Goal: Task Accomplishment & Management: Manage account settings

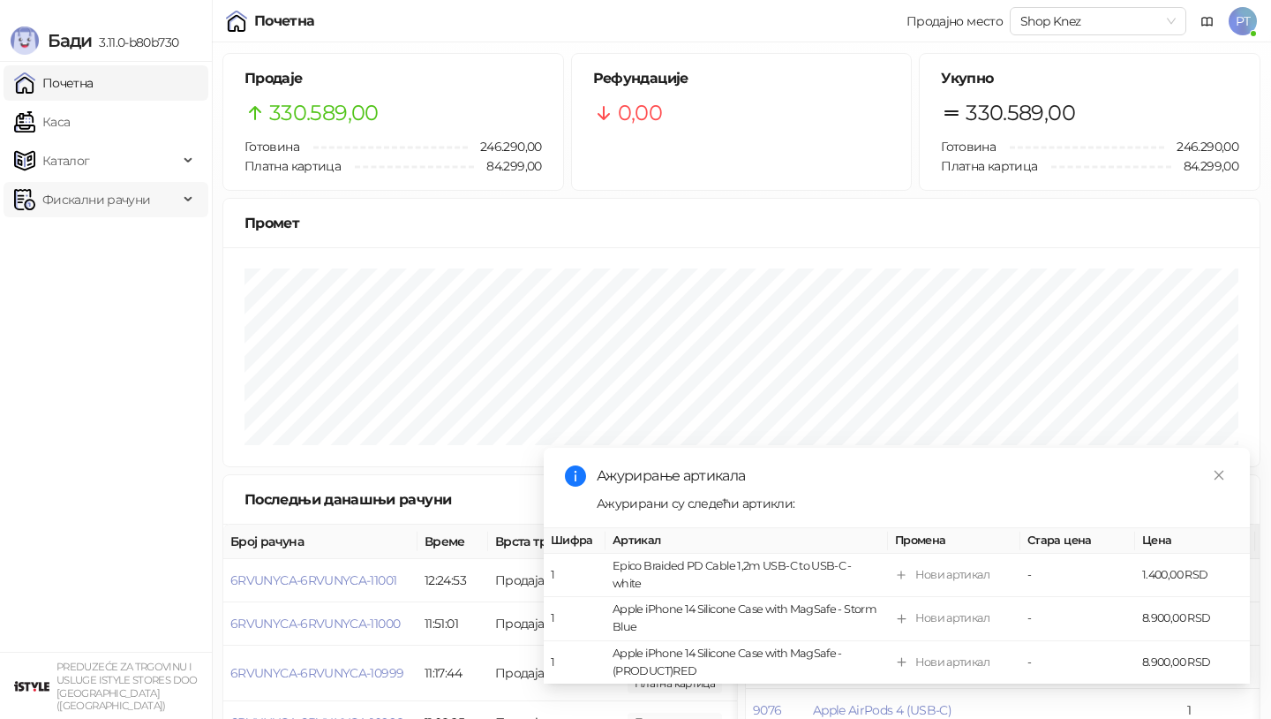
click at [177, 204] on span "Фискални рачуни" at bounding box center [96, 199] width 164 height 35
click at [98, 241] on link "Издати рачуни" at bounding box center [80, 238] width 118 height 35
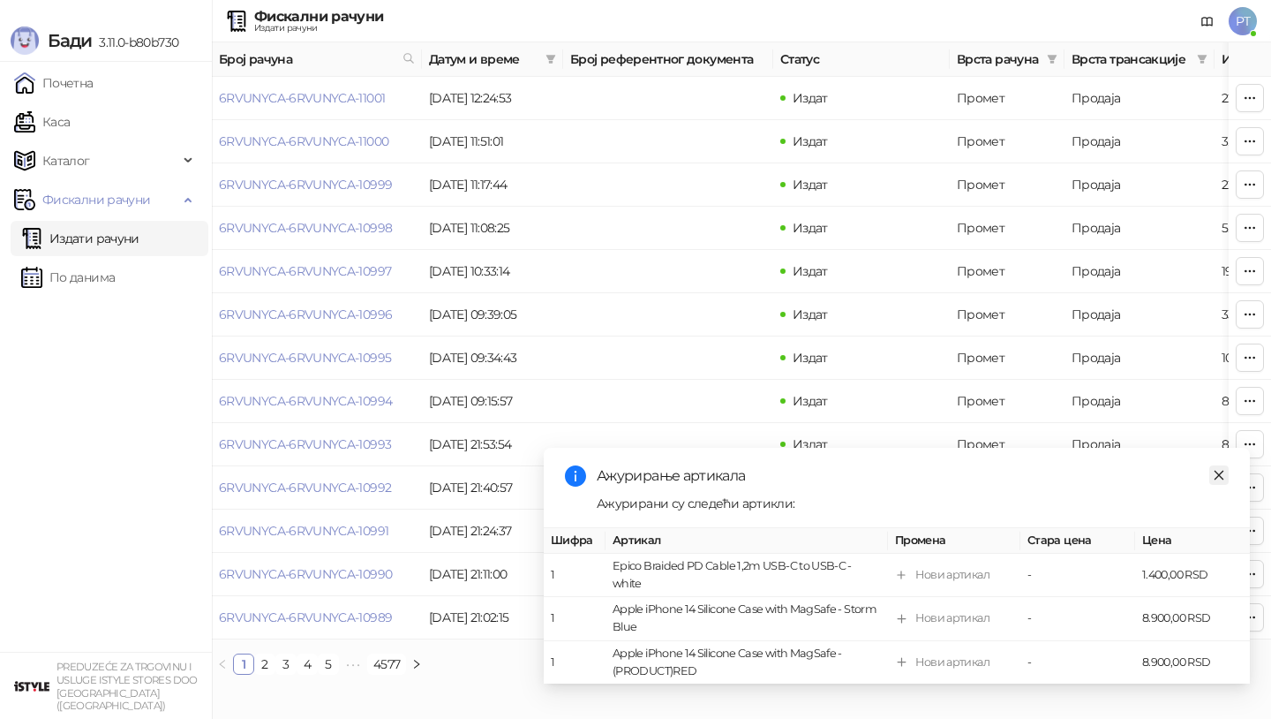
click at [1223, 478] on icon "close" at bounding box center [1219, 475] width 12 height 12
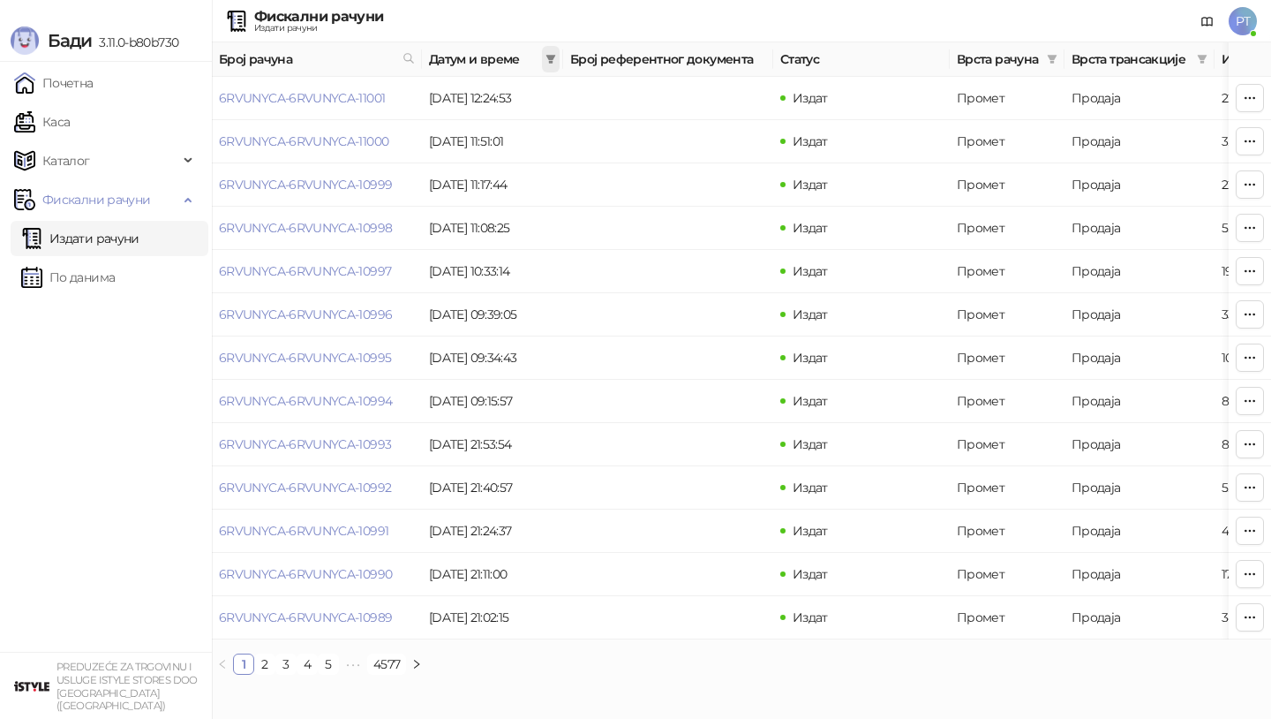
click at [549, 48] on span at bounding box center [551, 59] width 18 height 26
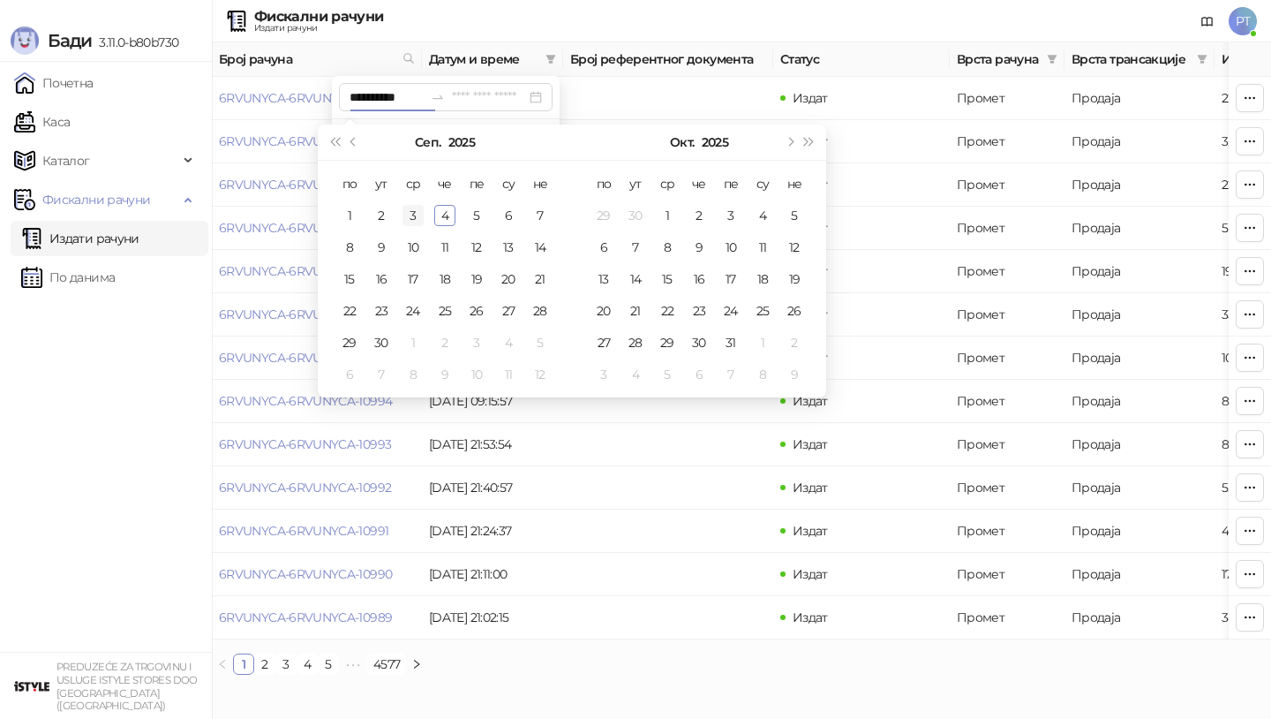
type input "**********"
click at [354, 142] on span "Претходни месец (PageUp)" at bounding box center [354, 142] width 9 height 9
type input "**********"
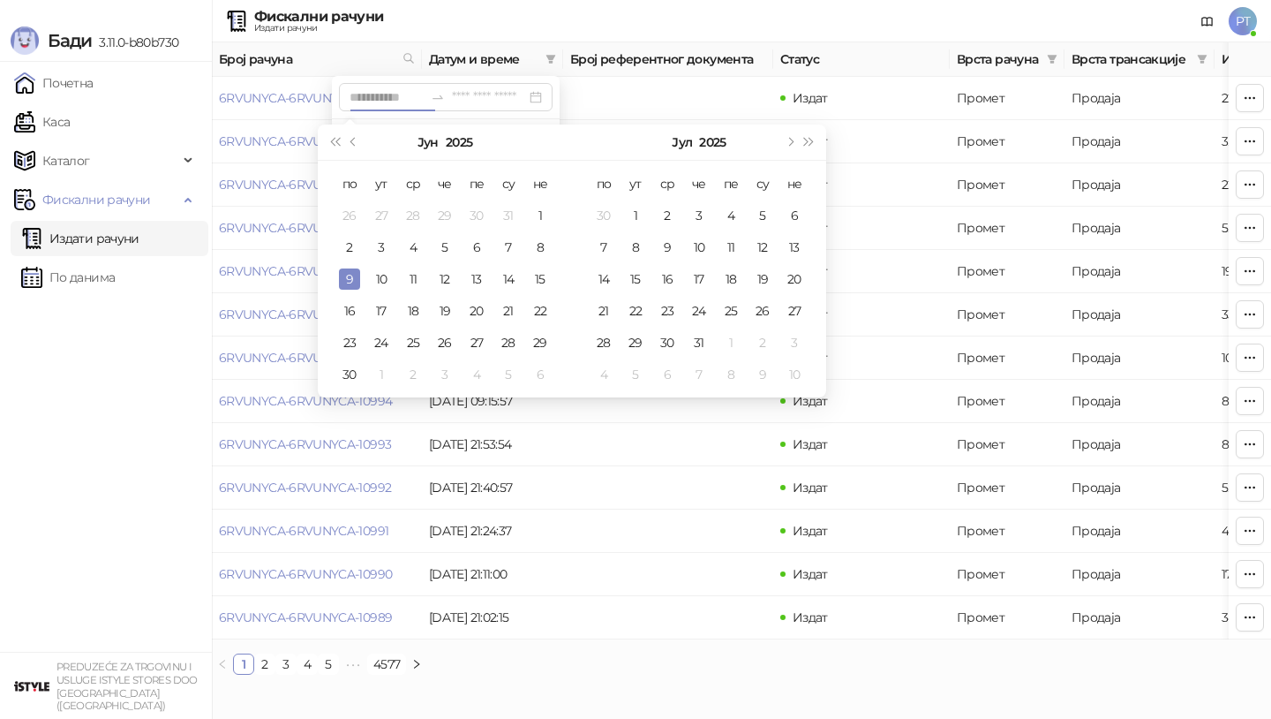
click at [352, 282] on div "9" at bounding box center [349, 278] width 21 height 21
type input "**********"
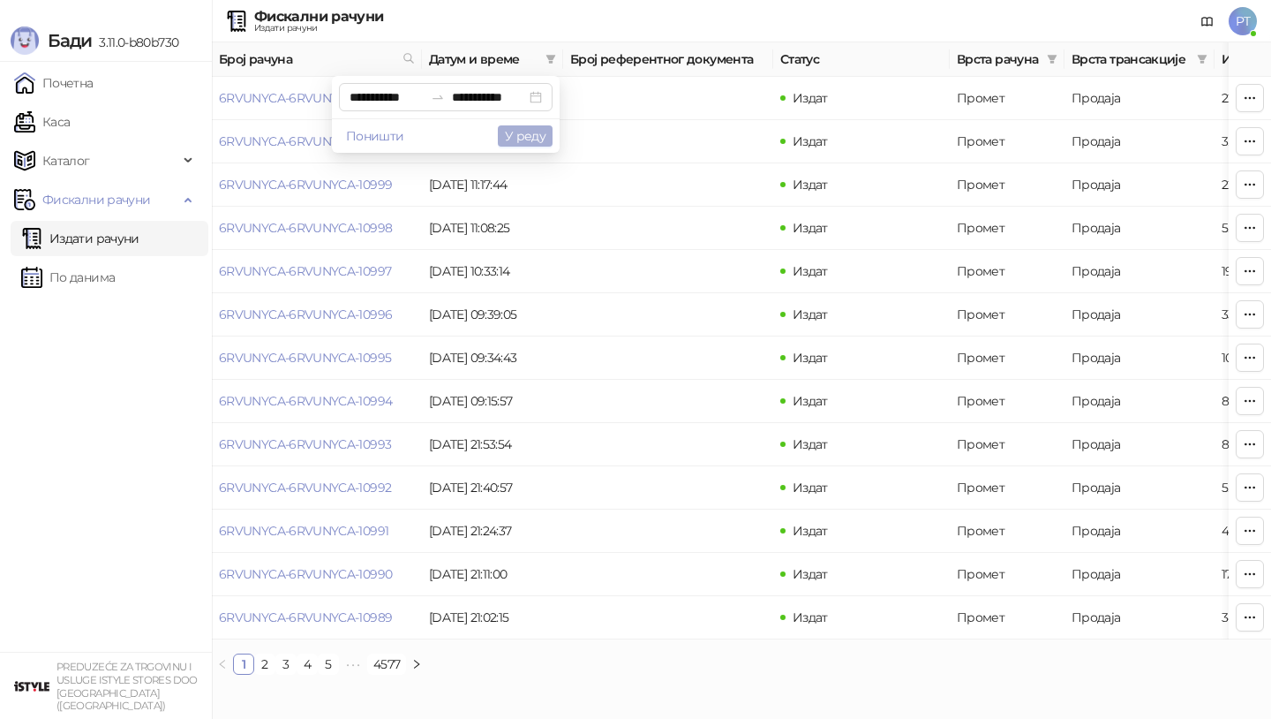
click at [515, 140] on button "У реду" at bounding box center [525, 135] width 55 height 21
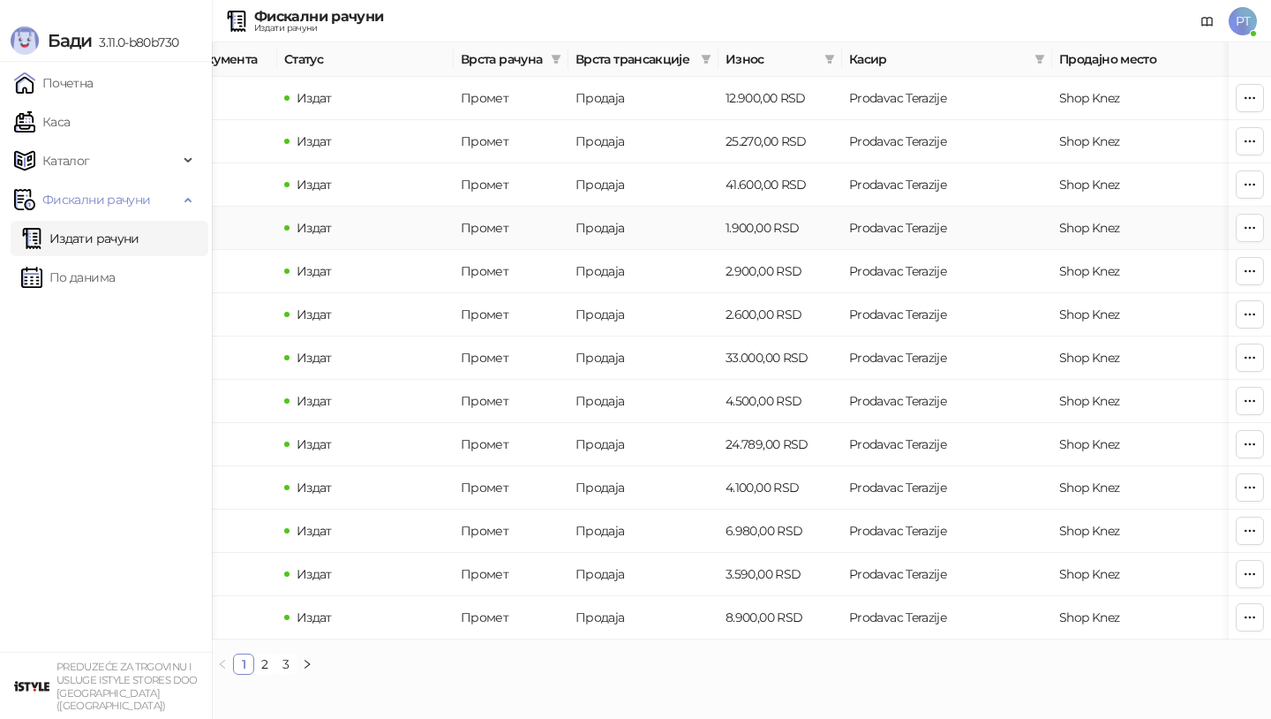
scroll to position [0, 530]
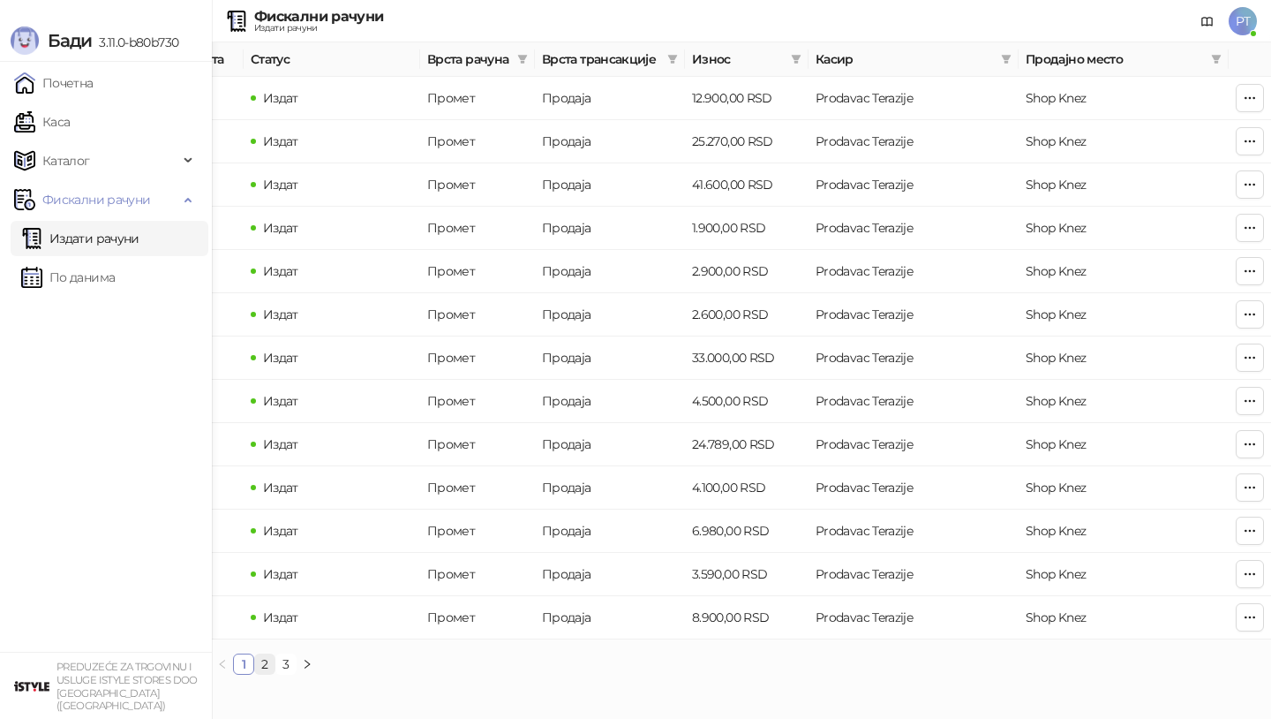
click at [266, 663] on link "2" at bounding box center [264, 663] width 19 height 19
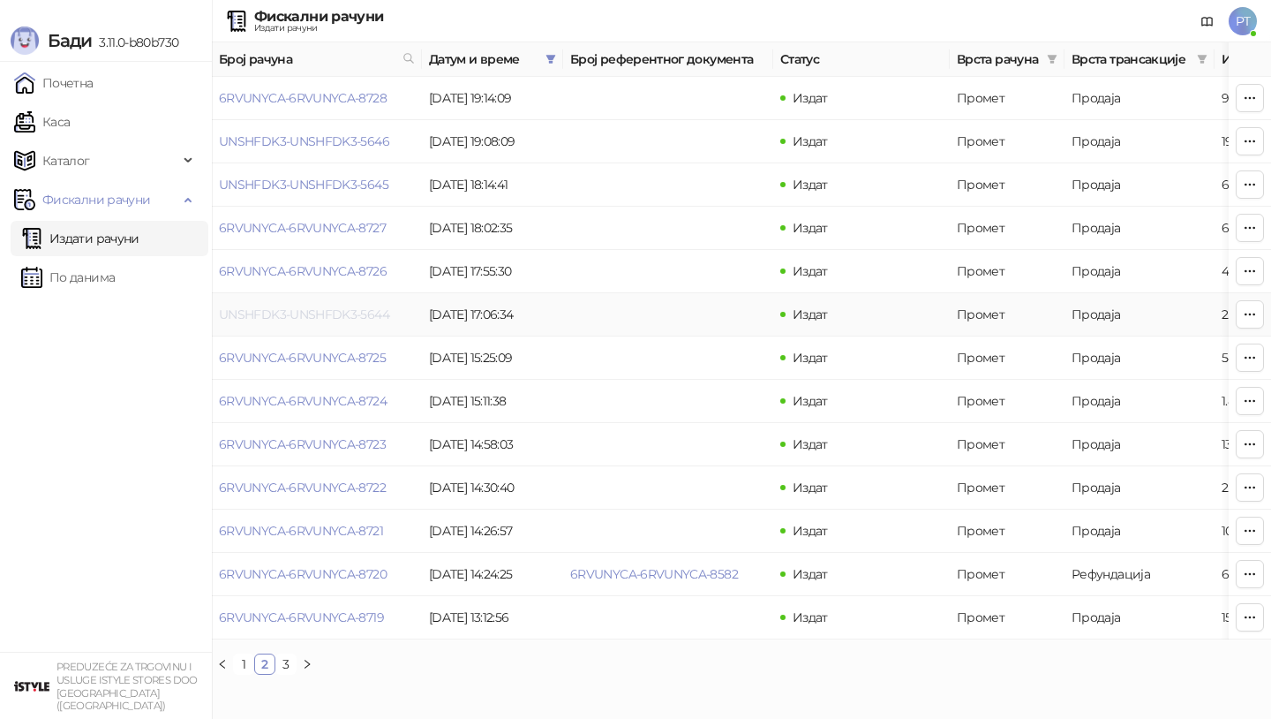
click at [279, 315] on link "UNSHFDK3-UNSHFDK3-5644" at bounding box center [304, 314] width 170 height 16
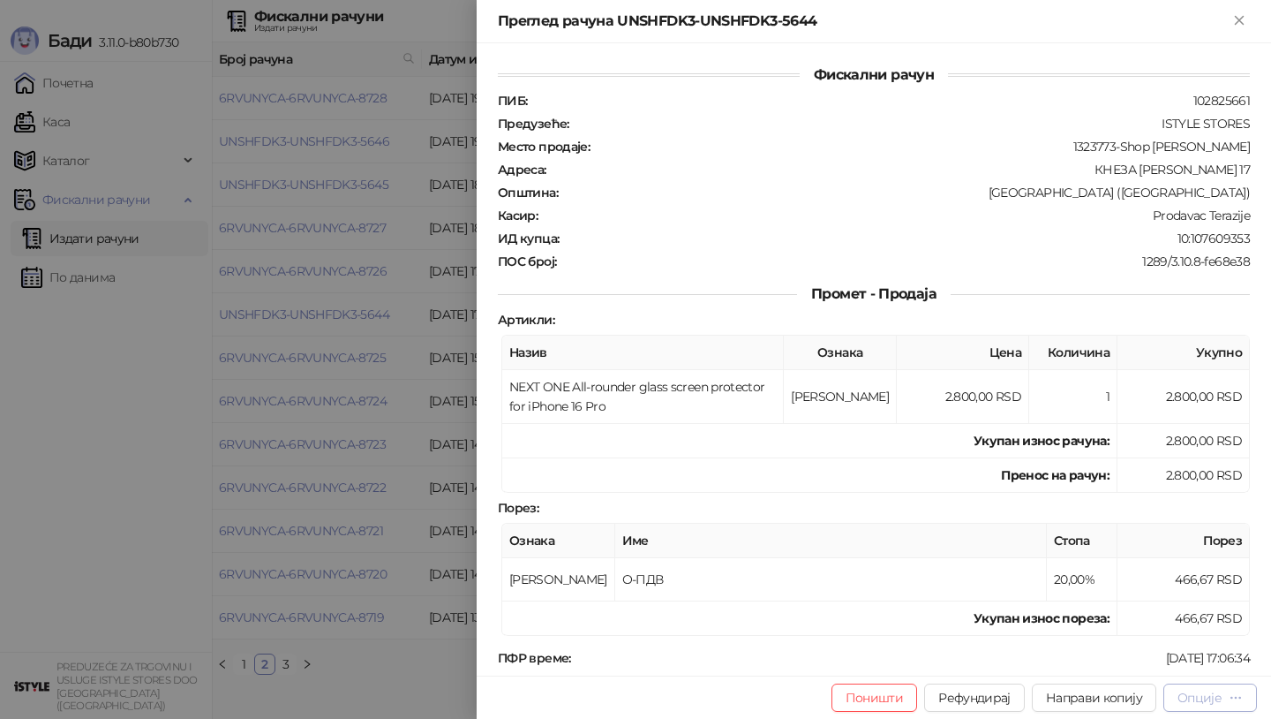
click at [1227, 696] on div "Опције" at bounding box center [1210, 697] width 65 height 17
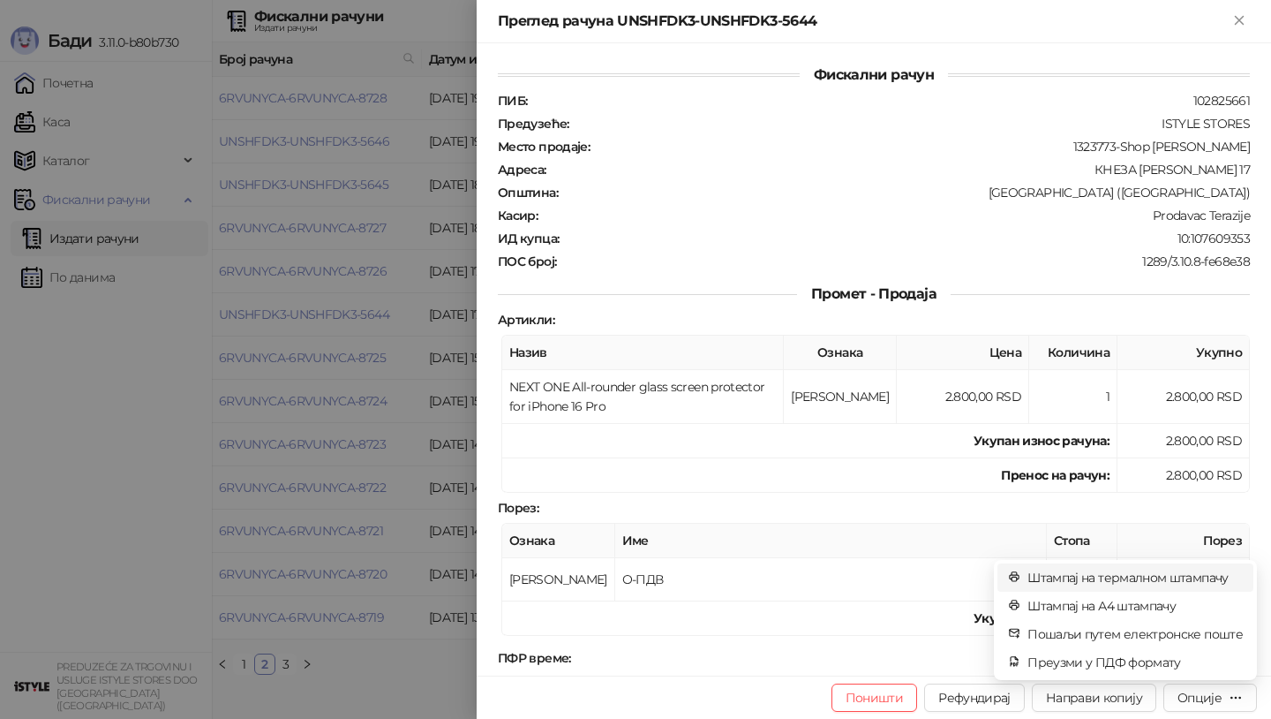
click at [1157, 582] on span "Штампај на термалном штампачу" at bounding box center [1135, 577] width 215 height 19
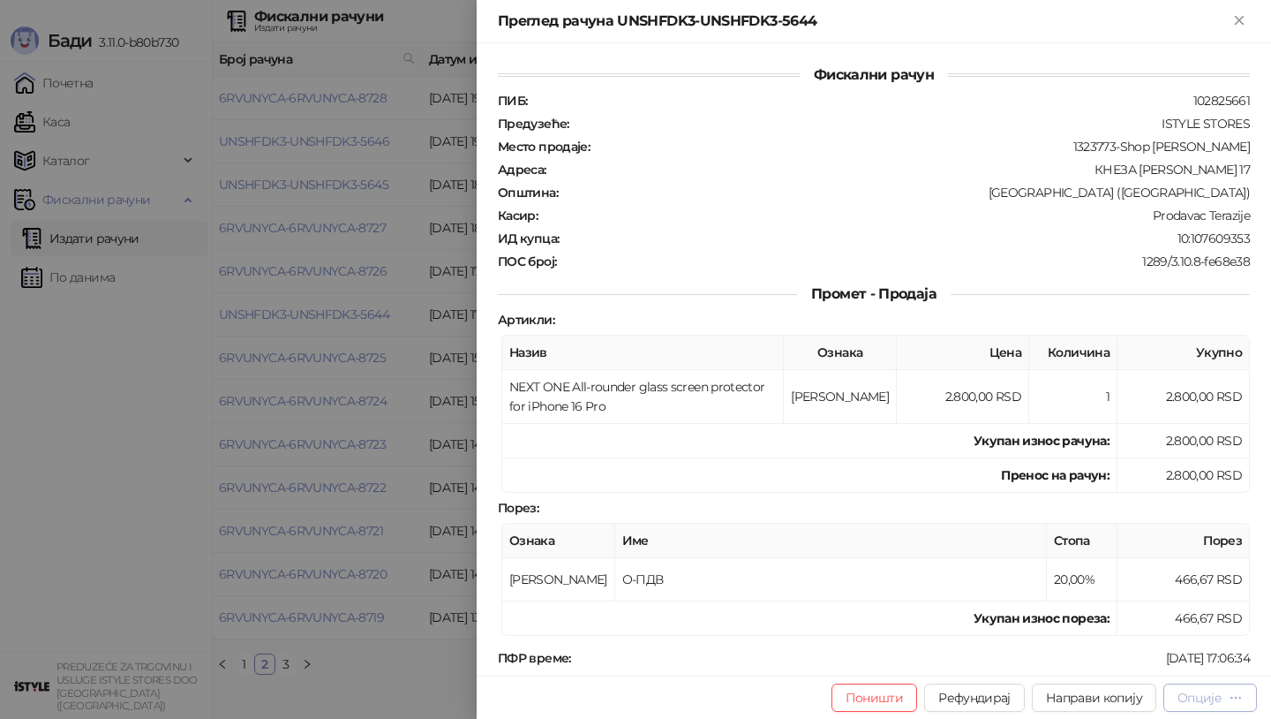
click at [1235, 692] on icon "button" at bounding box center [1236, 697] width 14 height 14
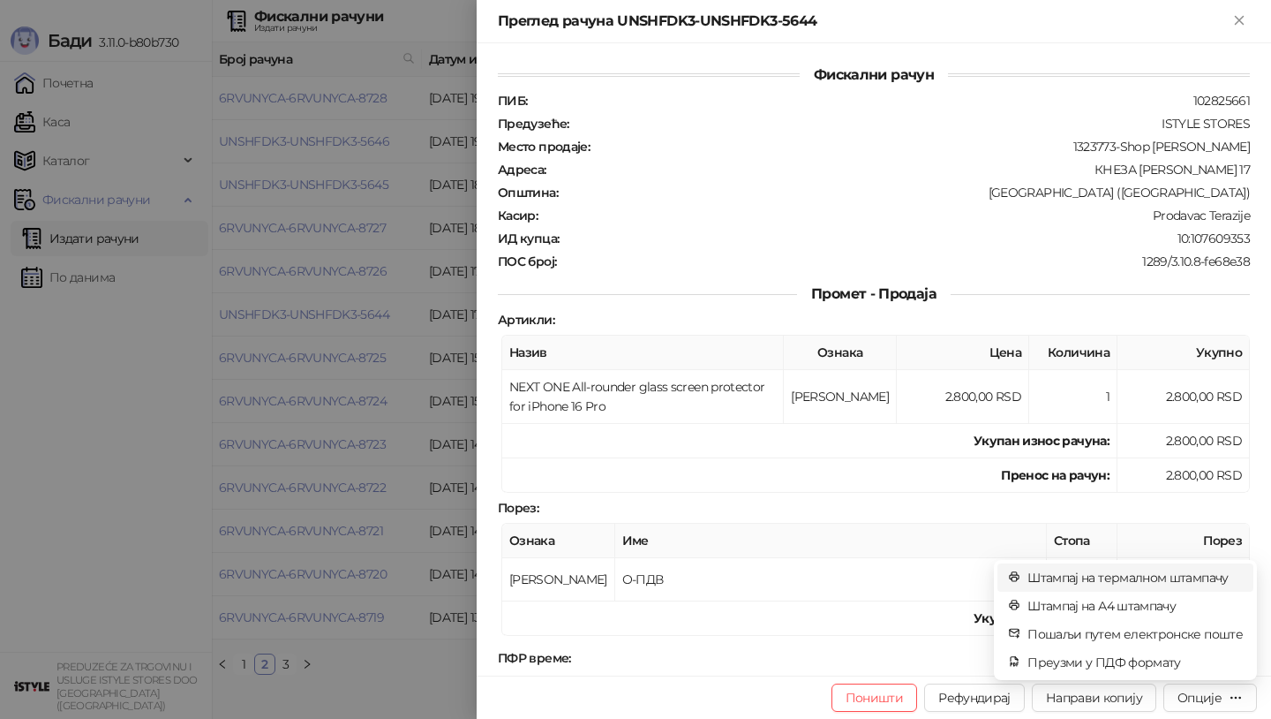
click at [1192, 579] on span "Штампај на термалном штампачу" at bounding box center [1135, 577] width 215 height 19
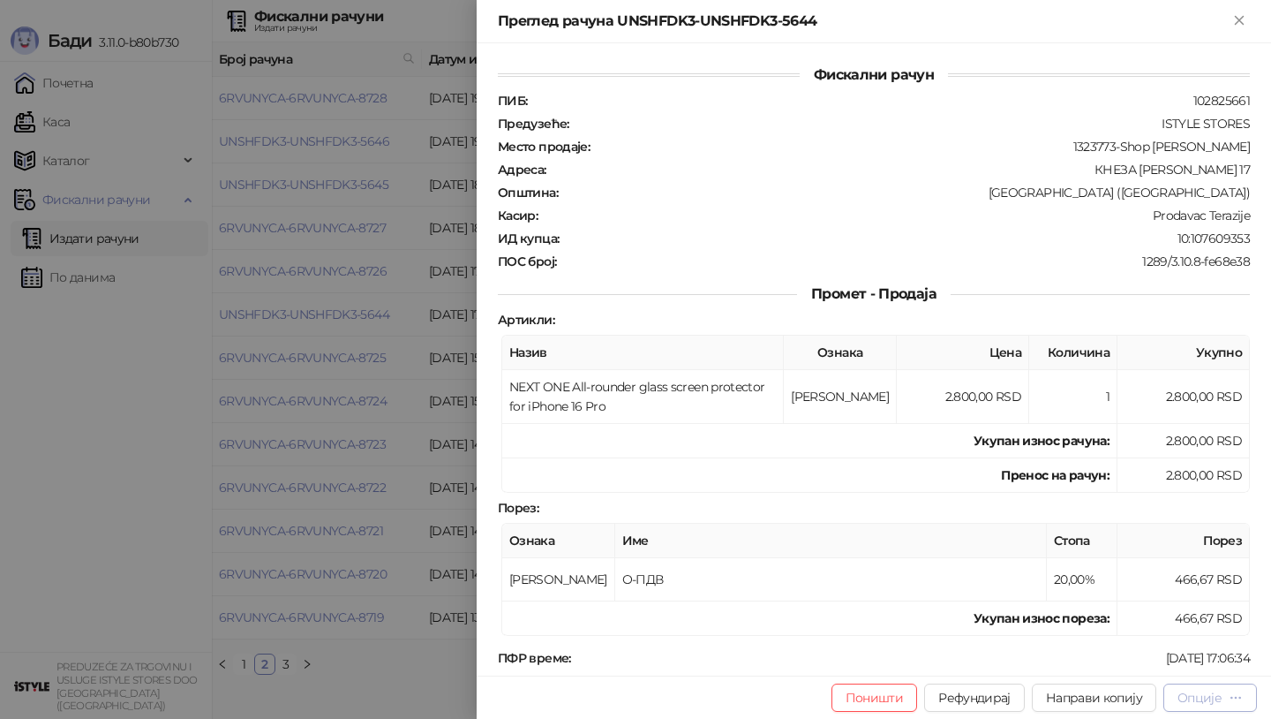
click at [1221, 704] on div "Опције" at bounding box center [1200, 698] width 44 height 16
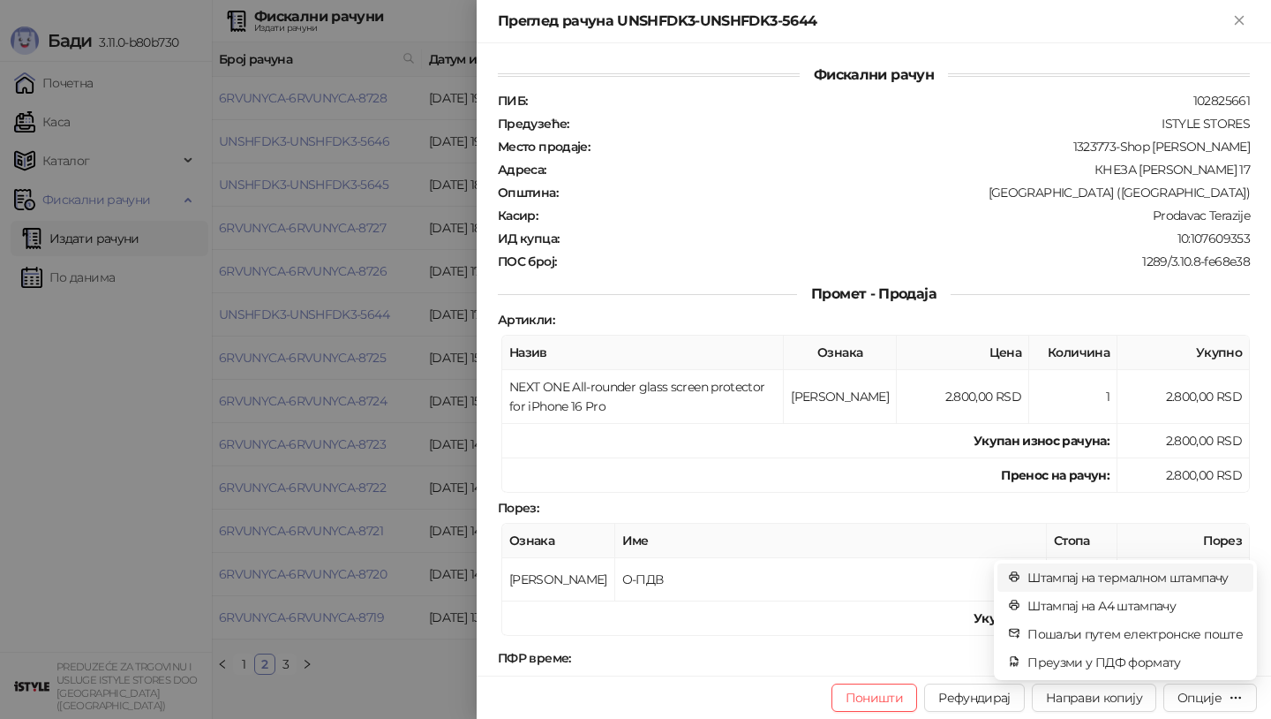
click at [1179, 580] on span "Штампај на термалном штампачу" at bounding box center [1135, 577] width 215 height 19
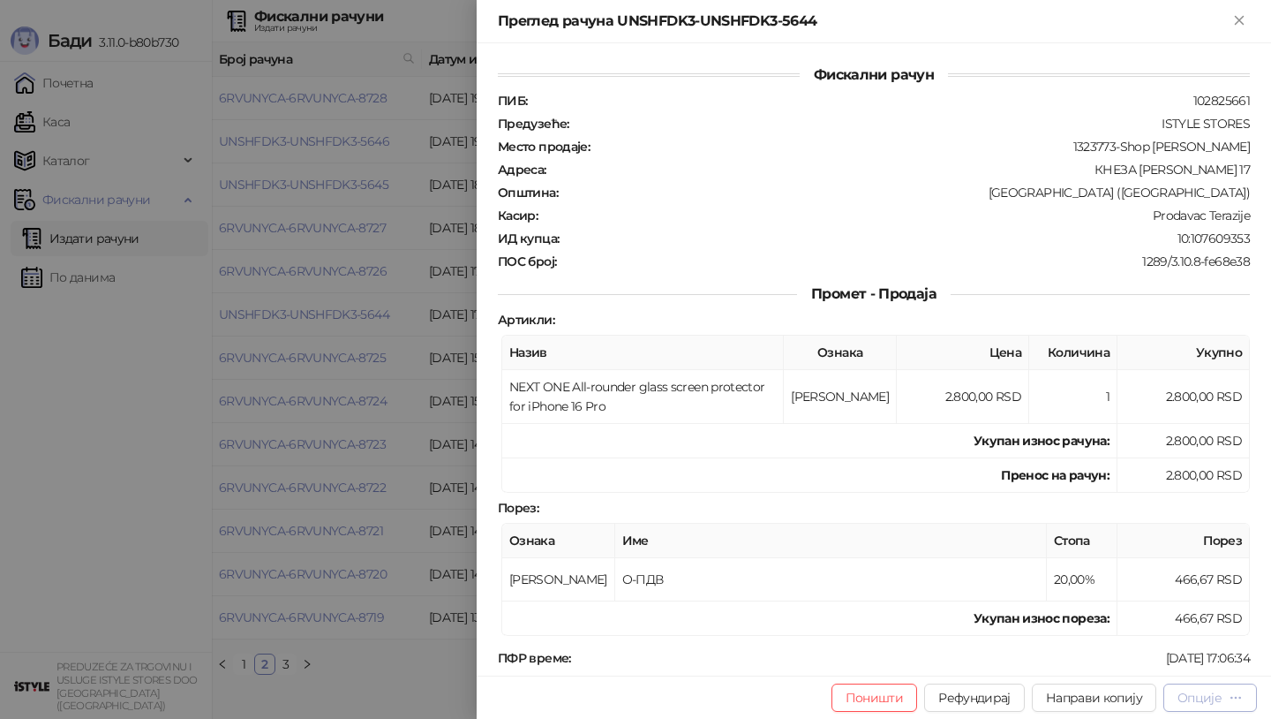
click at [1239, 698] on icon "button" at bounding box center [1236, 697] width 14 height 14
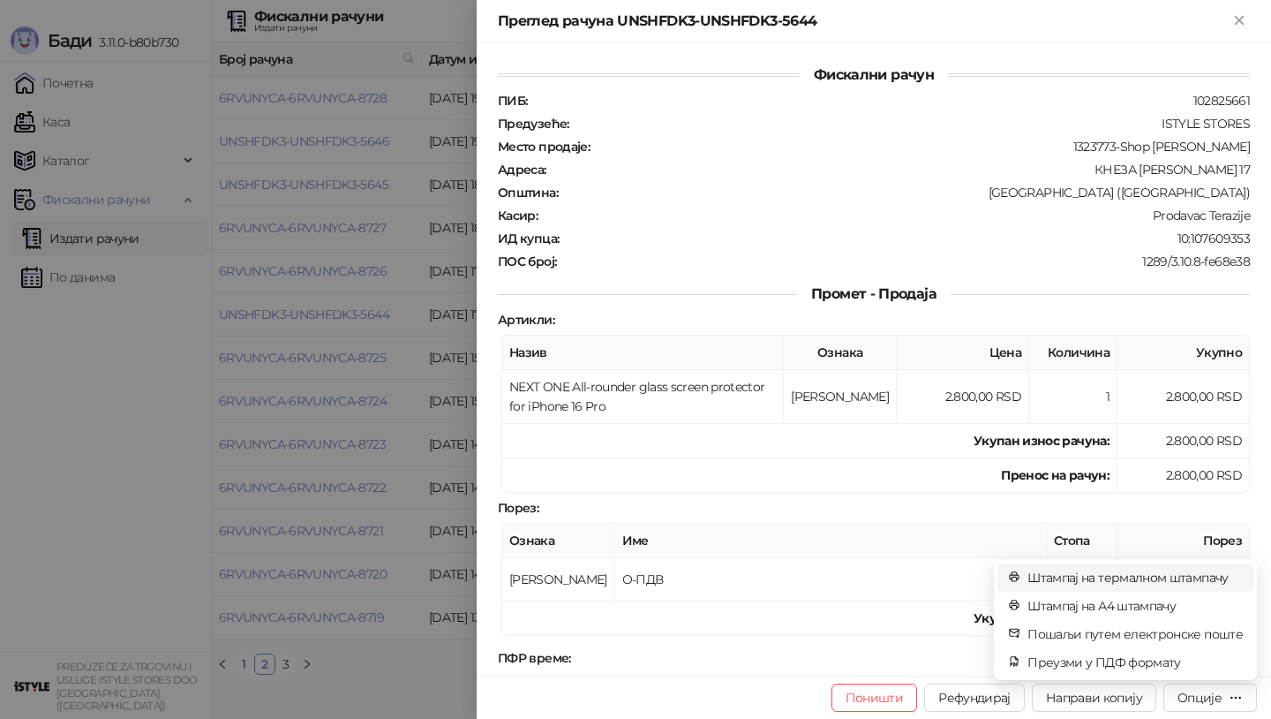
click at [1140, 579] on span "Штампај на термалном штампачу" at bounding box center [1135, 577] width 215 height 19
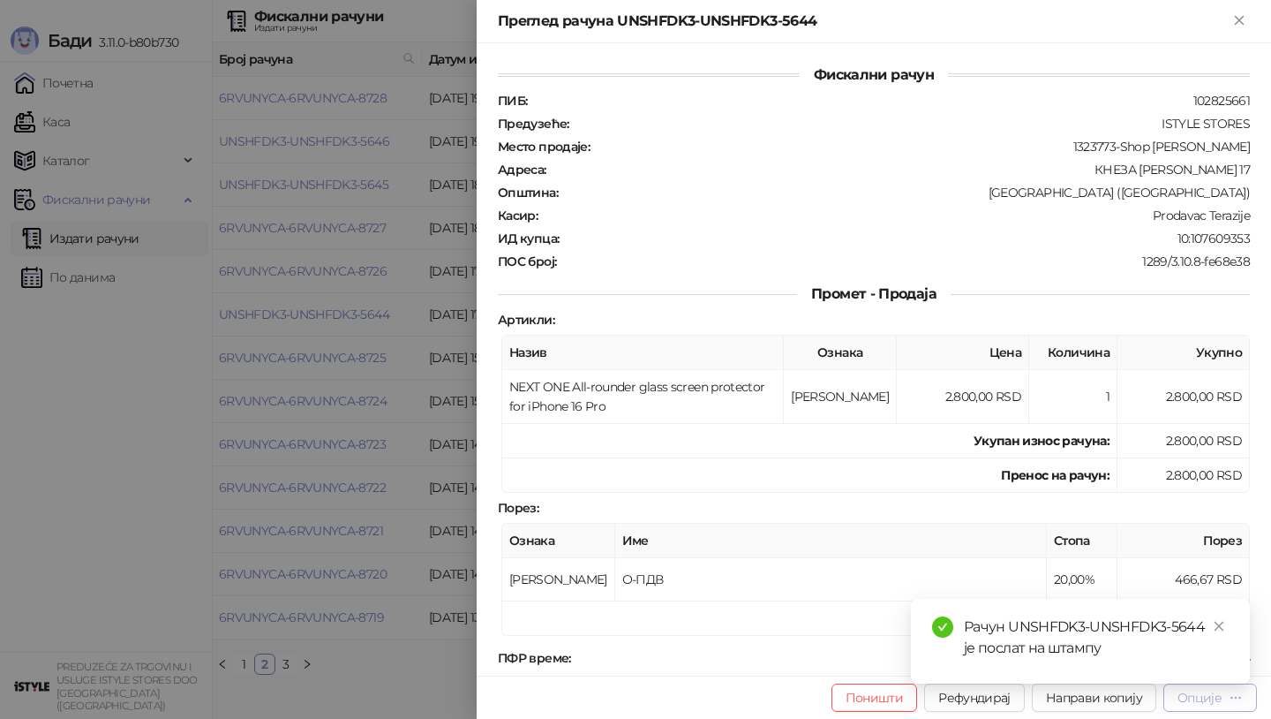
click at [1217, 706] on button "Опције" at bounding box center [1211, 697] width 94 height 28
click at [1214, 627] on icon "close" at bounding box center [1219, 626] width 12 height 12
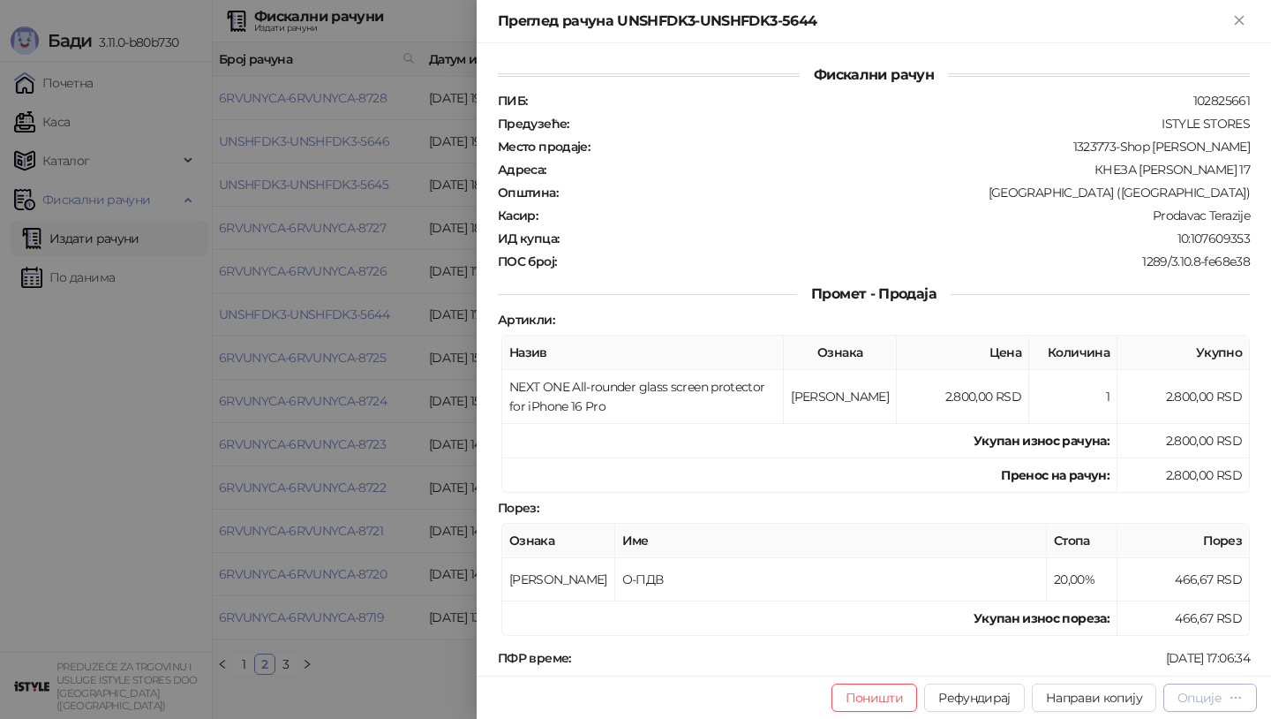
click at [1222, 696] on div "Опције" at bounding box center [1210, 697] width 65 height 17
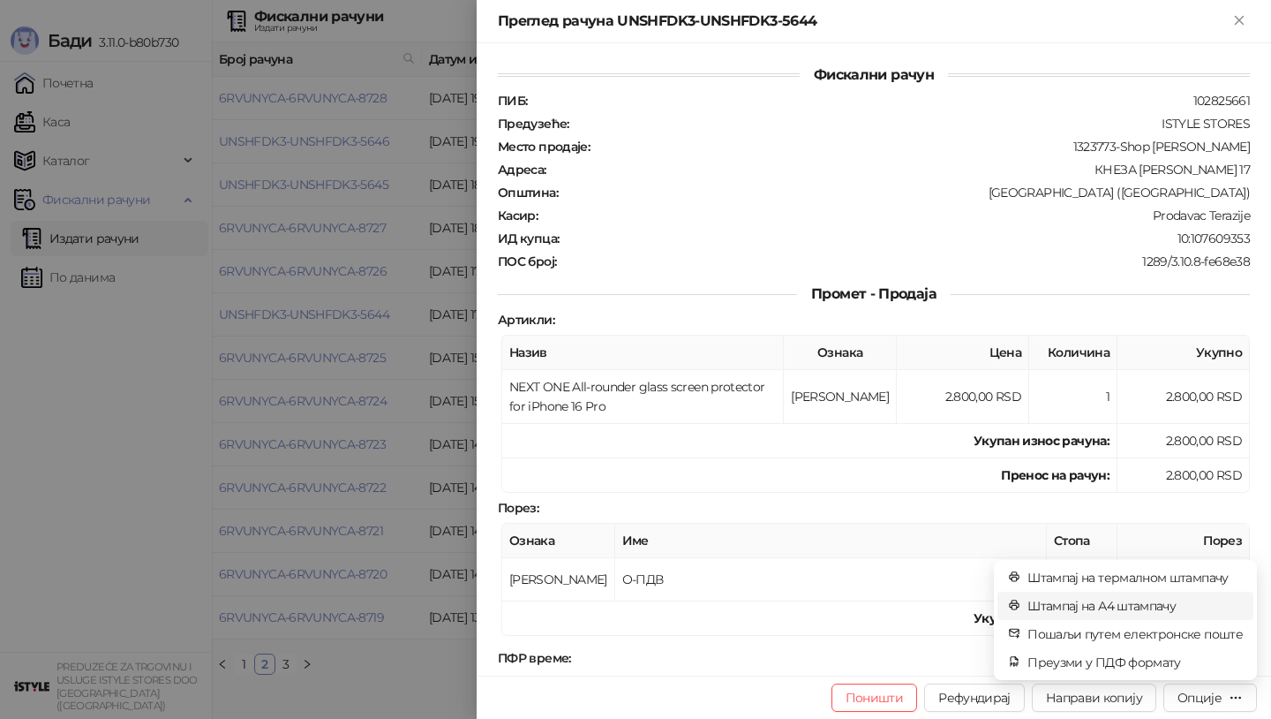
click at [1158, 607] on span "Штампај на А4 штампачу" at bounding box center [1135, 605] width 215 height 19
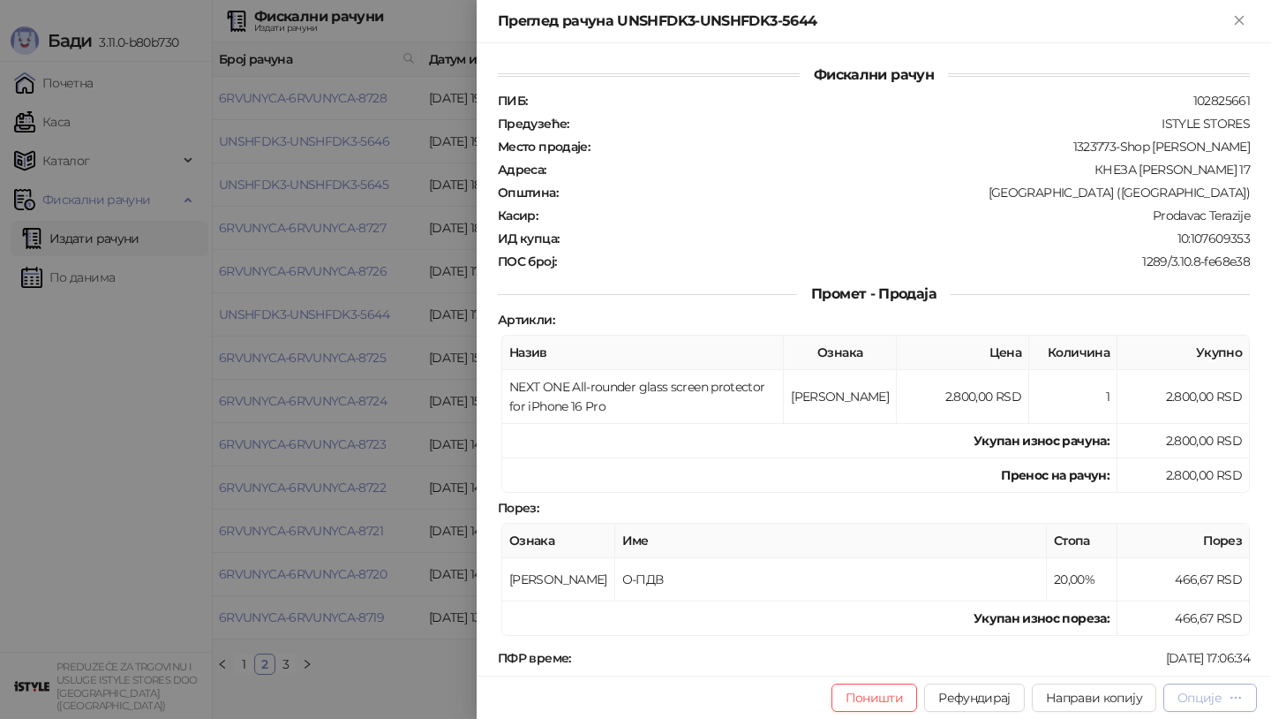
click at [1237, 701] on icon "button" at bounding box center [1236, 697] width 14 height 14
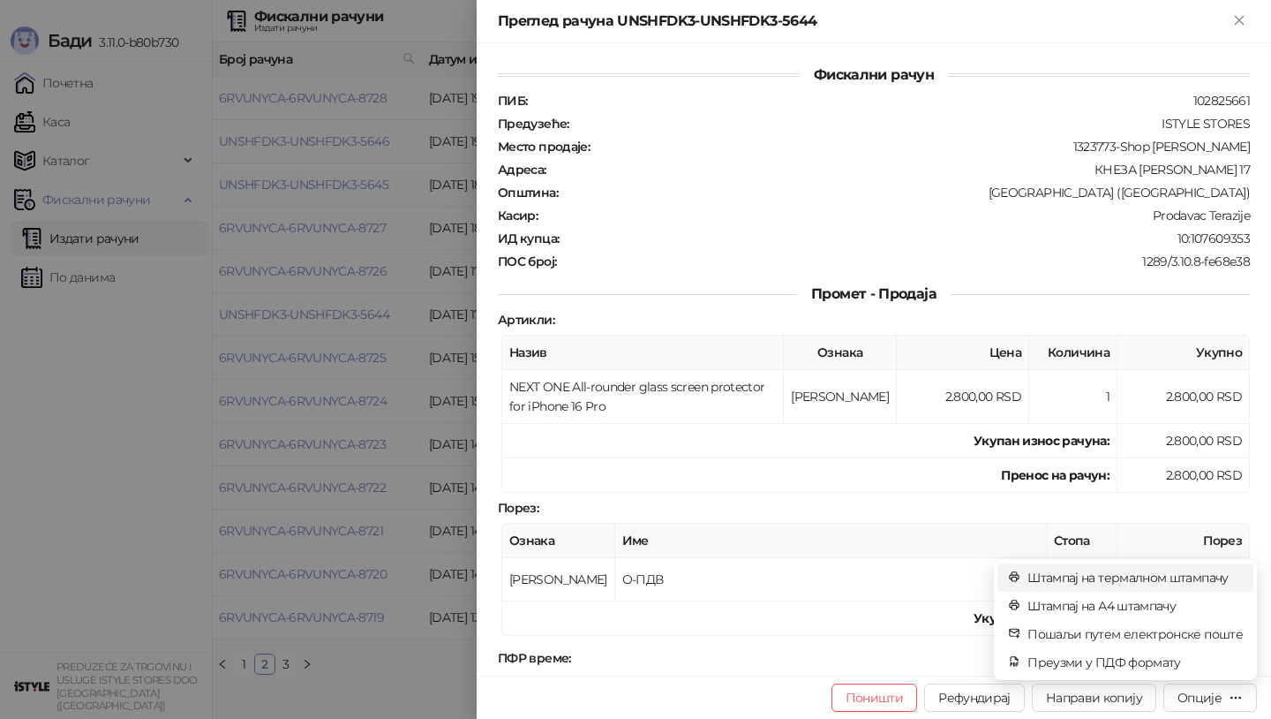
click at [1159, 584] on span "Штампај на термалном штампачу" at bounding box center [1135, 577] width 215 height 19
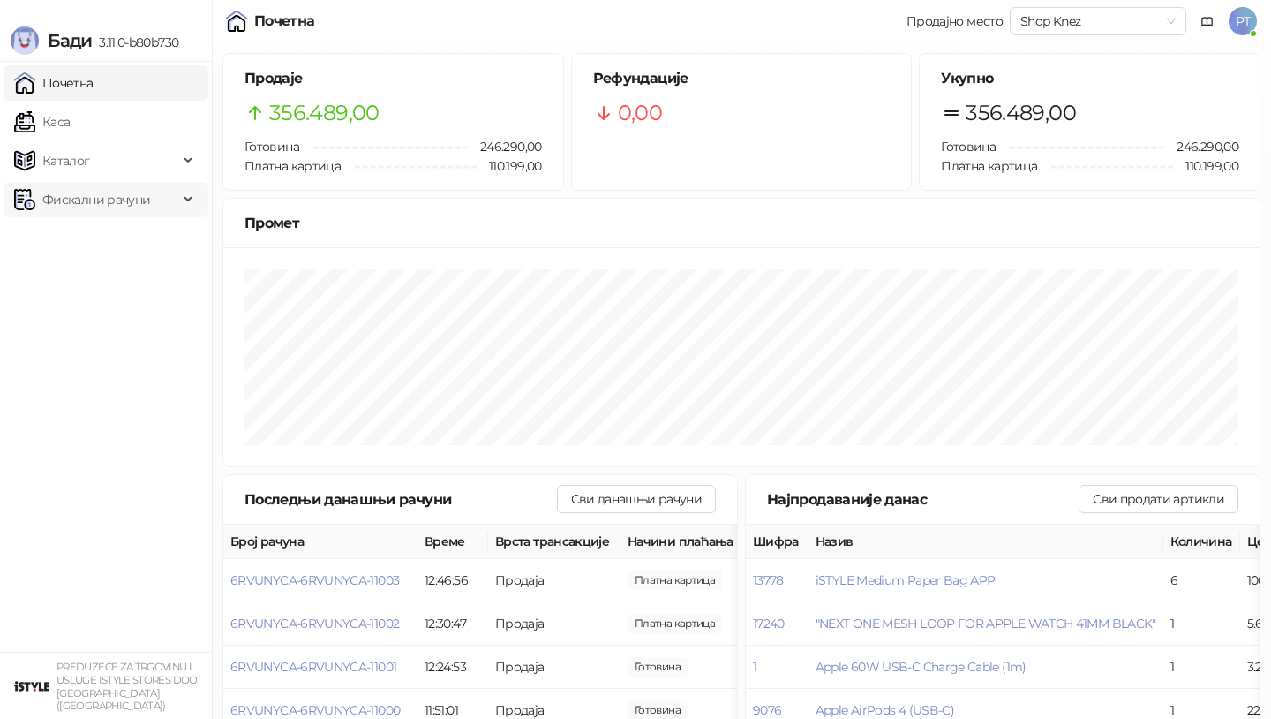
click at [188, 191] on div "Фискални рачуни" at bounding box center [106, 199] width 205 height 35
click at [105, 232] on link "Издати рачуни" at bounding box center [80, 238] width 118 height 35
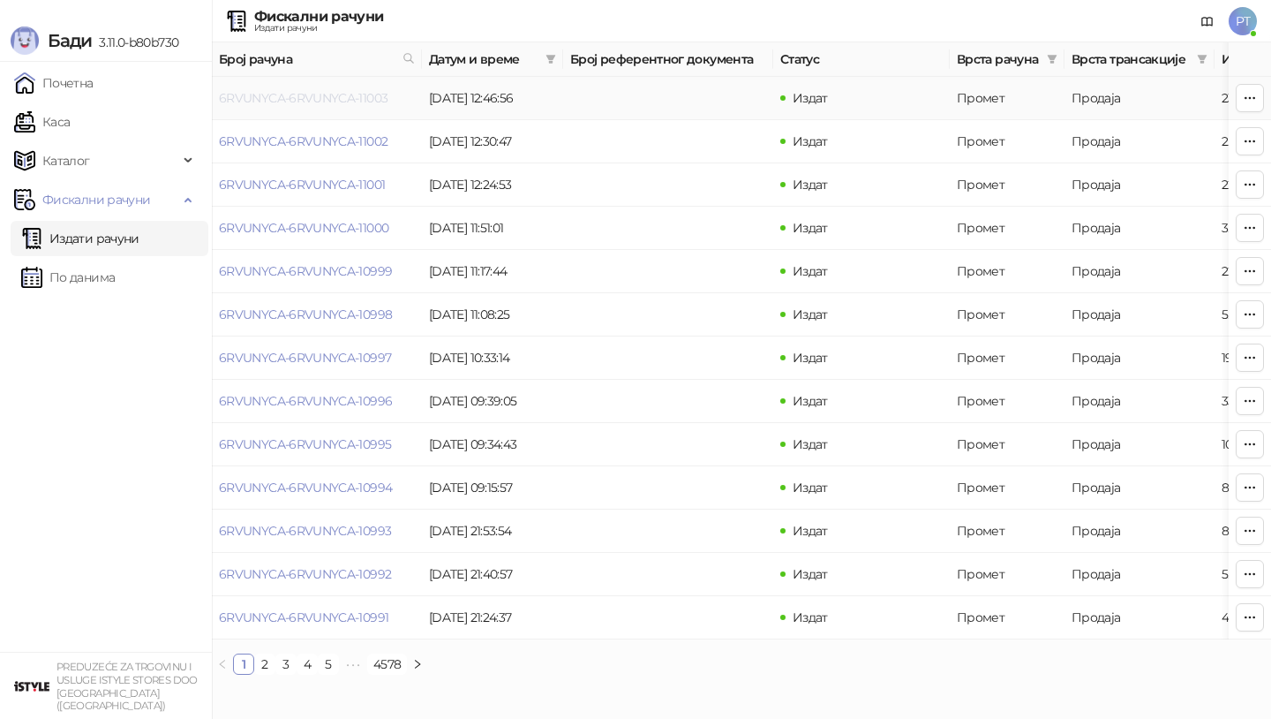
click at [293, 99] on link "6RVUNYCA-6RVUNYCA-11003" at bounding box center [303, 98] width 169 height 16
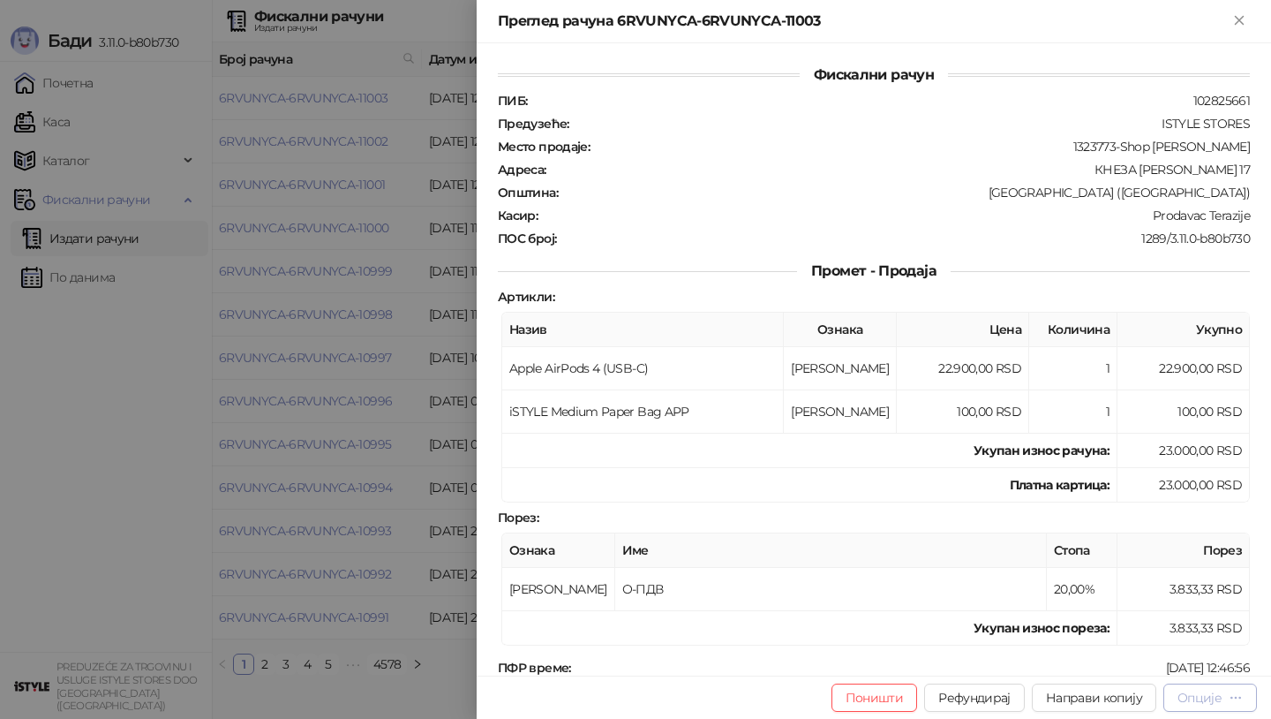
click at [1217, 695] on div "Опције" at bounding box center [1200, 698] width 44 height 16
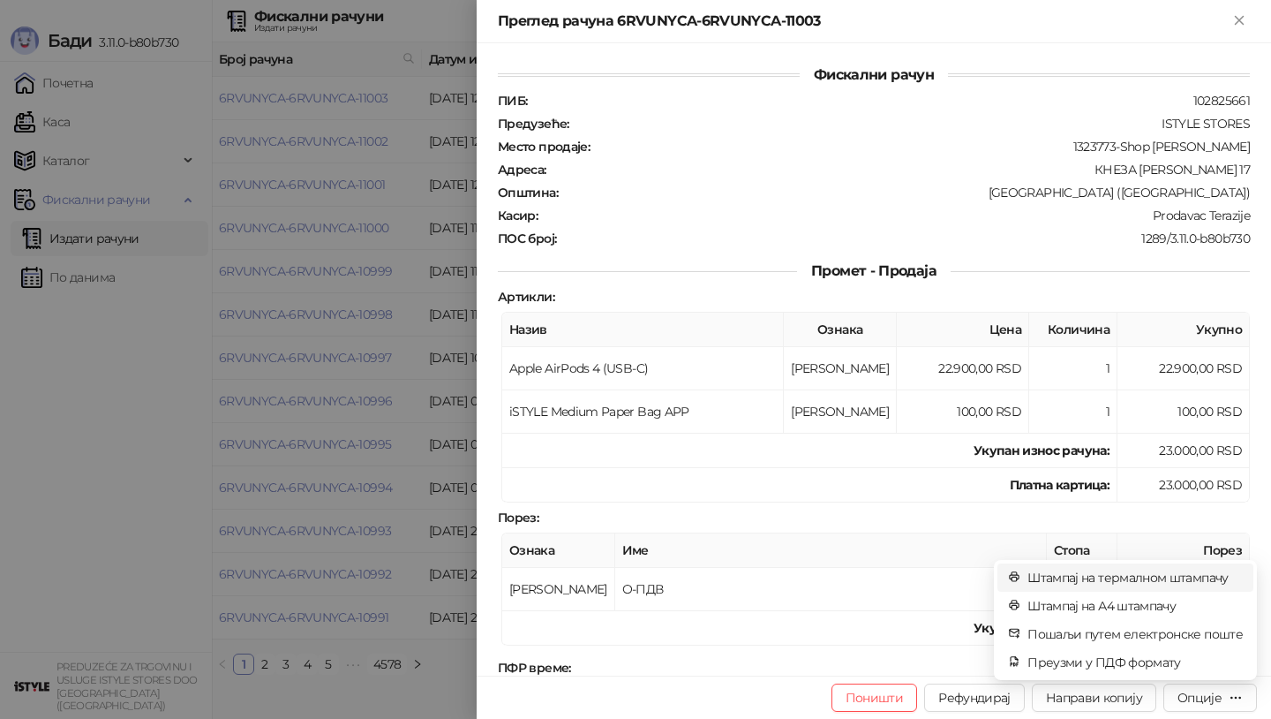
click at [1154, 576] on span "Штампај на термалном штампачу" at bounding box center [1135, 577] width 215 height 19
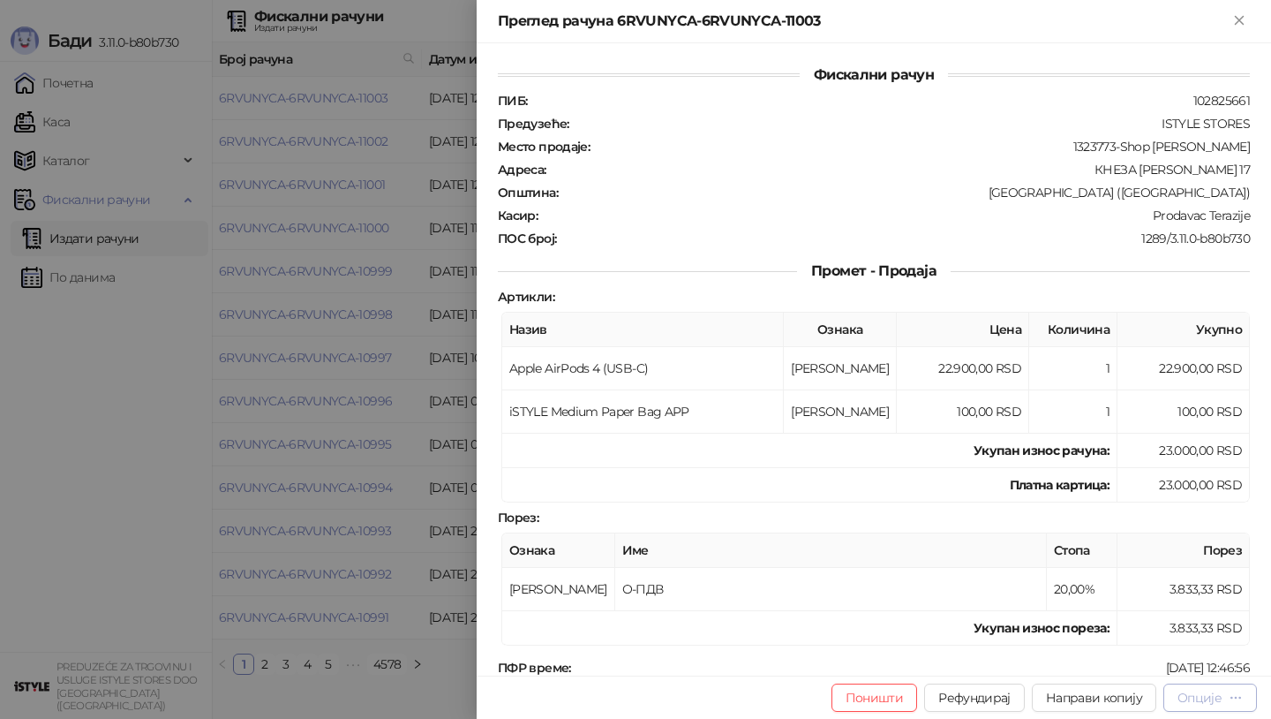
click at [1227, 701] on div "Опције" at bounding box center [1210, 697] width 65 height 17
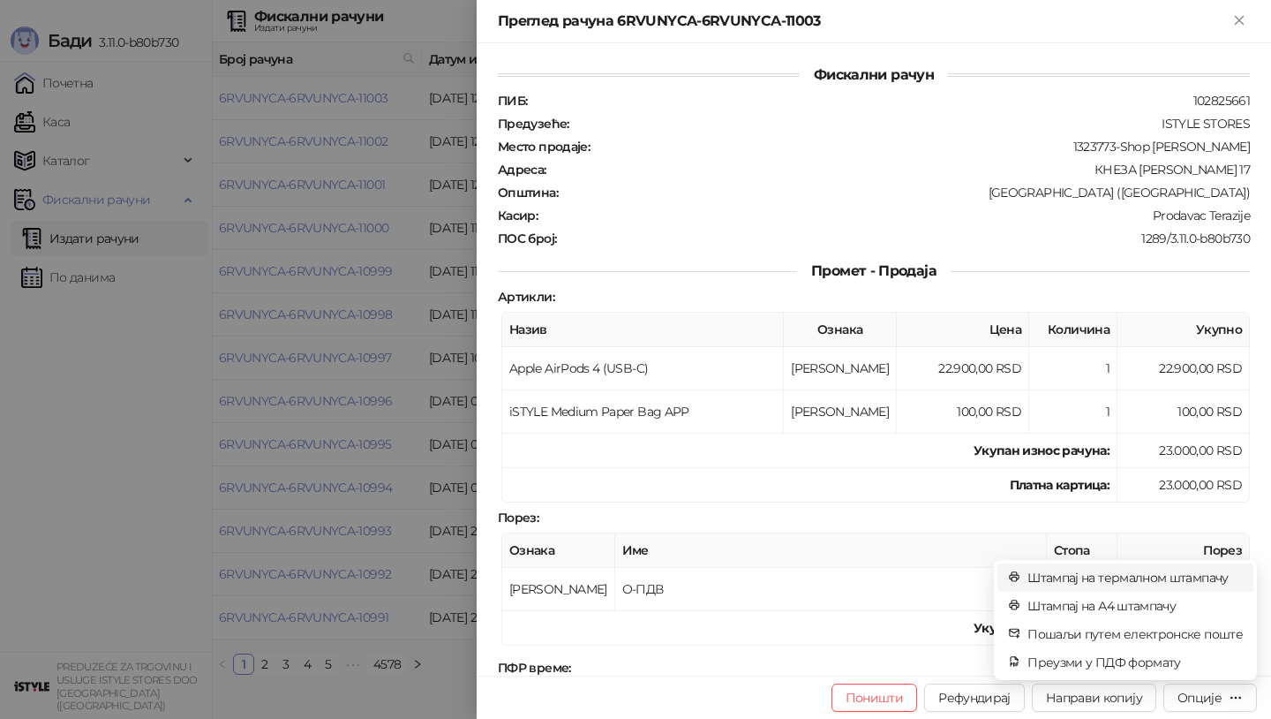
click at [1162, 577] on span "Штампај на термалном штампачу" at bounding box center [1135, 577] width 215 height 19
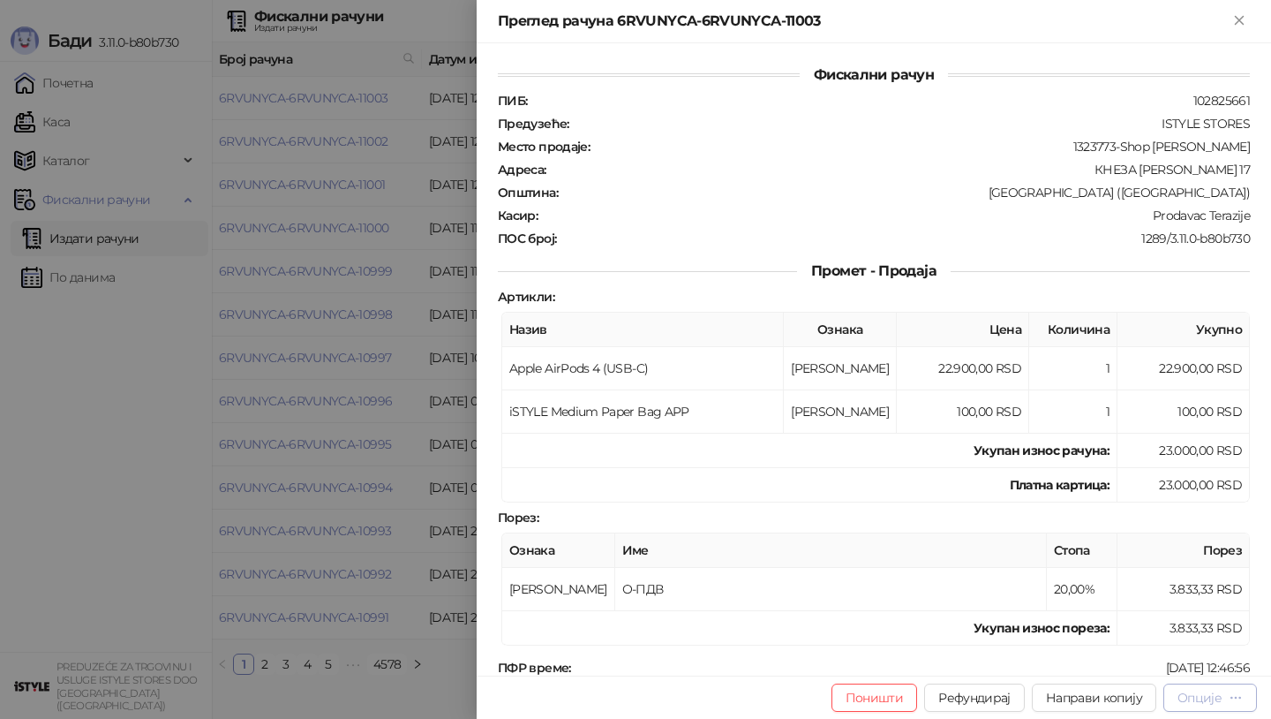
click at [1234, 693] on icon "button" at bounding box center [1236, 697] width 14 height 14
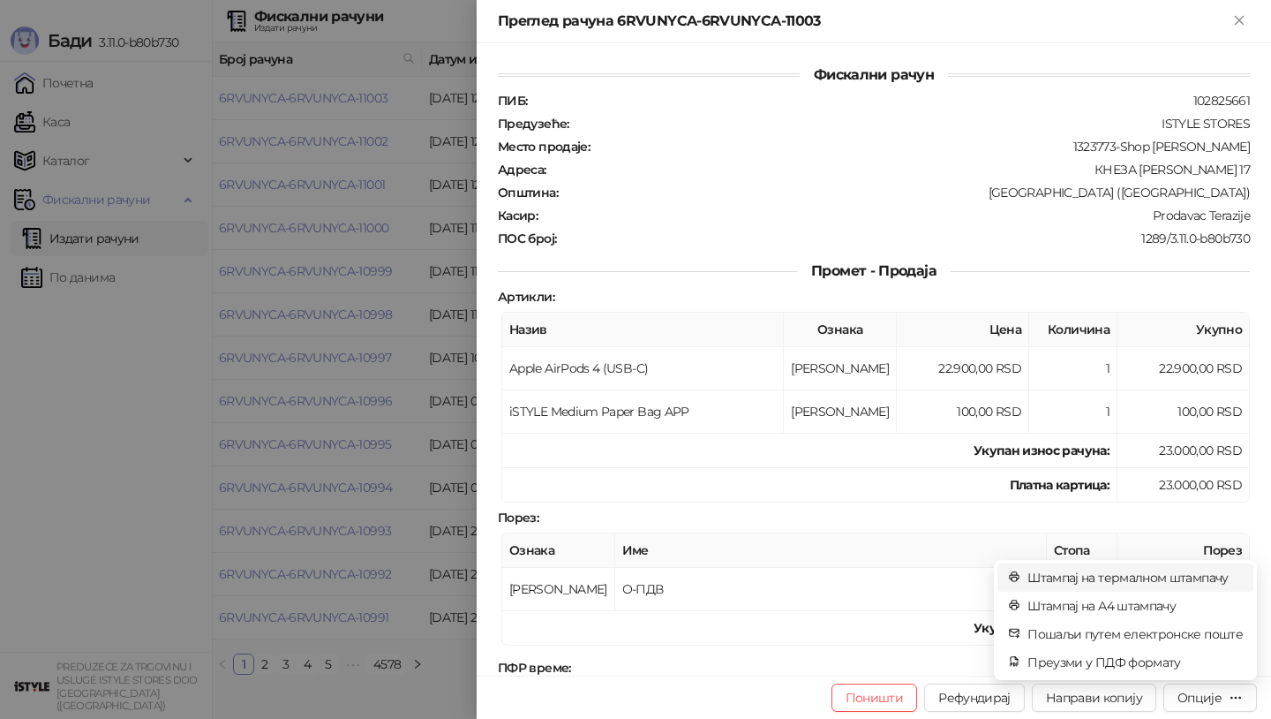
click at [1162, 571] on span "Штампај на термалном штампачу" at bounding box center [1135, 577] width 215 height 19
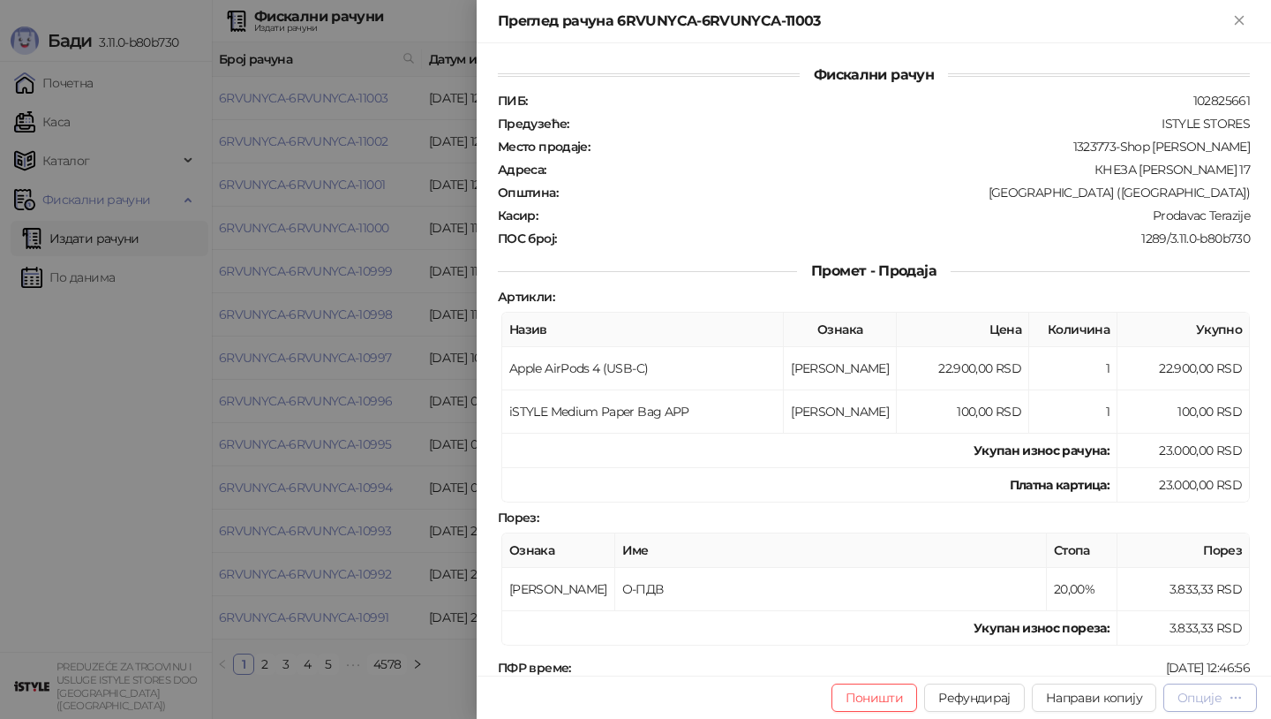
click at [1235, 697] on icon "button" at bounding box center [1237, 697] width 10 height 1
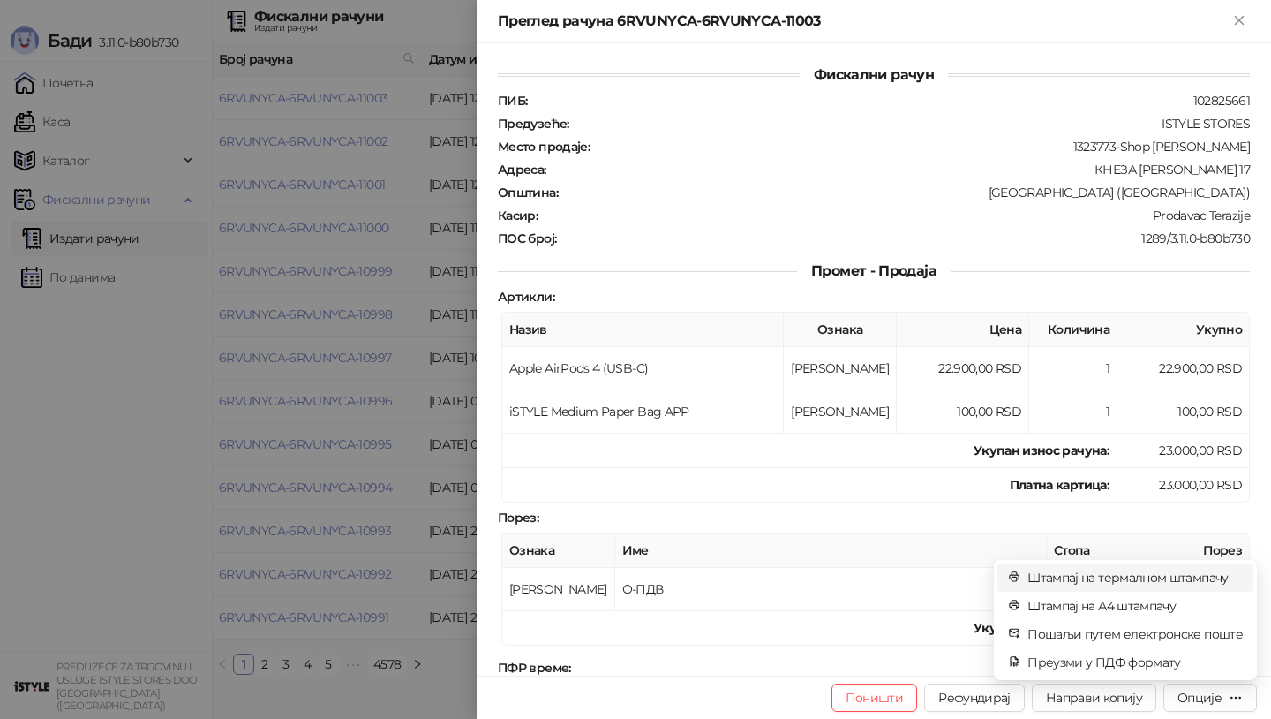
click at [1187, 577] on span "Штампај на термалном штампачу" at bounding box center [1135, 577] width 215 height 19
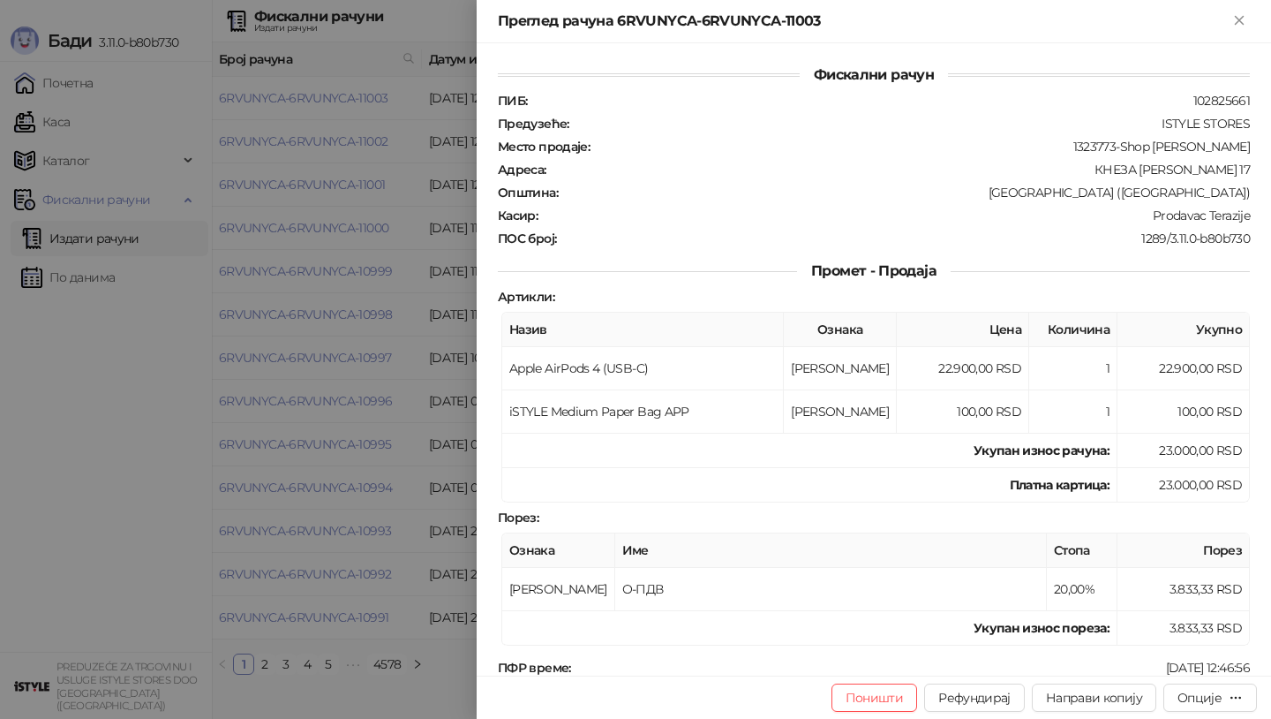
click at [69, 577] on div at bounding box center [635, 359] width 1271 height 719
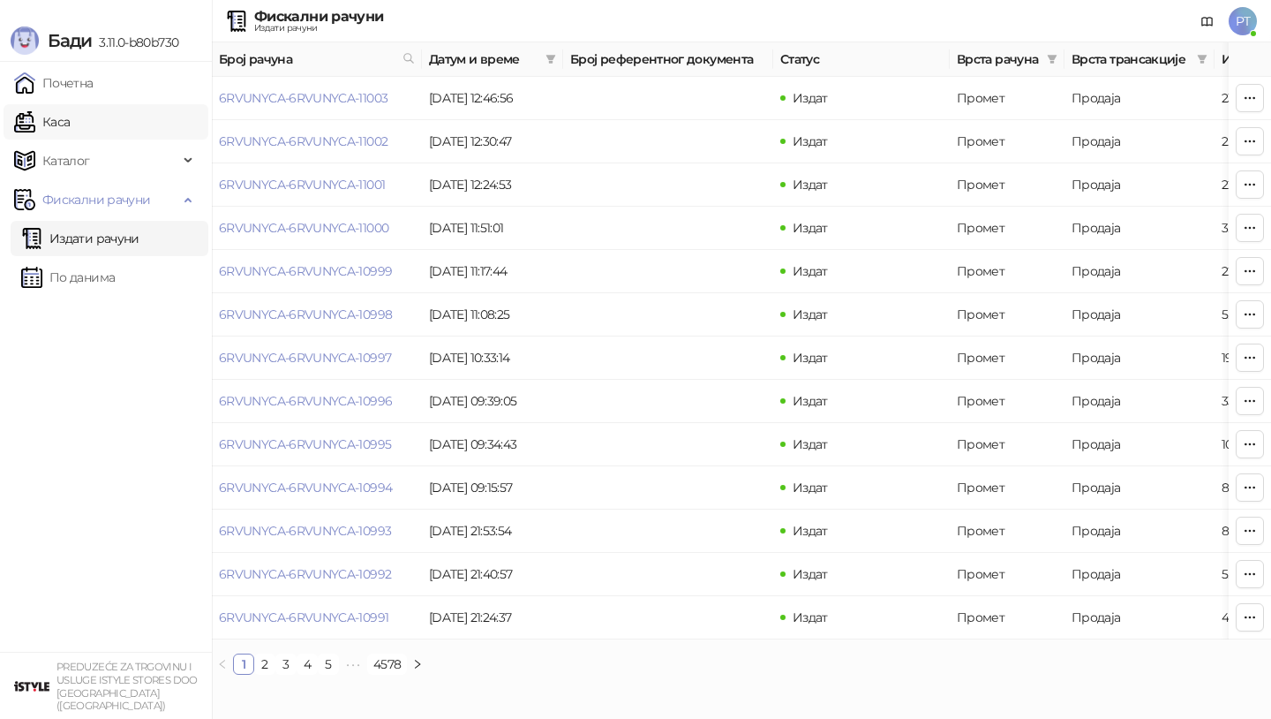
click at [70, 117] on link "Каса" at bounding box center [42, 121] width 56 height 35
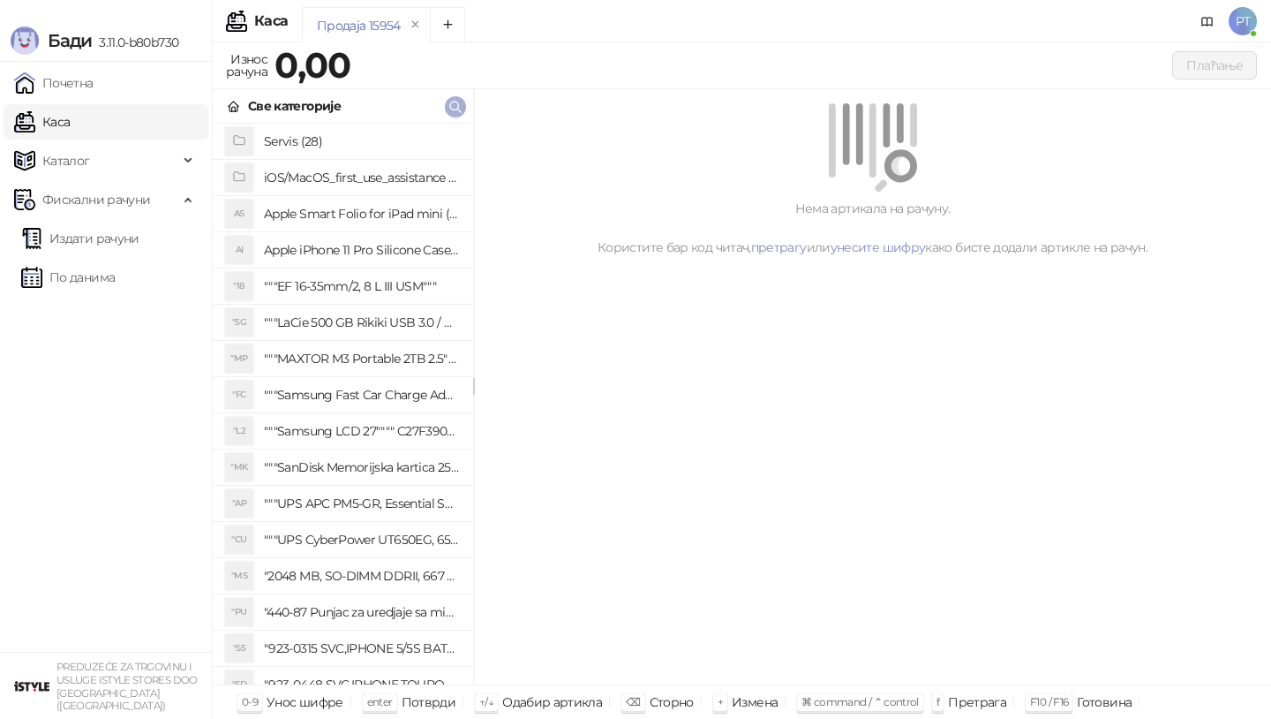
click at [448, 110] on icon "button" at bounding box center [455, 107] width 14 height 14
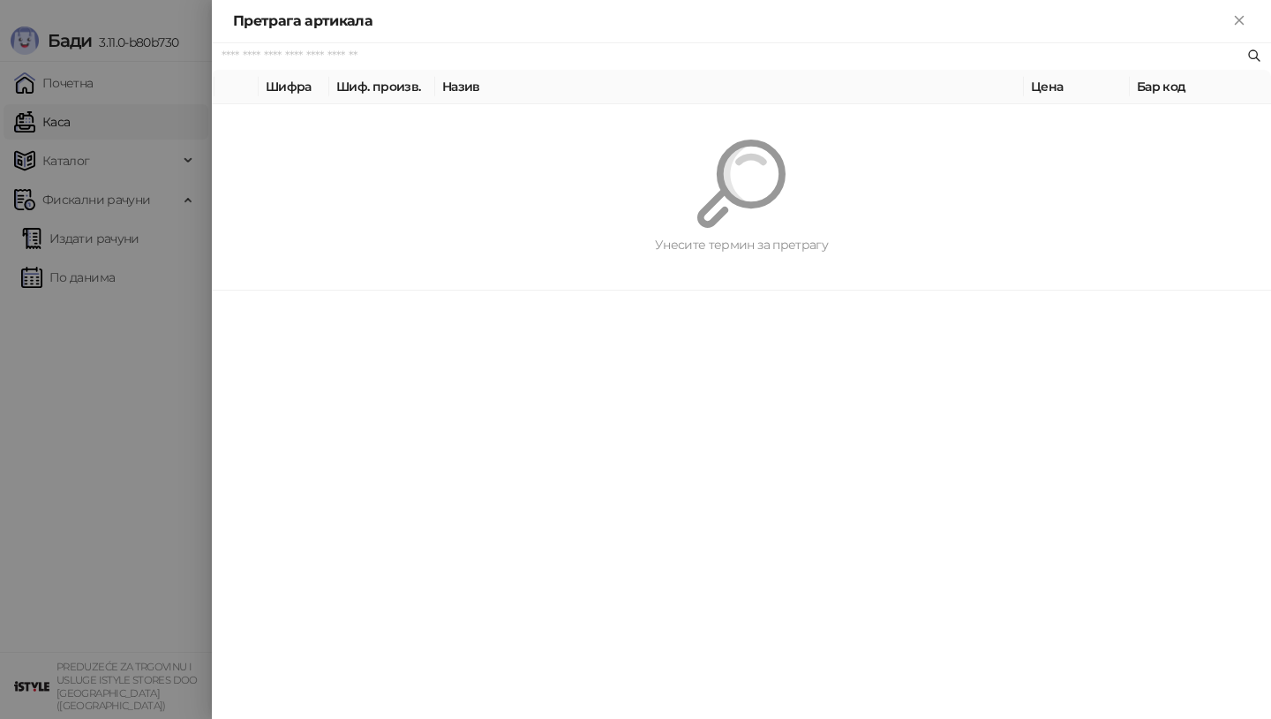
paste input "*********"
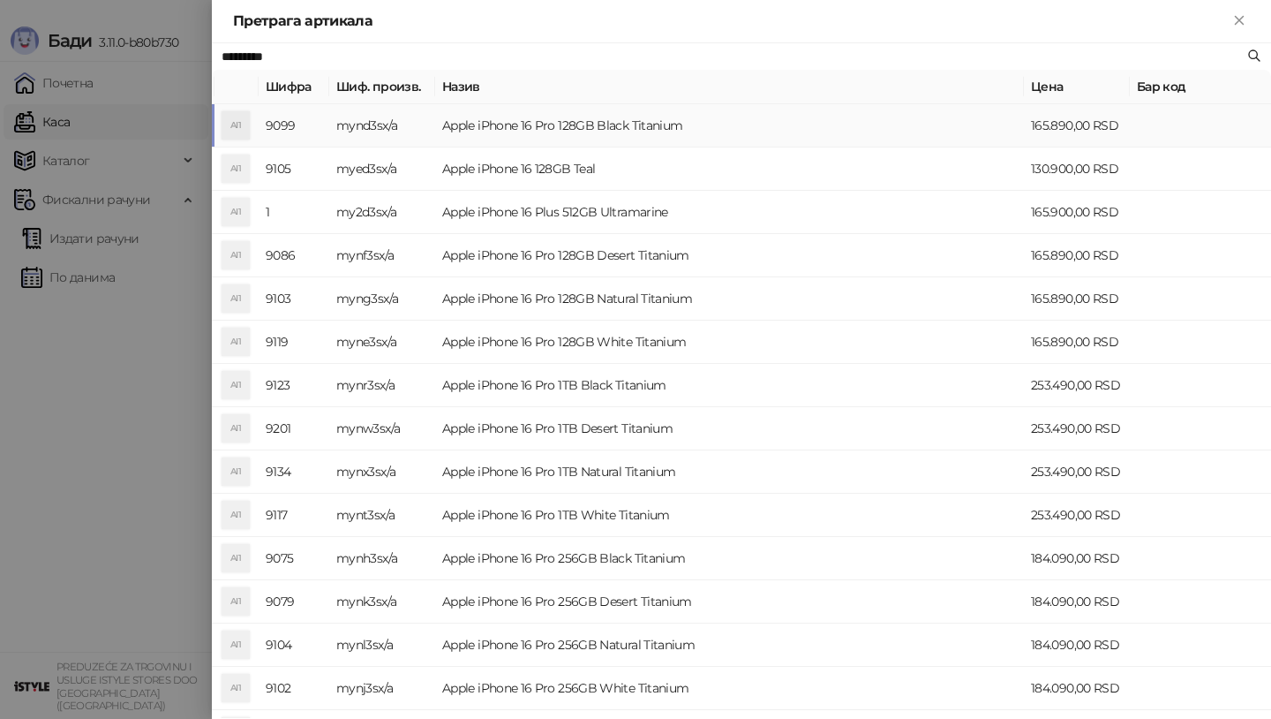
type input "*********"
click at [429, 119] on td "mynd3sx/a" at bounding box center [382, 125] width 106 height 43
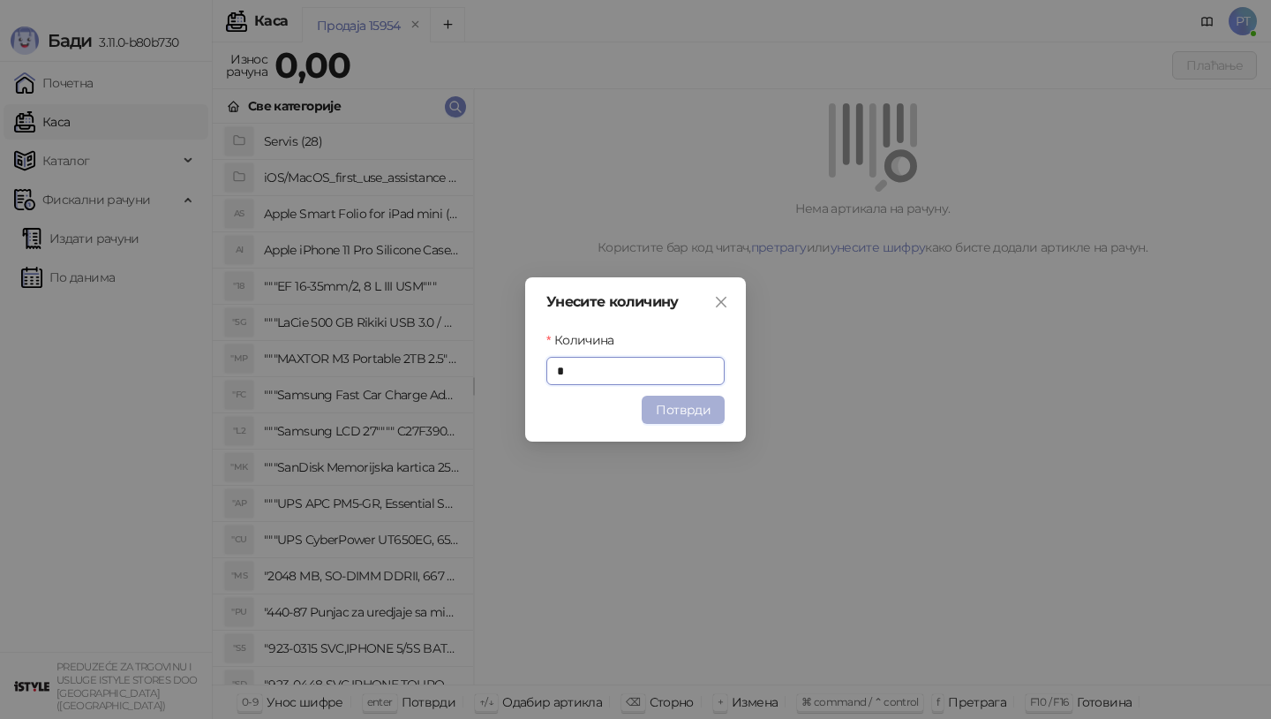
click at [687, 417] on button "Потврди" at bounding box center [683, 410] width 83 height 28
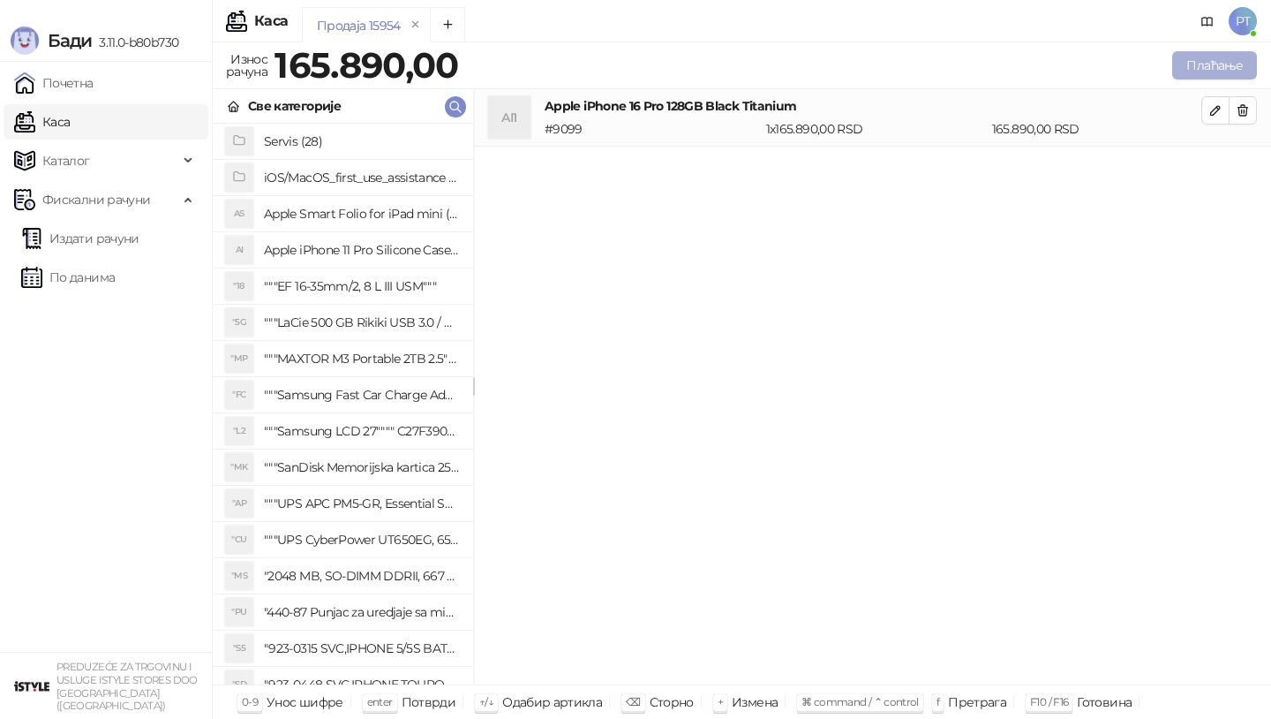
click at [1212, 57] on button "Плаћање" at bounding box center [1214, 65] width 85 height 28
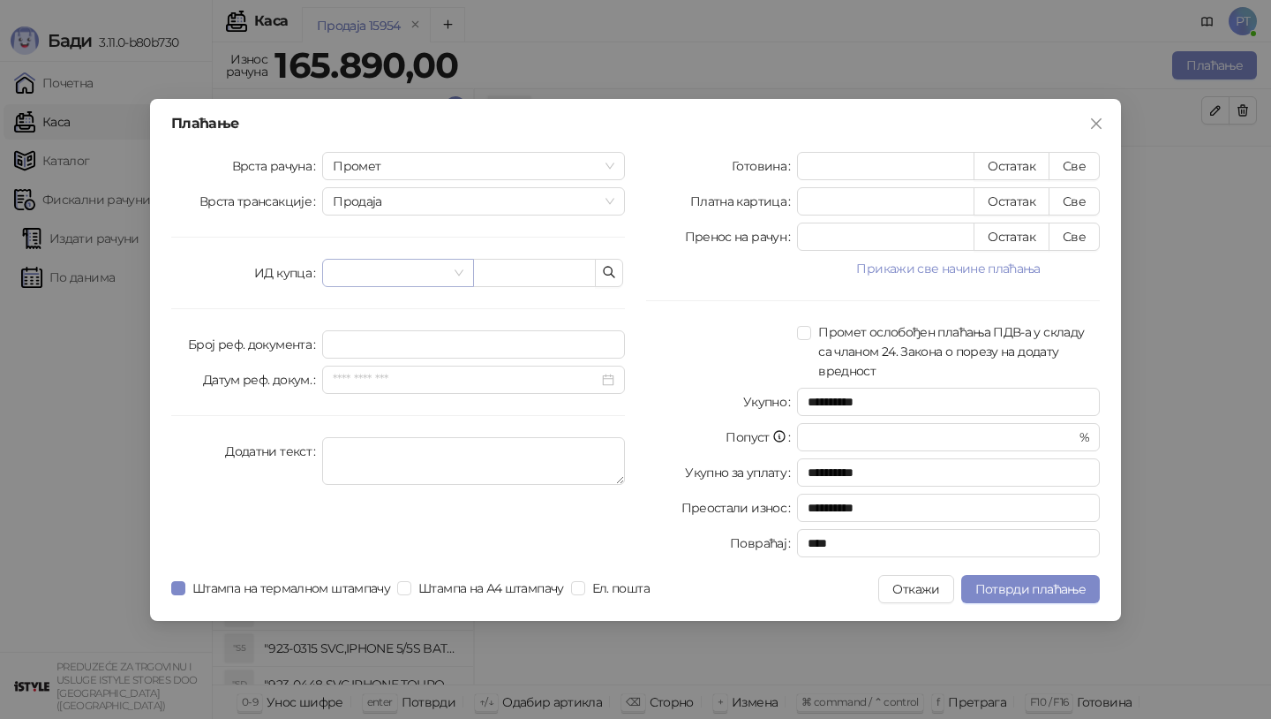
click at [432, 271] on input "search" at bounding box center [390, 273] width 114 height 26
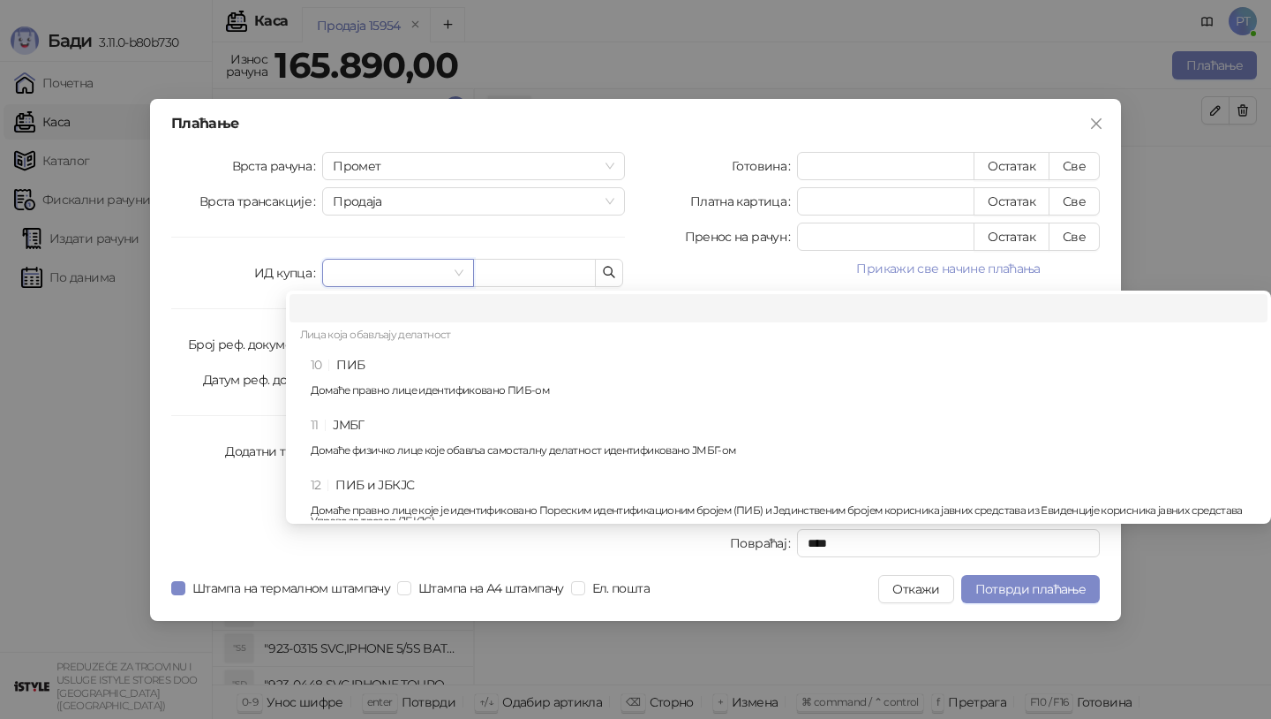
click at [693, 265] on div at bounding box center [721, 268] width 151 height 21
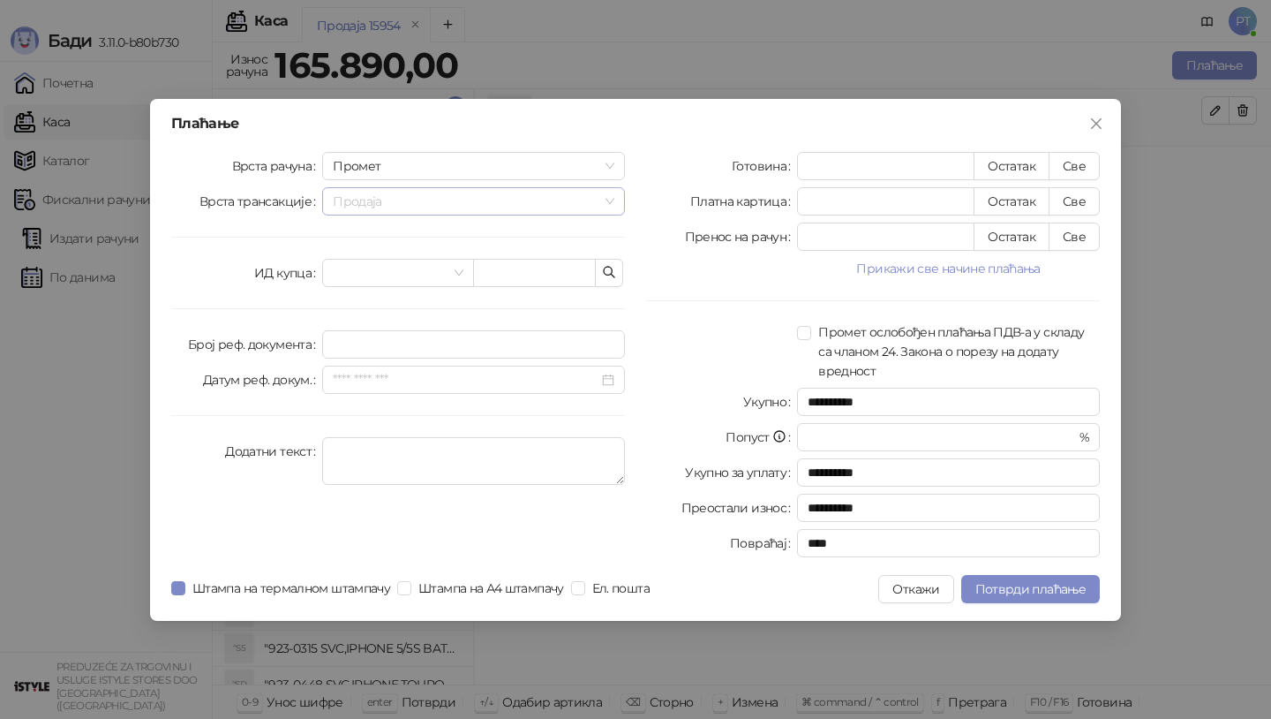
click at [607, 200] on span "Продаја" at bounding box center [474, 201] width 282 height 26
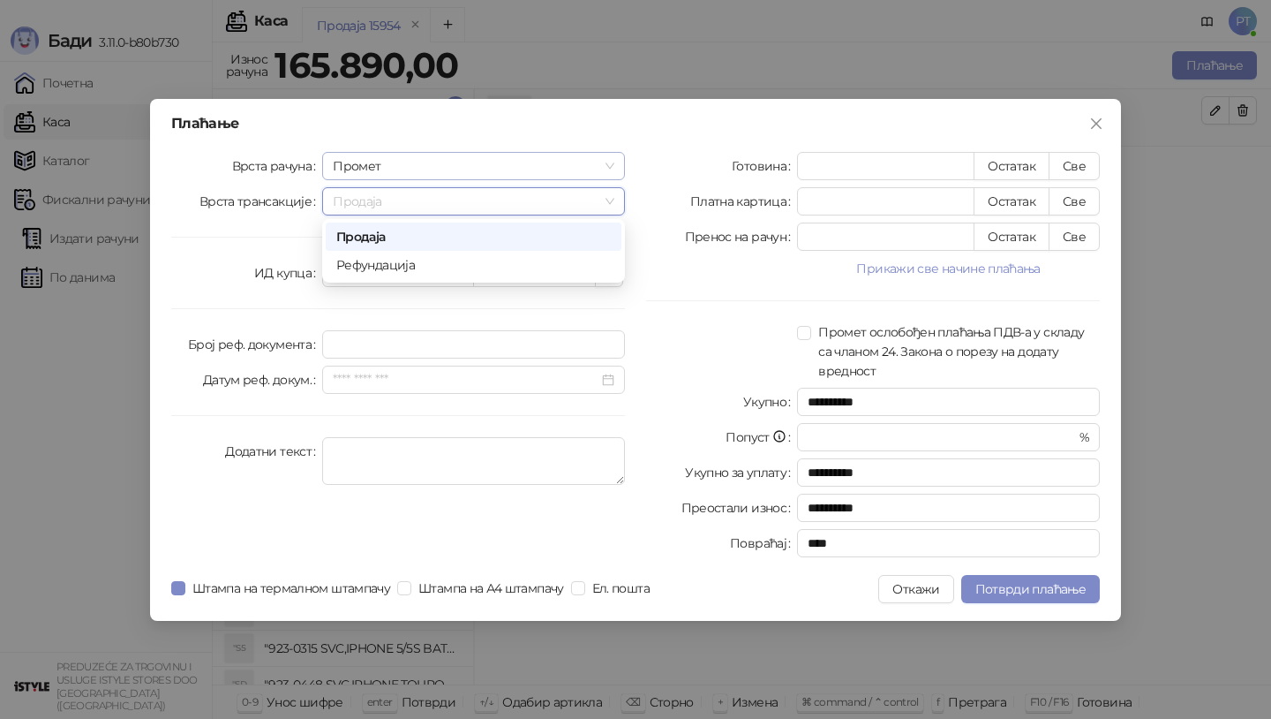
click at [607, 167] on span "Промет" at bounding box center [474, 166] width 282 height 26
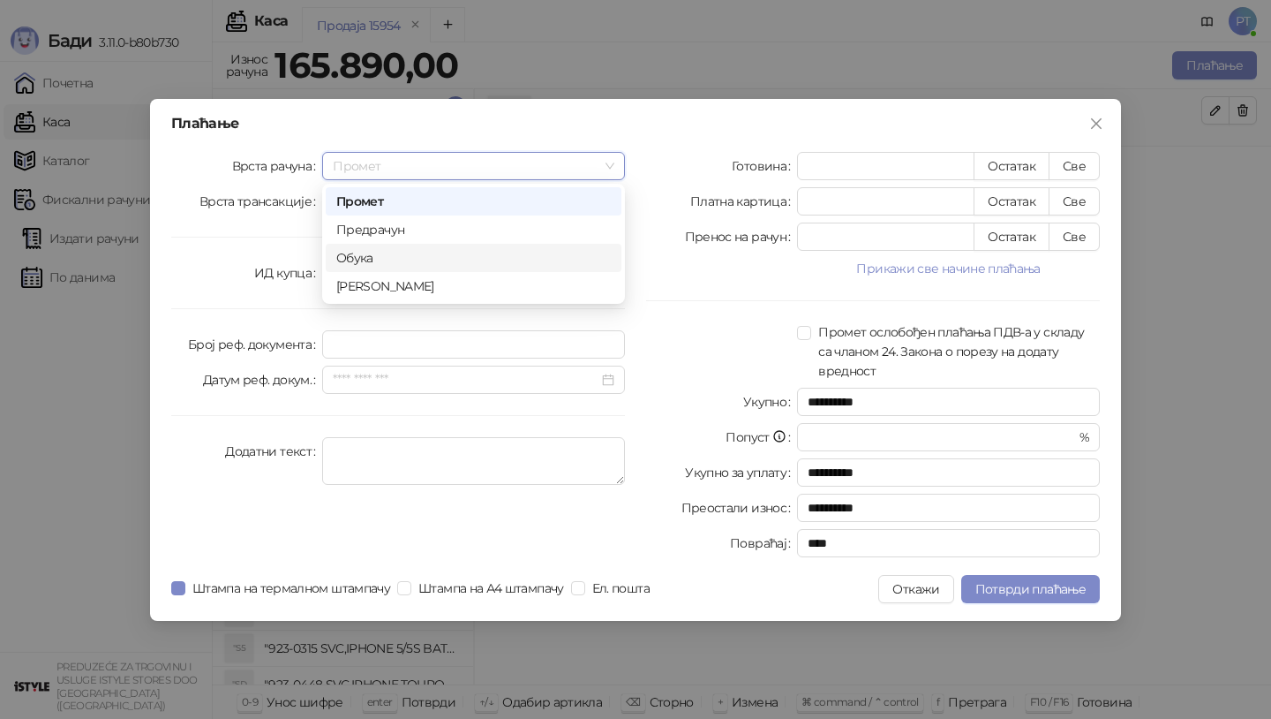
click at [400, 258] on div "Обука" at bounding box center [473, 257] width 275 height 19
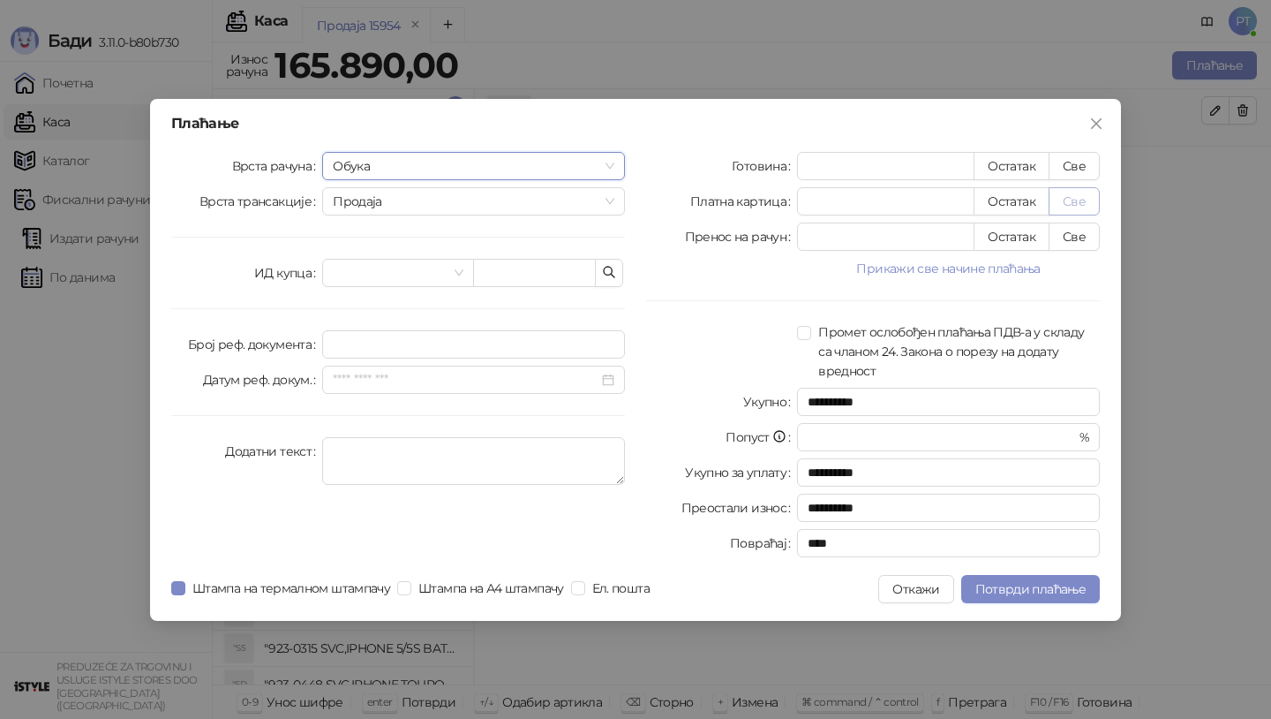
click at [1072, 198] on button "Све" at bounding box center [1074, 201] width 51 height 28
type input "******"
type input "****"
click at [1038, 589] on span "Потврди плаћање" at bounding box center [1031, 589] width 110 height 16
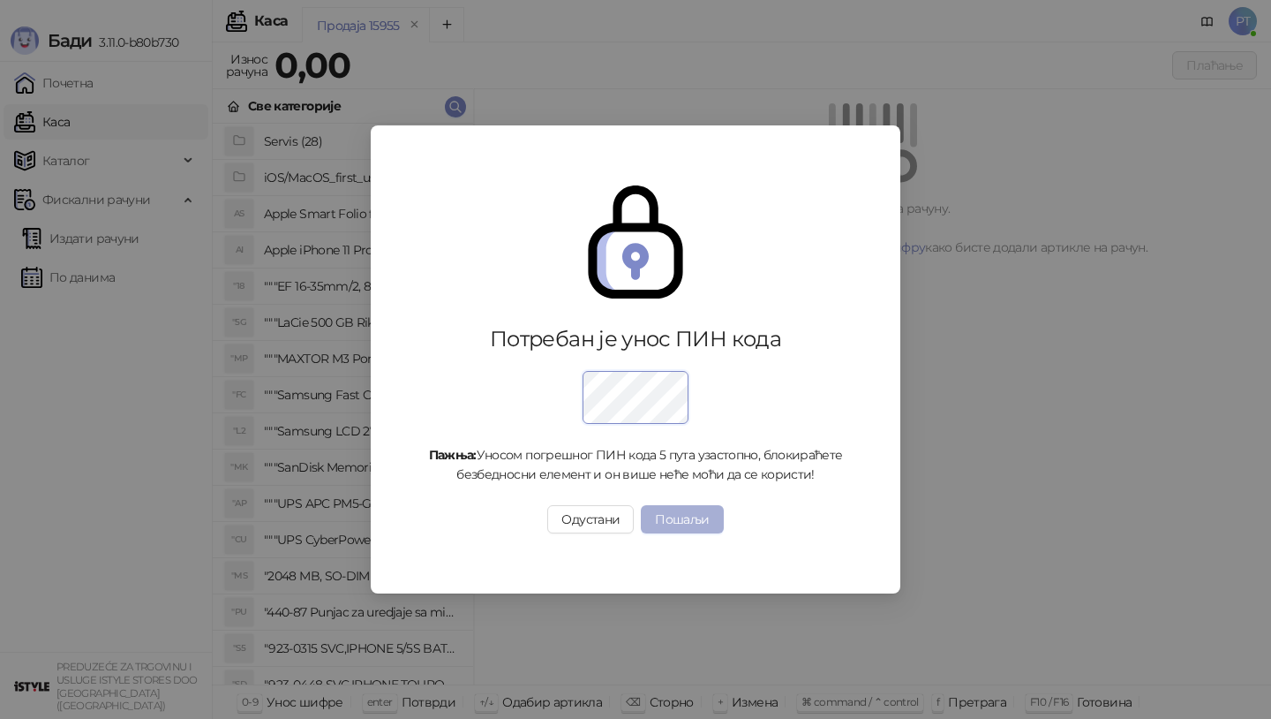
click at [682, 531] on button "Пошаљи" at bounding box center [682, 519] width 82 height 28
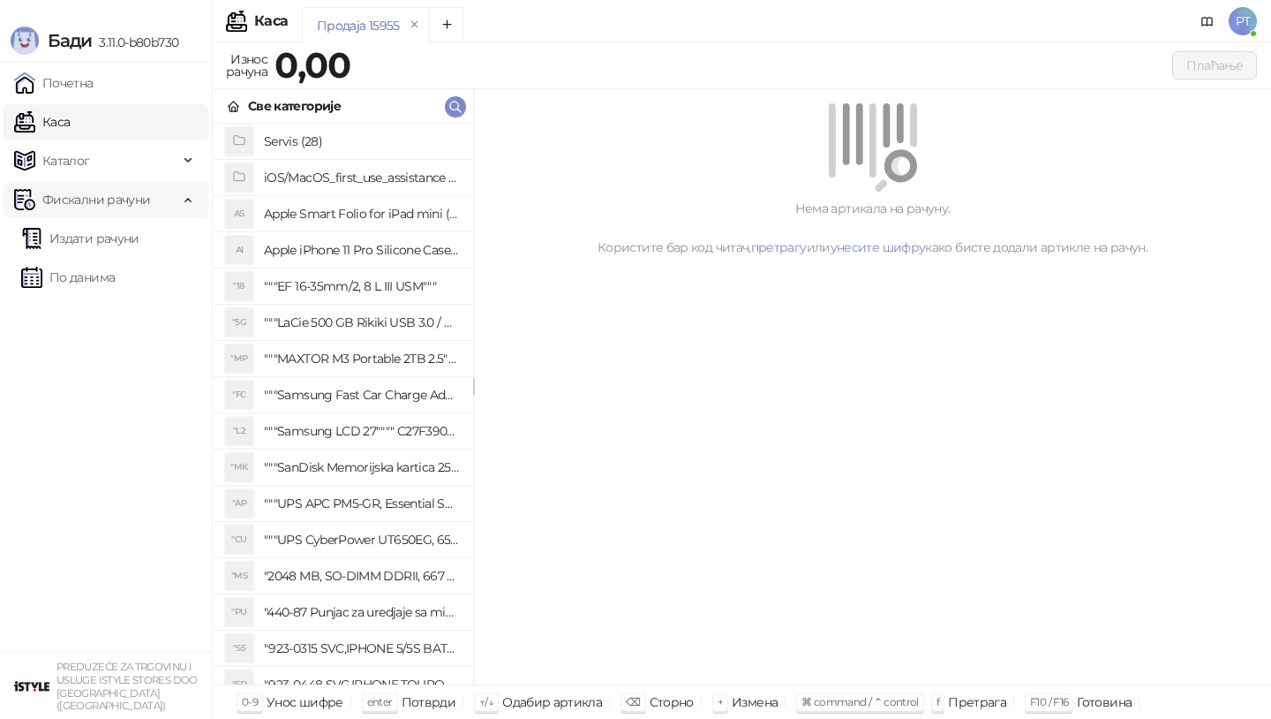
click at [135, 200] on span "Фискални рачуни" at bounding box center [96, 199] width 108 height 35
click at [182, 210] on div "Фискални рачуни" at bounding box center [106, 199] width 205 height 35
click at [139, 244] on link "Издати рачуни" at bounding box center [80, 238] width 118 height 35
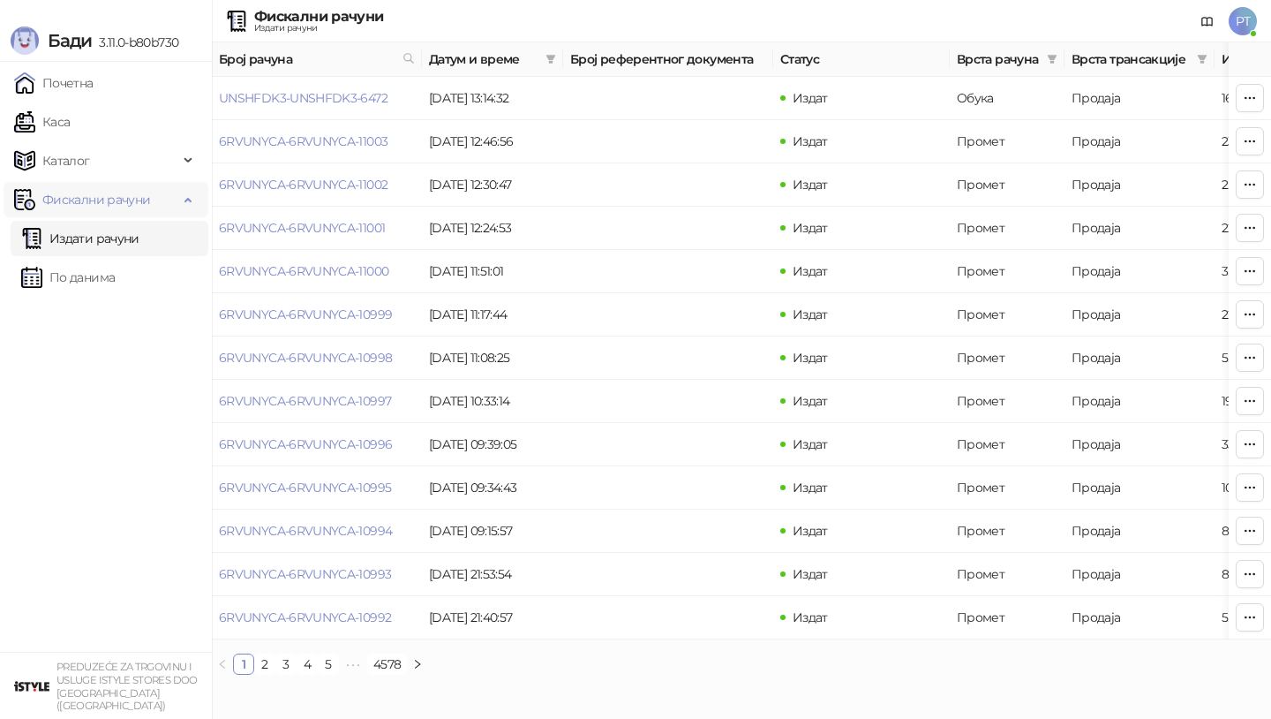
click at [185, 202] on div "Фискални рачуни" at bounding box center [106, 199] width 205 height 35
click at [170, 208] on span "Фискални рачуни" at bounding box center [96, 199] width 164 height 35
click at [114, 245] on link "Издати рачуни" at bounding box center [80, 238] width 118 height 35
click at [109, 236] on link "Издати рачуни" at bounding box center [80, 238] width 118 height 35
click at [348, 102] on link "UNSHFDK3-UNSHFDK3-6472" at bounding box center [303, 98] width 169 height 16
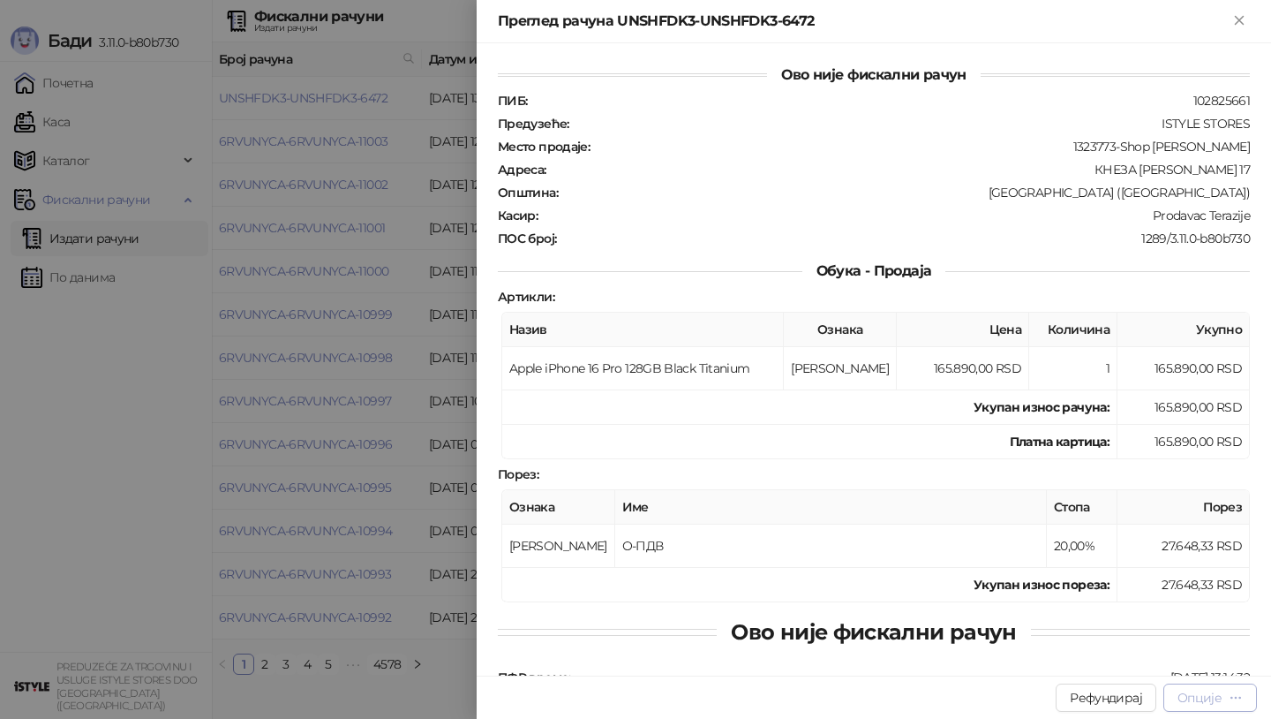
click at [1225, 702] on div "Опције" at bounding box center [1210, 697] width 65 height 17
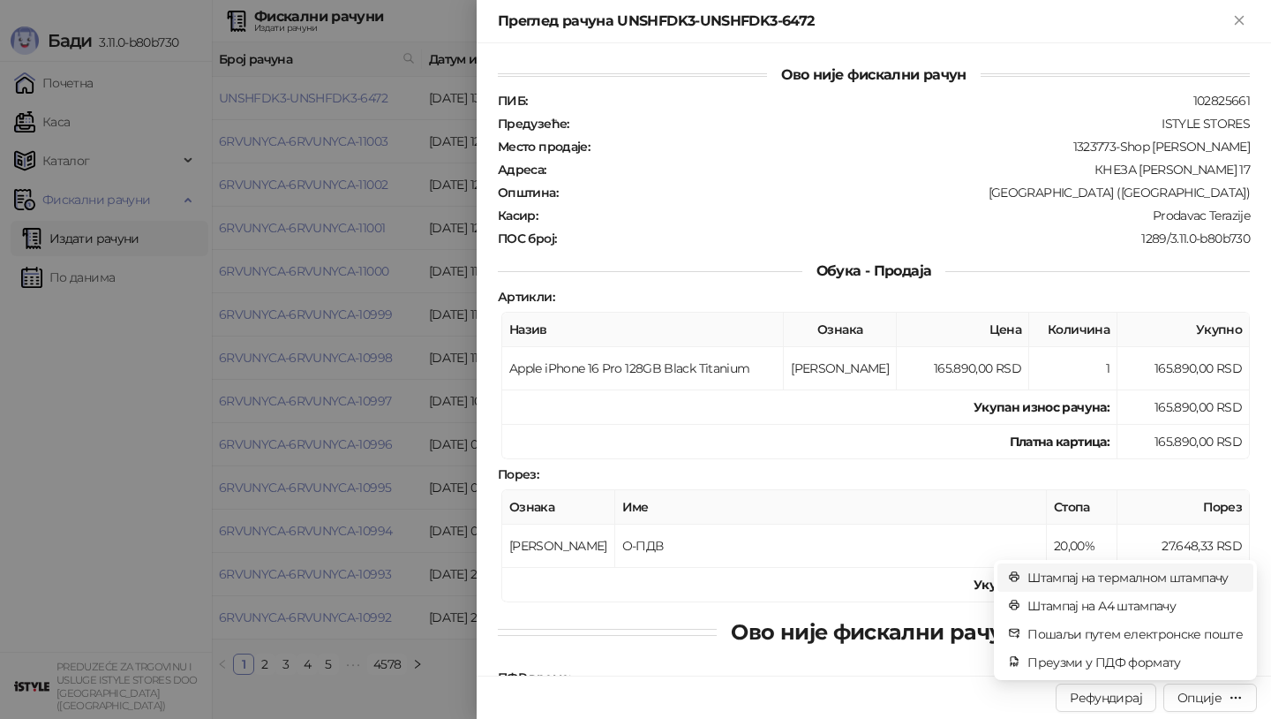
click at [1150, 578] on span "Штампај на термалном штампачу" at bounding box center [1135, 577] width 215 height 19
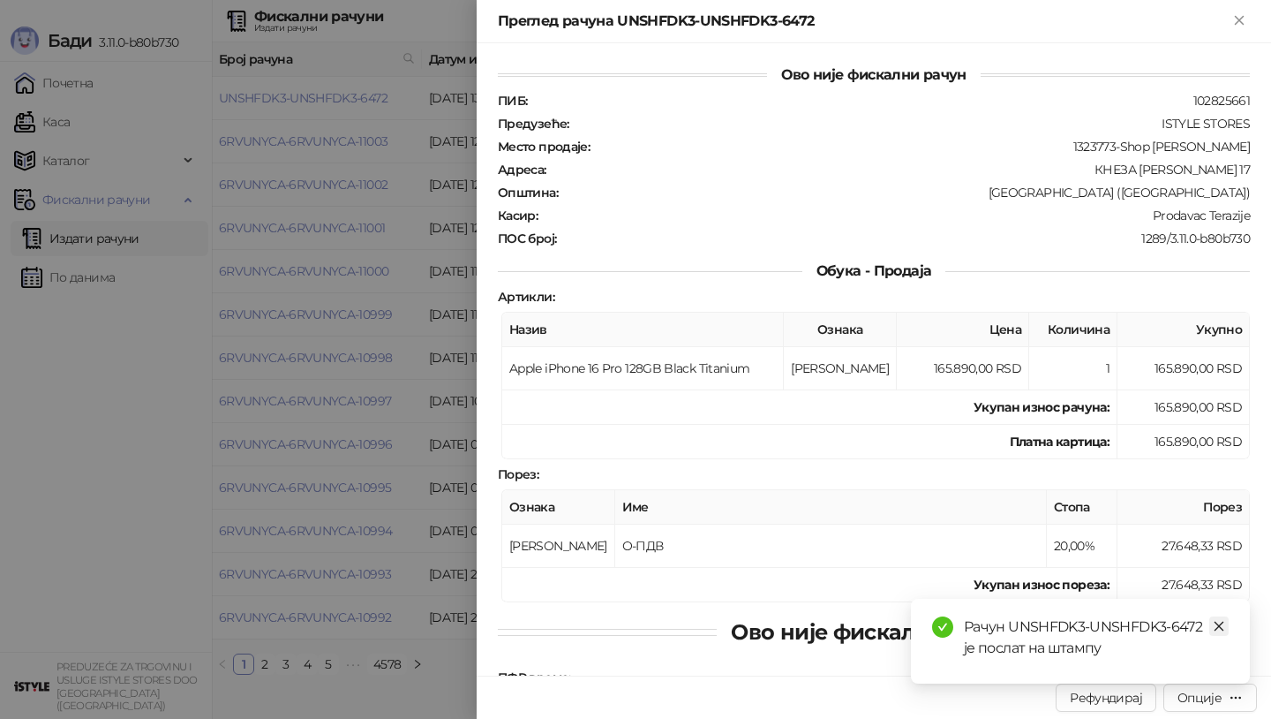
click at [1217, 628] on icon "close" at bounding box center [1220, 627] width 10 height 10
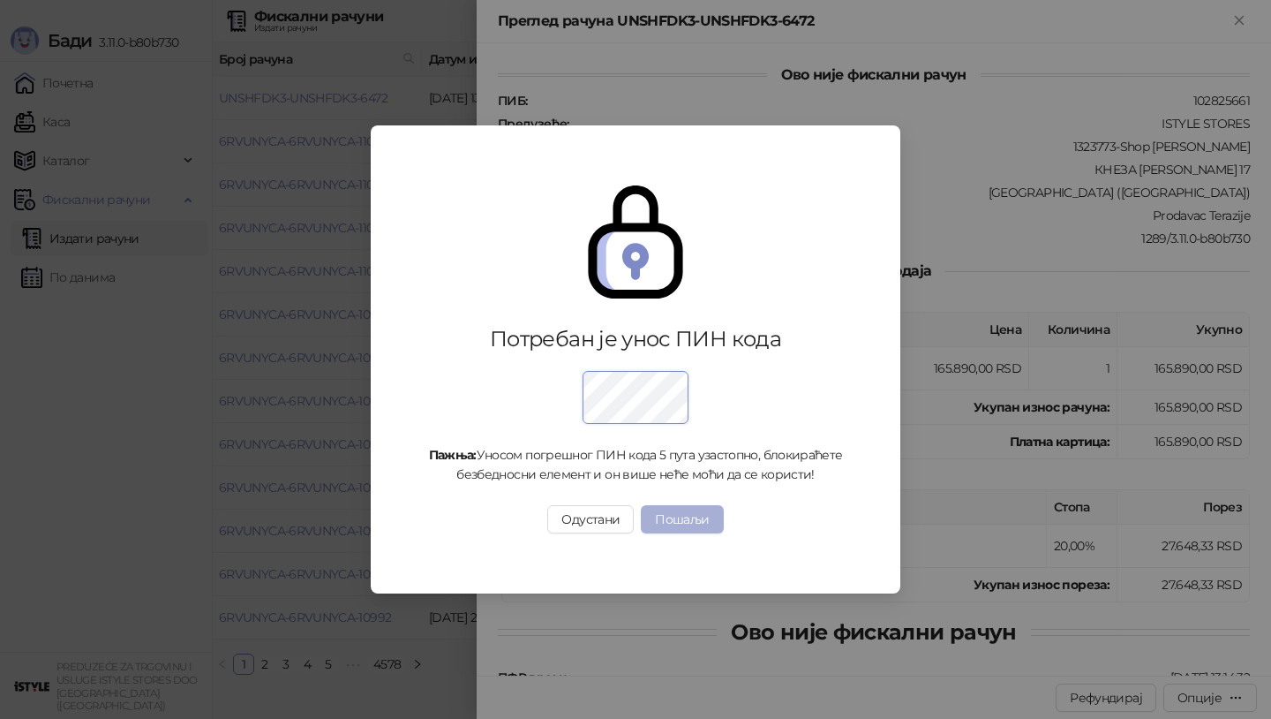
click at [678, 516] on button "Пошаљи" at bounding box center [682, 519] width 82 height 28
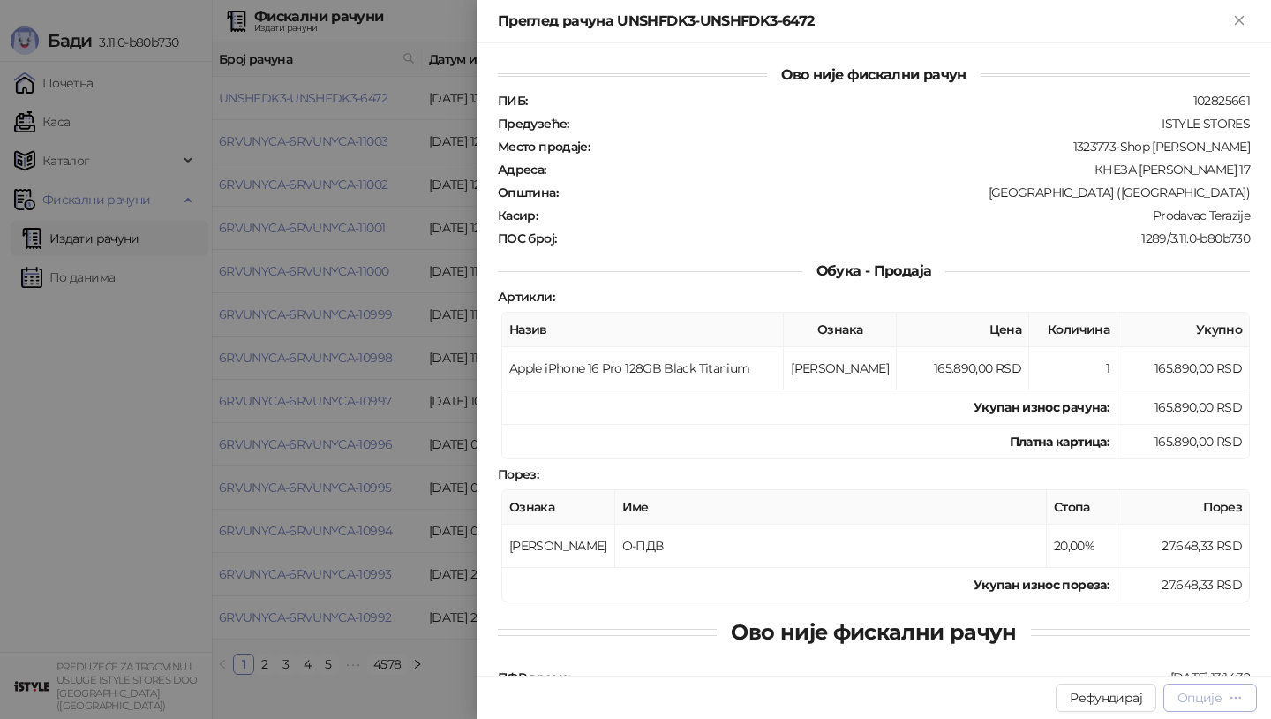
click at [1217, 699] on div "Опције" at bounding box center [1200, 698] width 44 height 16
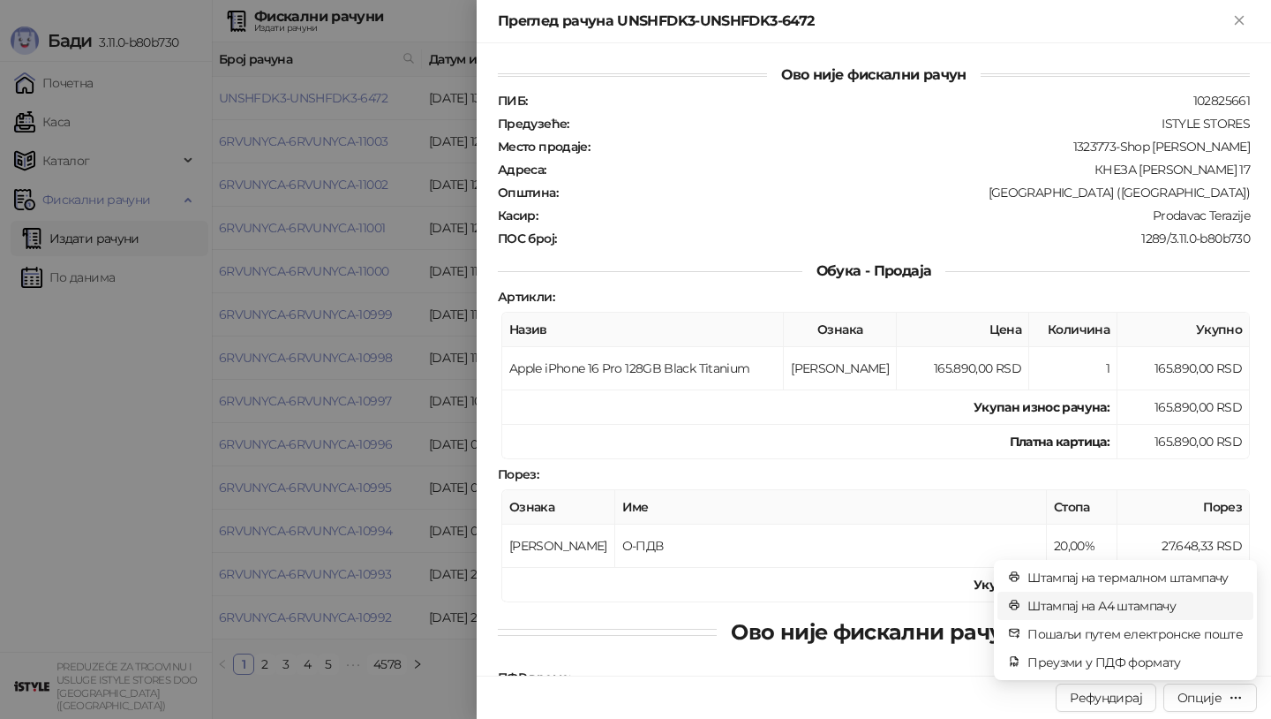
click at [1162, 612] on span "Штампај на А4 штампачу" at bounding box center [1135, 605] width 215 height 19
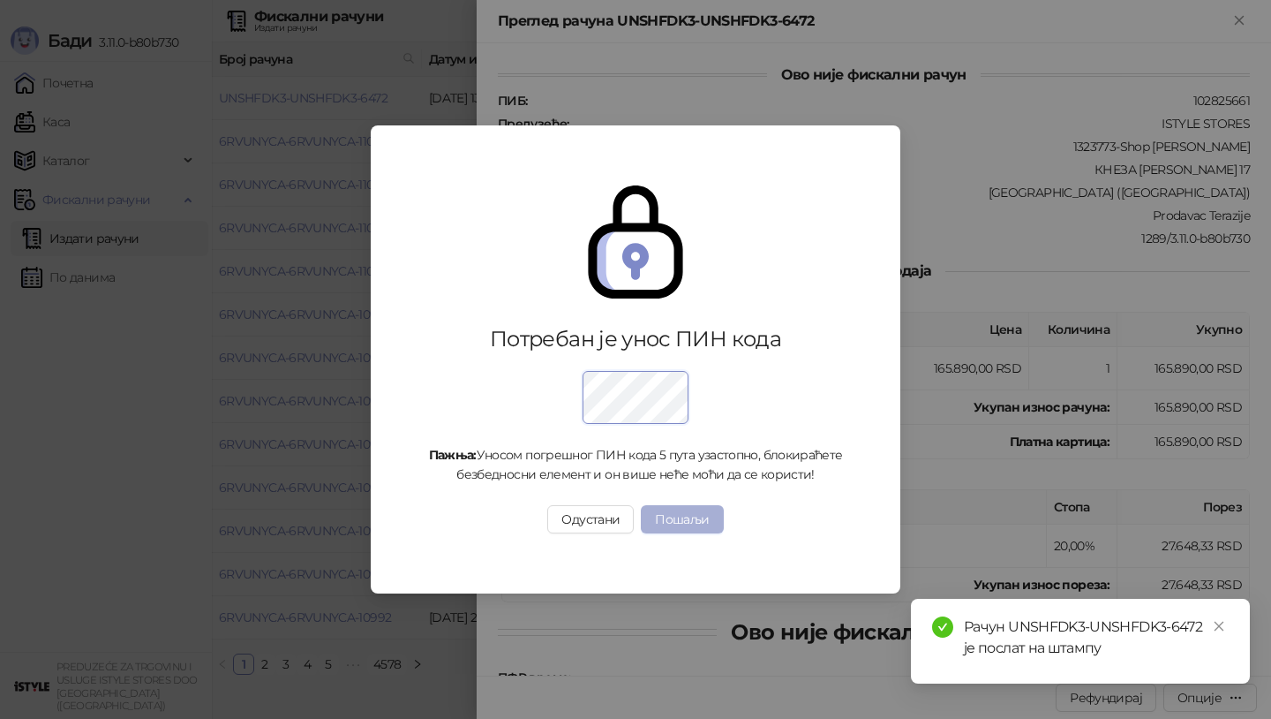
click at [665, 518] on button "Пошаљи" at bounding box center [682, 519] width 82 height 28
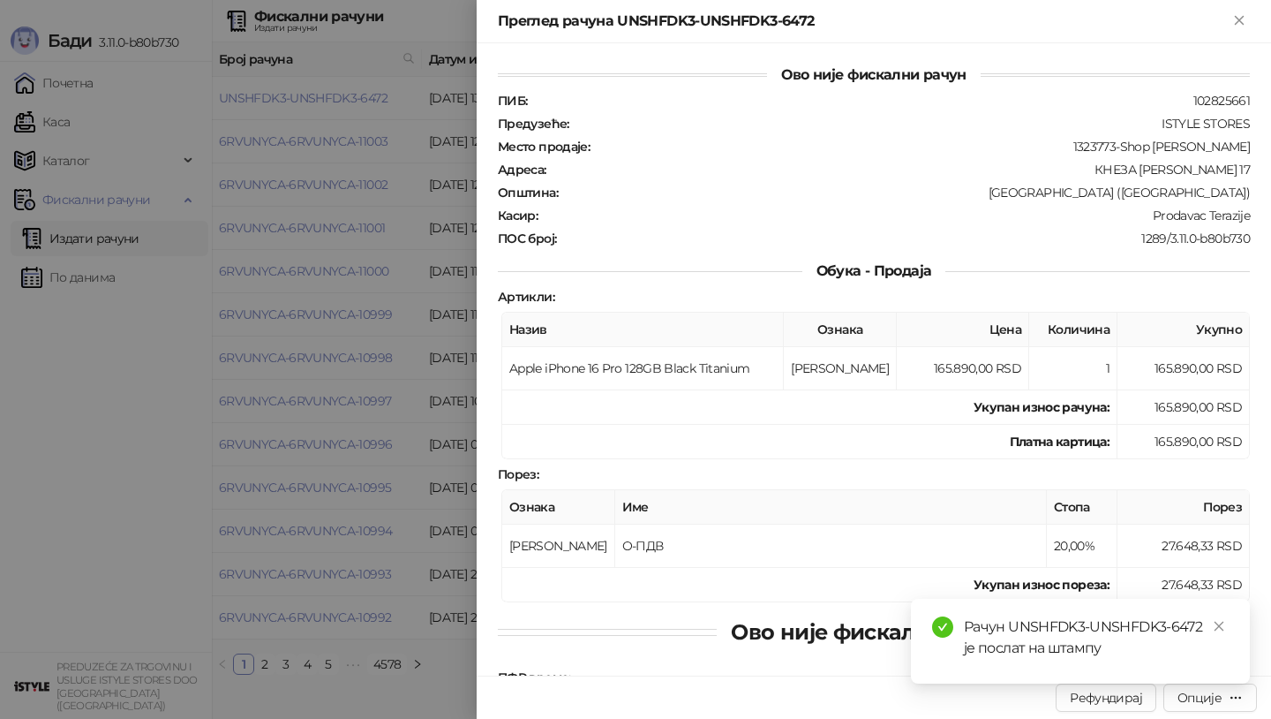
click at [91, 236] on div at bounding box center [635, 359] width 1271 height 719
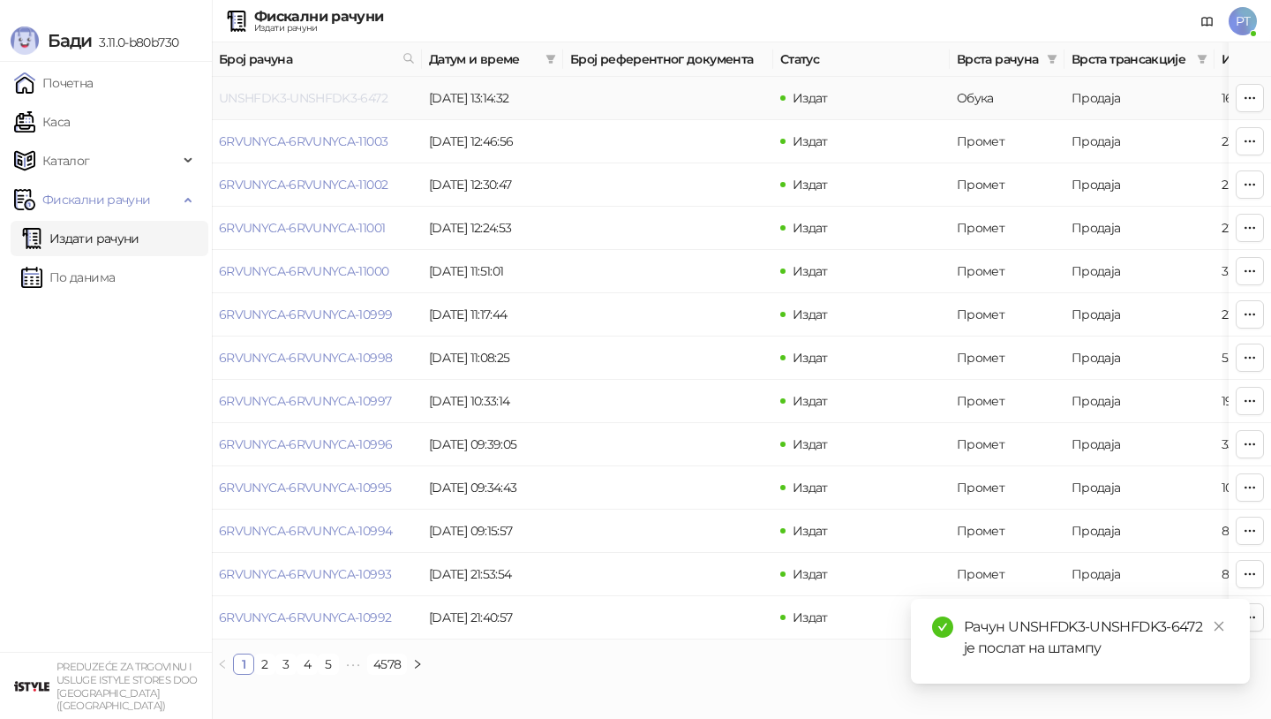
click at [311, 96] on link "UNSHFDK3-UNSHFDK3-6472" at bounding box center [303, 98] width 169 height 16
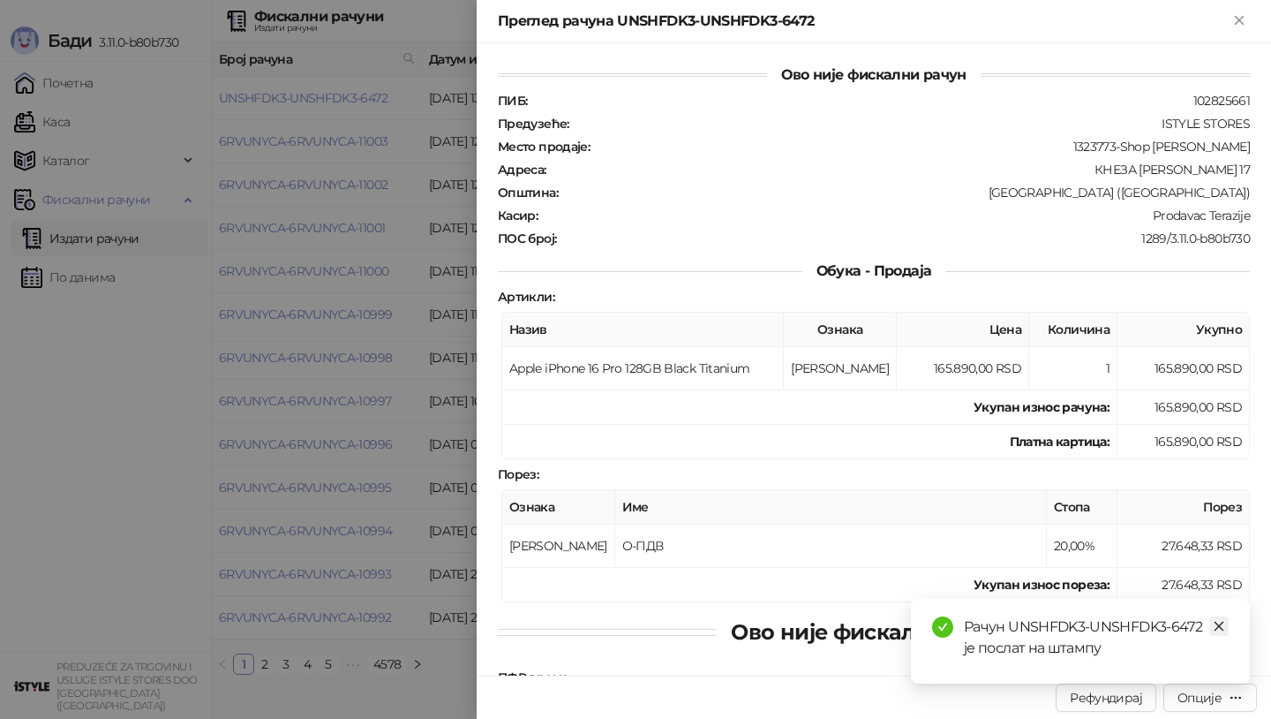
click at [1214, 618] on link "Close" at bounding box center [1219, 625] width 19 height 19
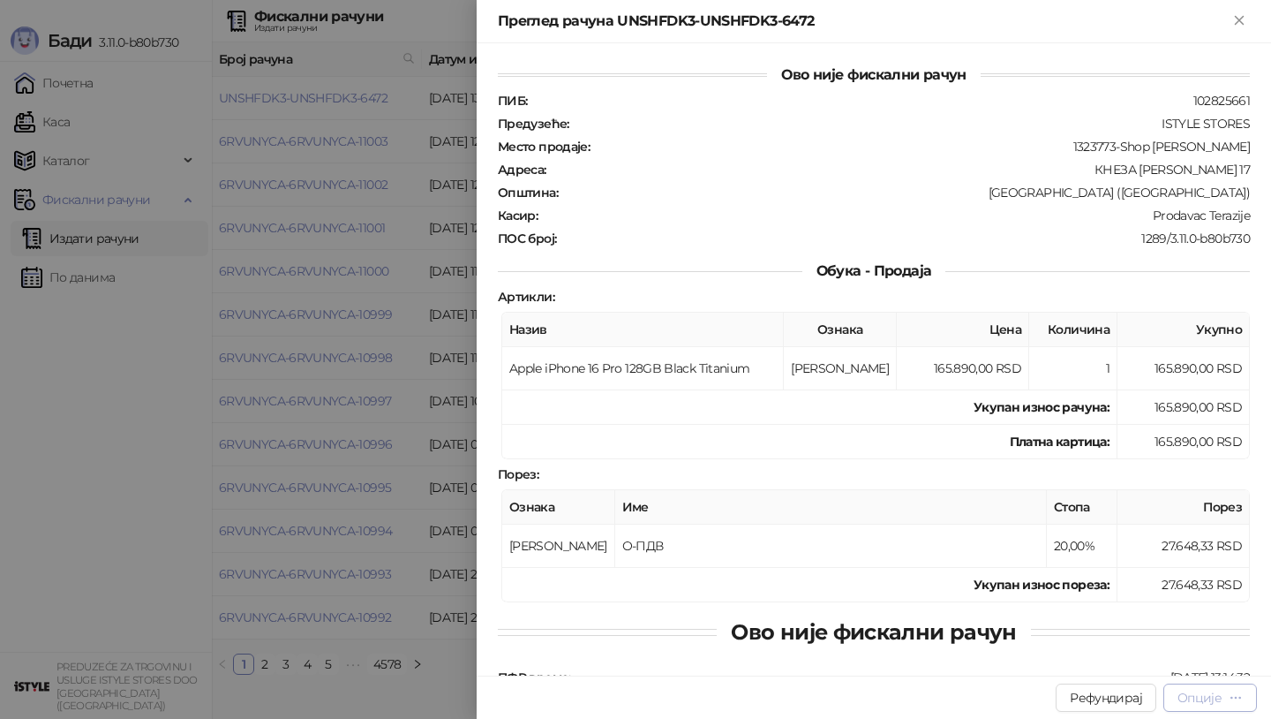
click at [1229, 693] on icon "button" at bounding box center [1236, 697] width 14 height 14
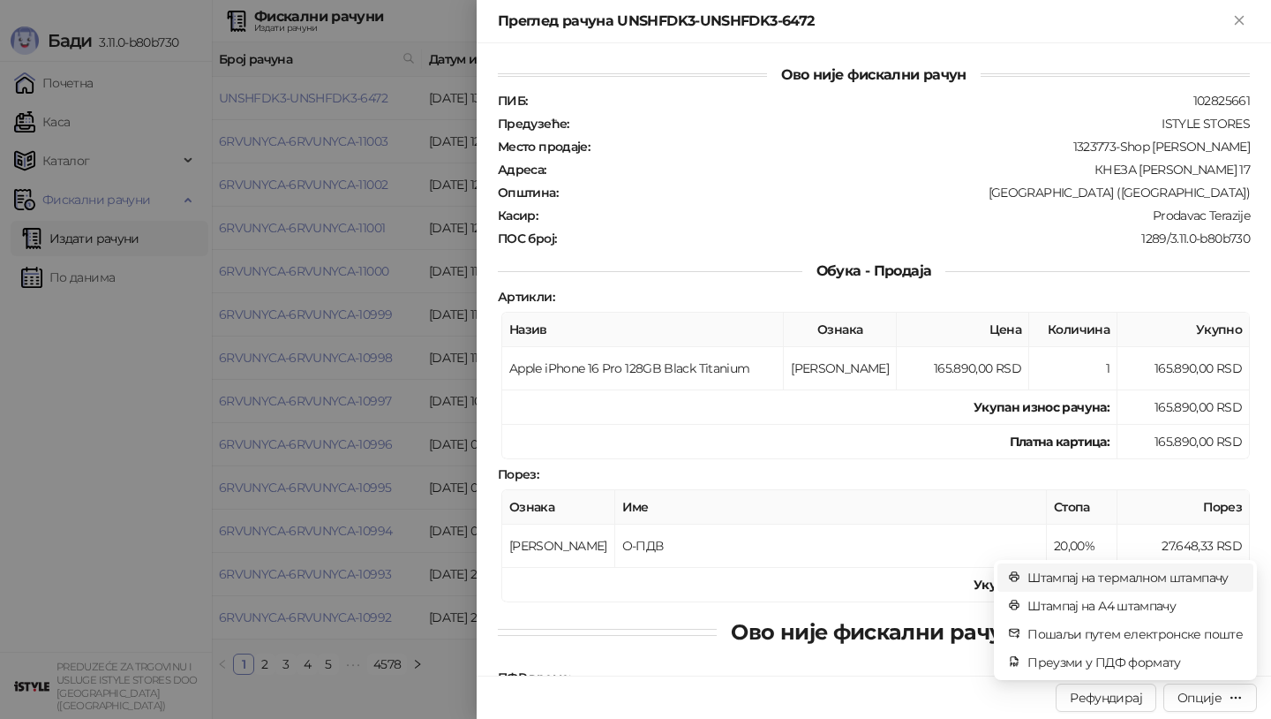
click at [1159, 580] on span "Штампај на термалном штампачу" at bounding box center [1135, 577] width 215 height 19
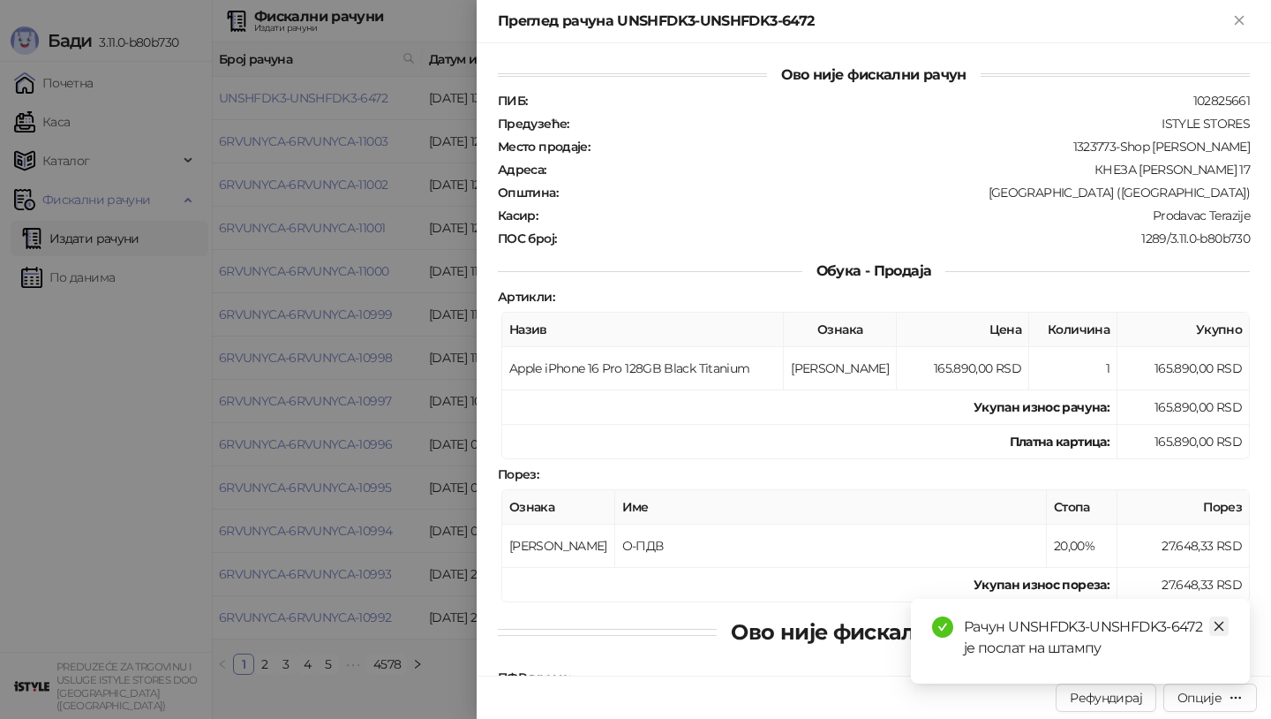
click at [1217, 623] on icon "close" at bounding box center [1220, 627] width 10 height 10
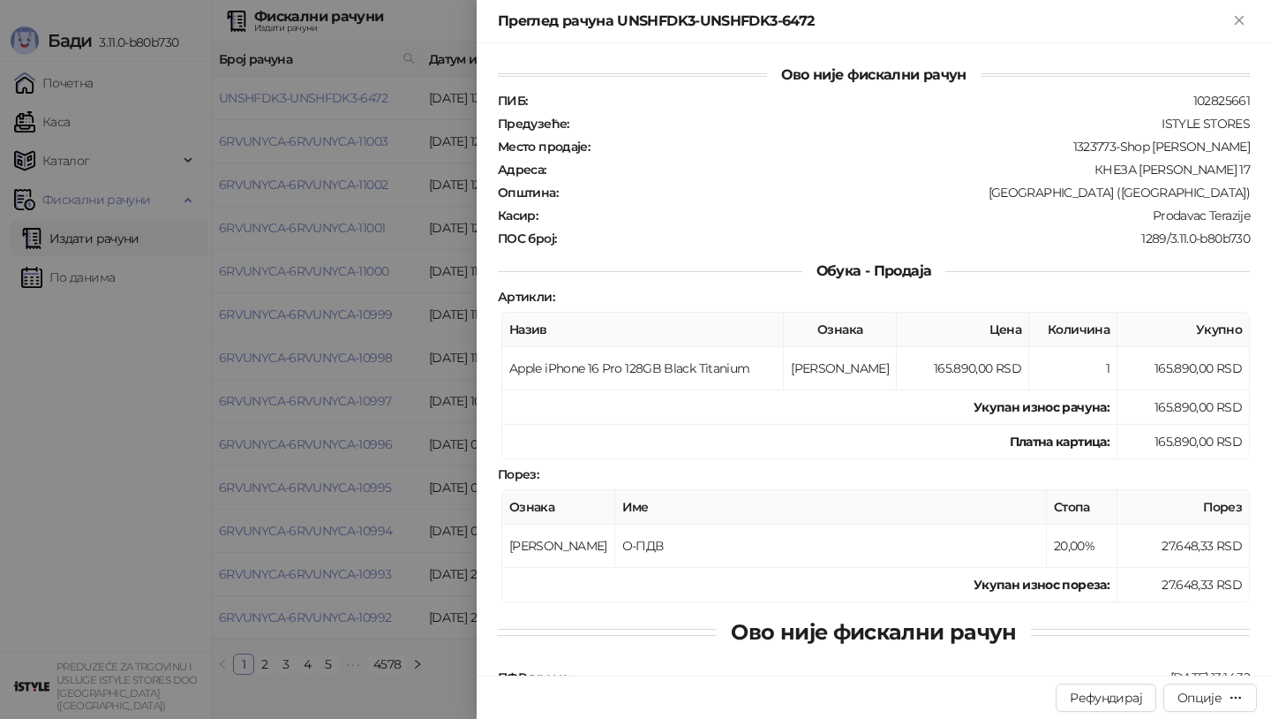
click at [132, 480] on div at bounding box center [635, 359] width 1271 height 719
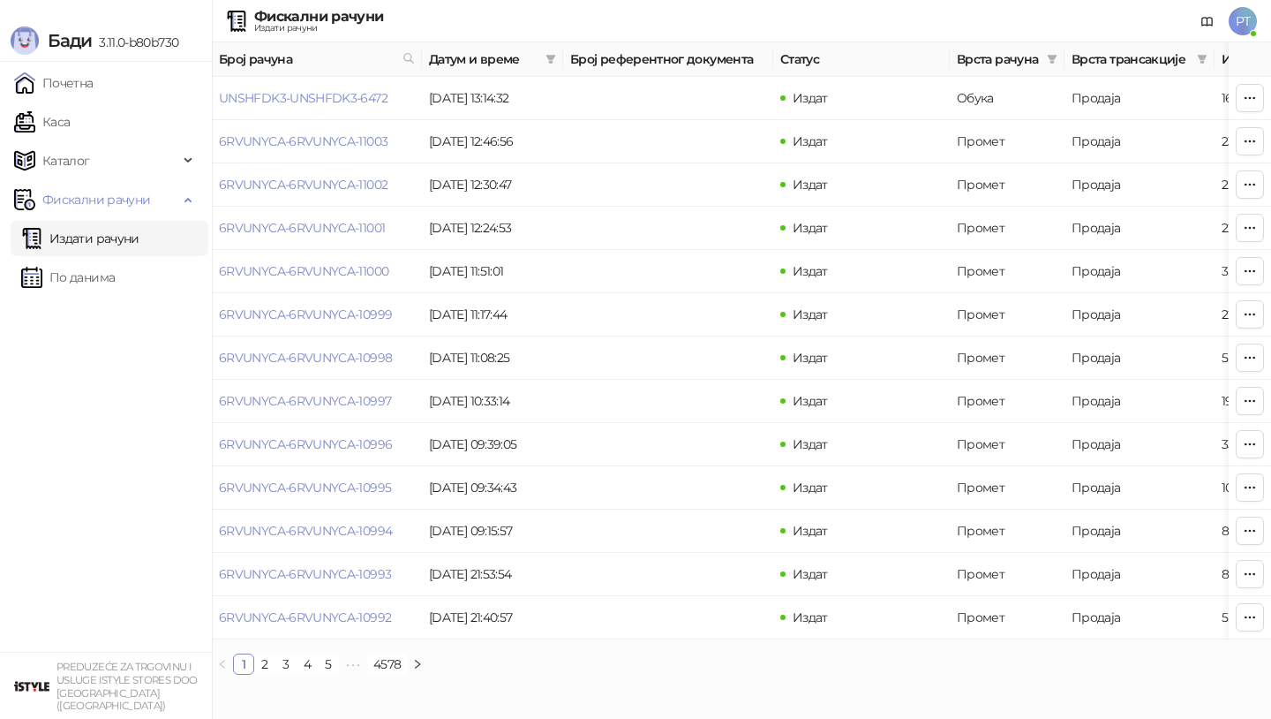
click at [1239, 19] on span "PT" at bounding box center [1243, 21] width 28 height 28
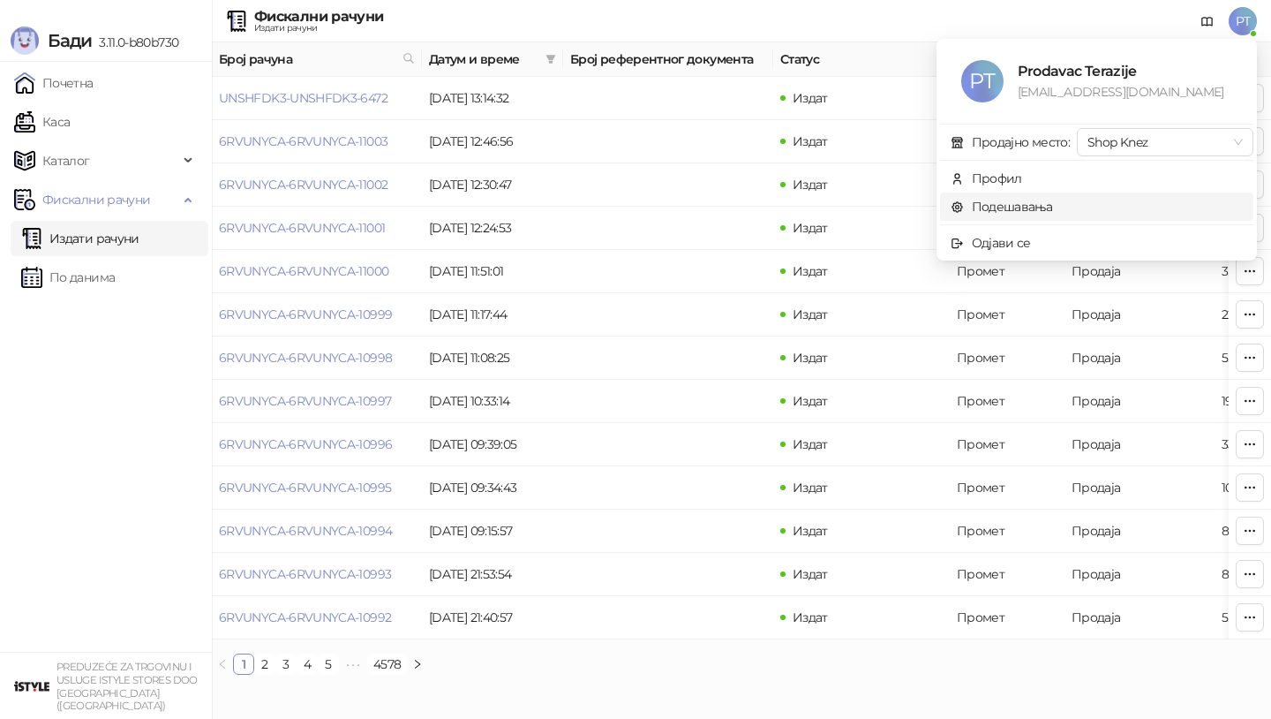
click at [1019, 213] on link "Подешавања" at bounding box center [1002, 207] width 102 height 16
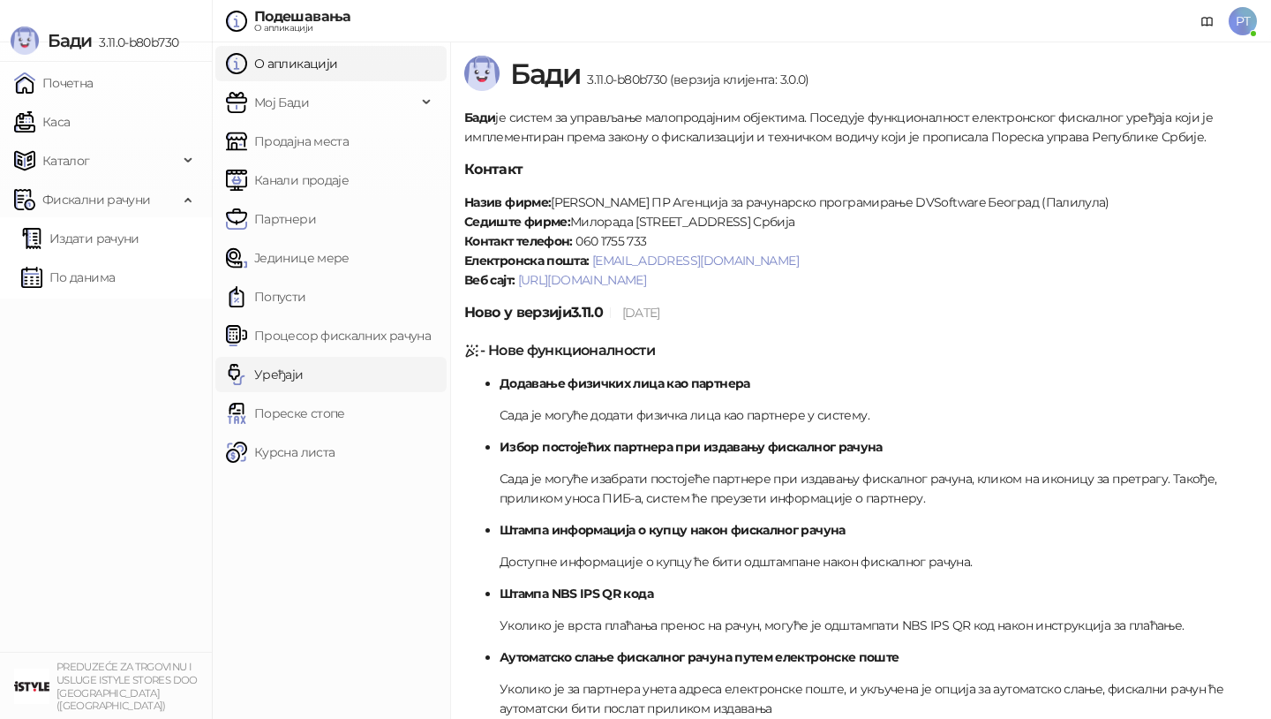
click at [304, 374] on link "Уређаји" at bounding box center [265, 374] width 78 height 35
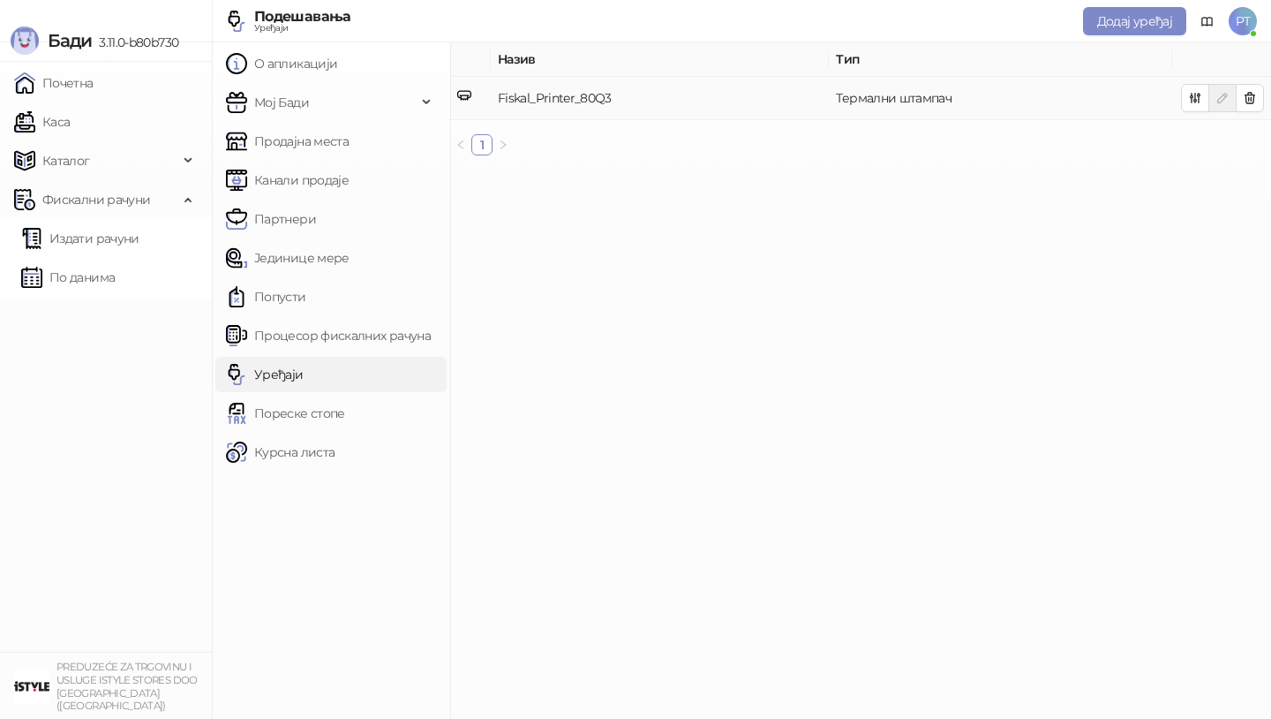
click at [765, 99] on td "Fiskal_Printer_80Q3" at bounding box center [660, 98] width 338 height 43
click at [1246, 99] on icon "button" at bounding box center [1251, 98] width 10 height 11
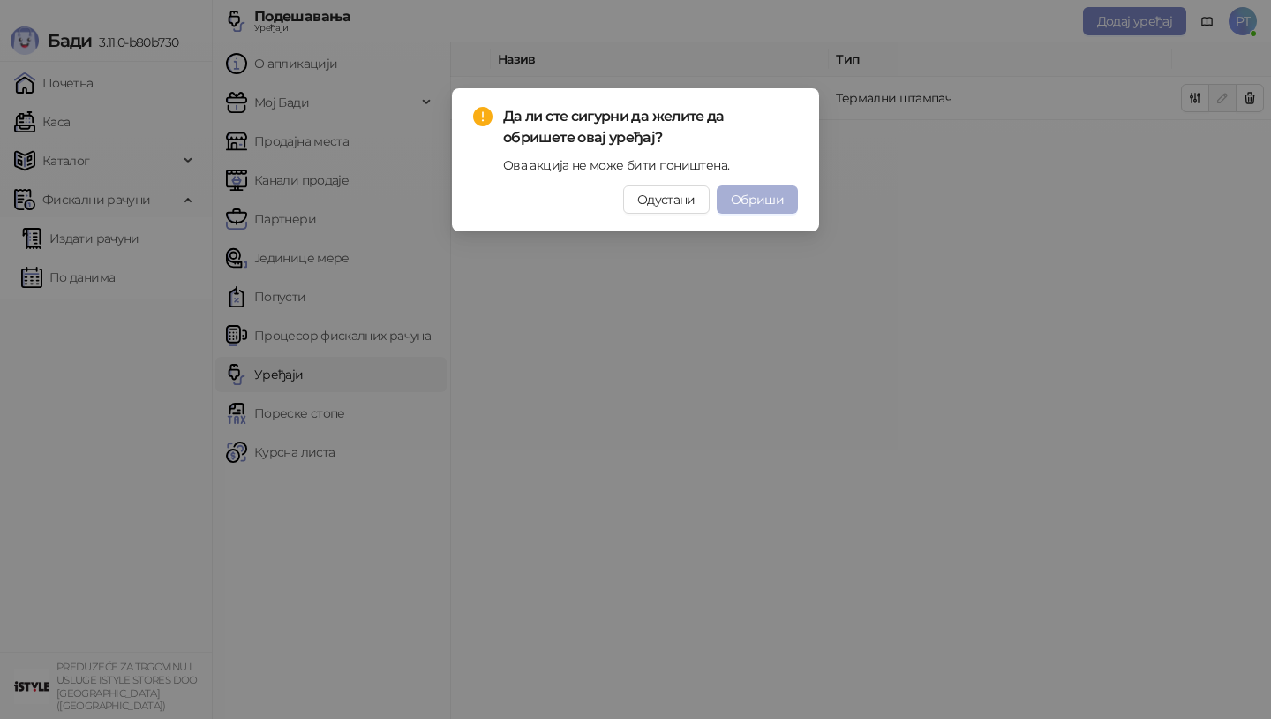
click at [762, 201] on span "Обриши" at bounding box center [757, 200] width 53 height 16
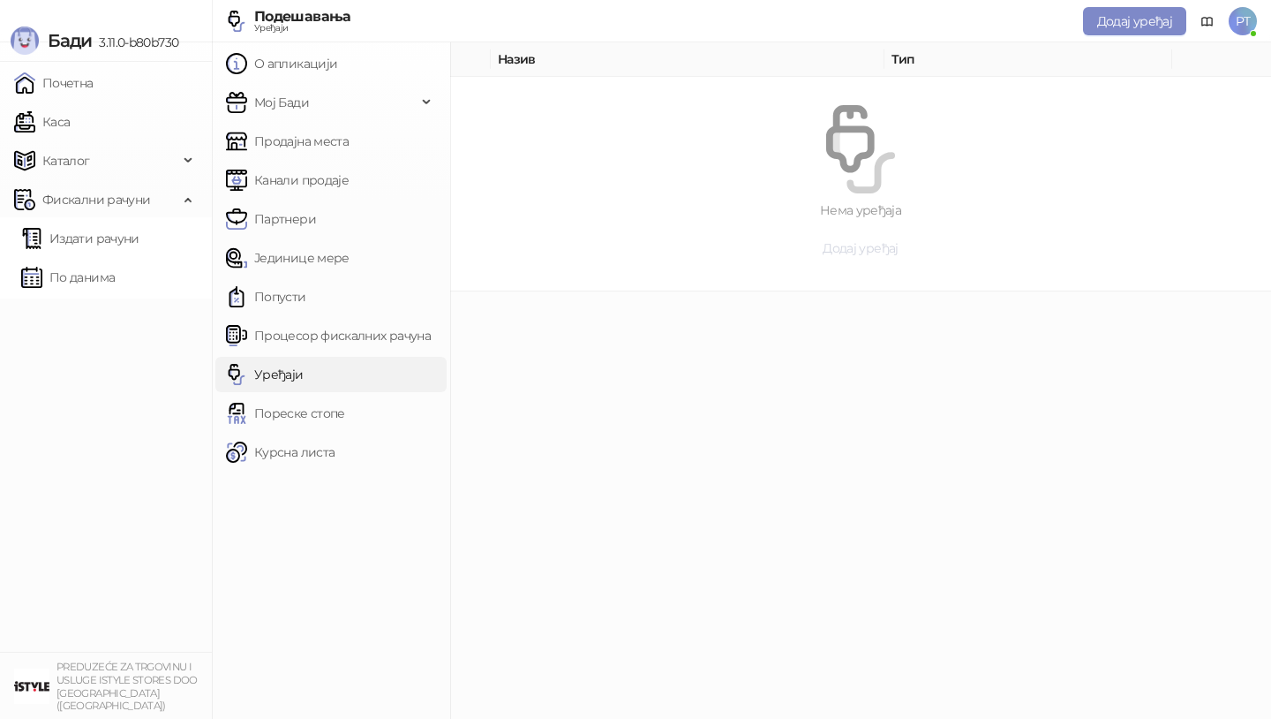
click at [875, 252] on span "Додај уређај" at bounding box center [860, 248] width 75 height 16
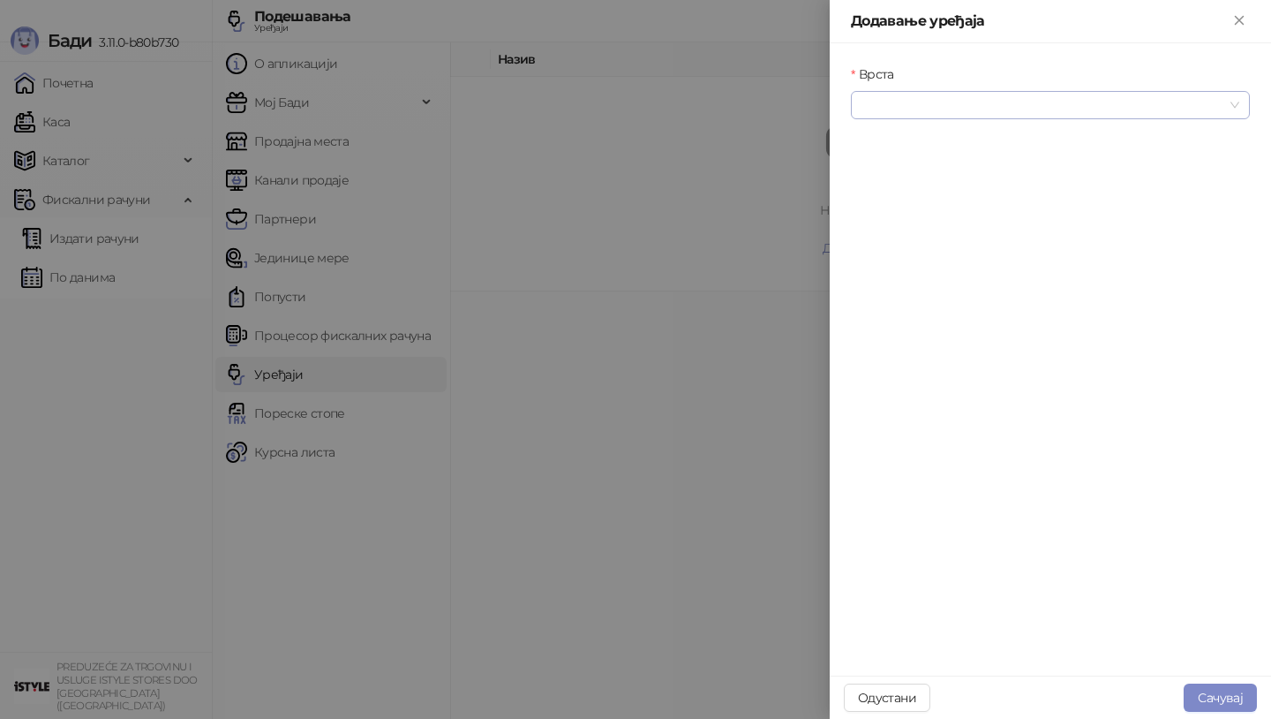
click at [900, 110] on input "Врста" at bounding box center [1043, 105] width 362 height 26
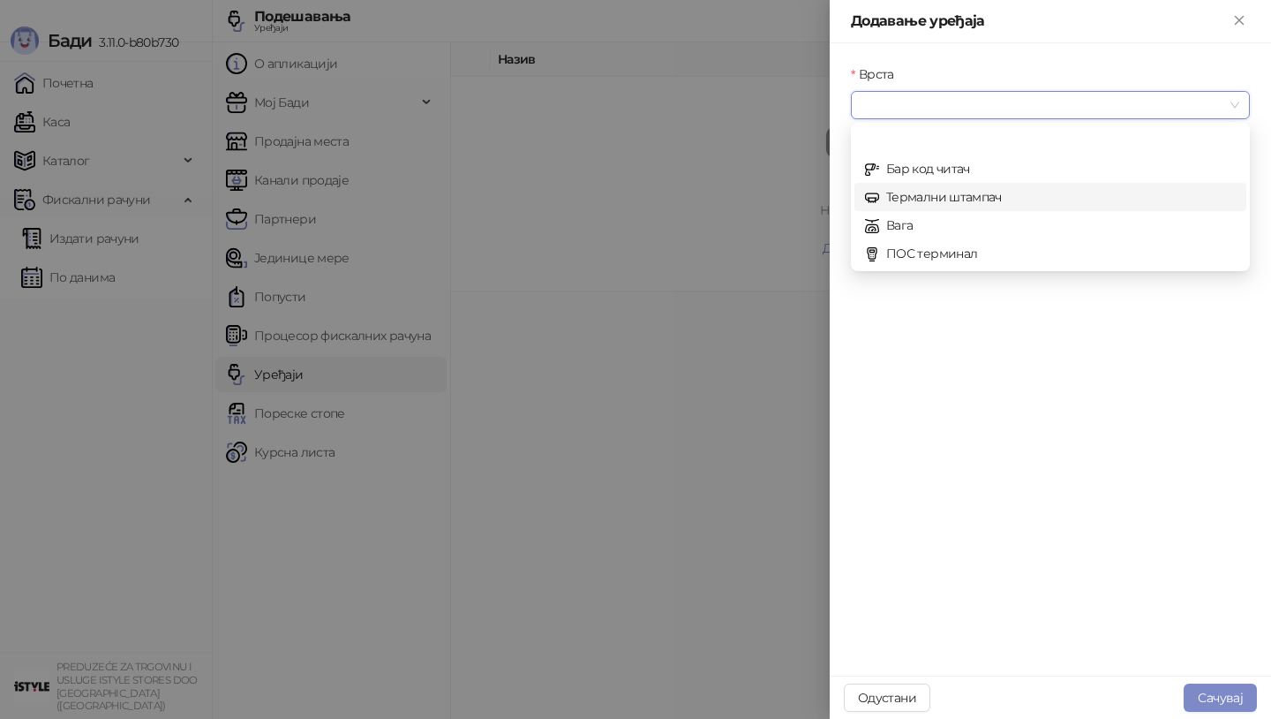
click at [929, 189] on div "Термални штампач" at bounding box center [1050, 196] width 371 height 19
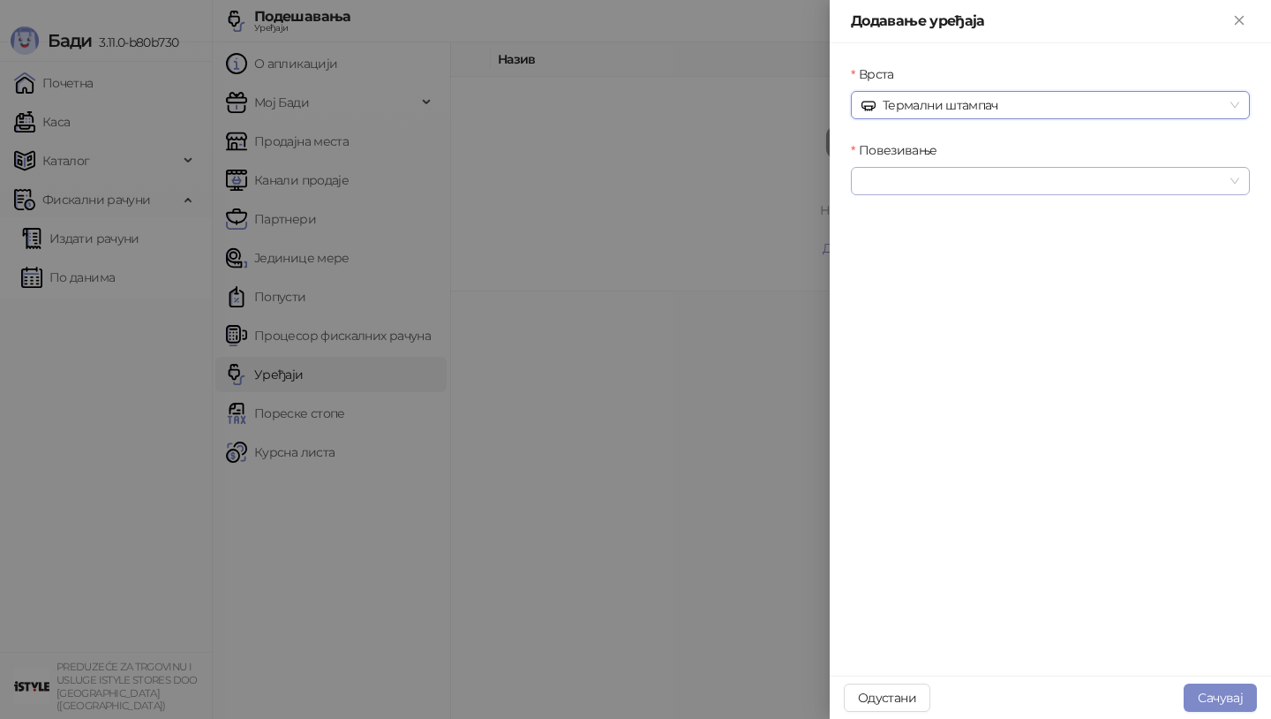
click at [910, 192] on input "Повезивање" at bounding box center [1043, 181] width 362 height 26
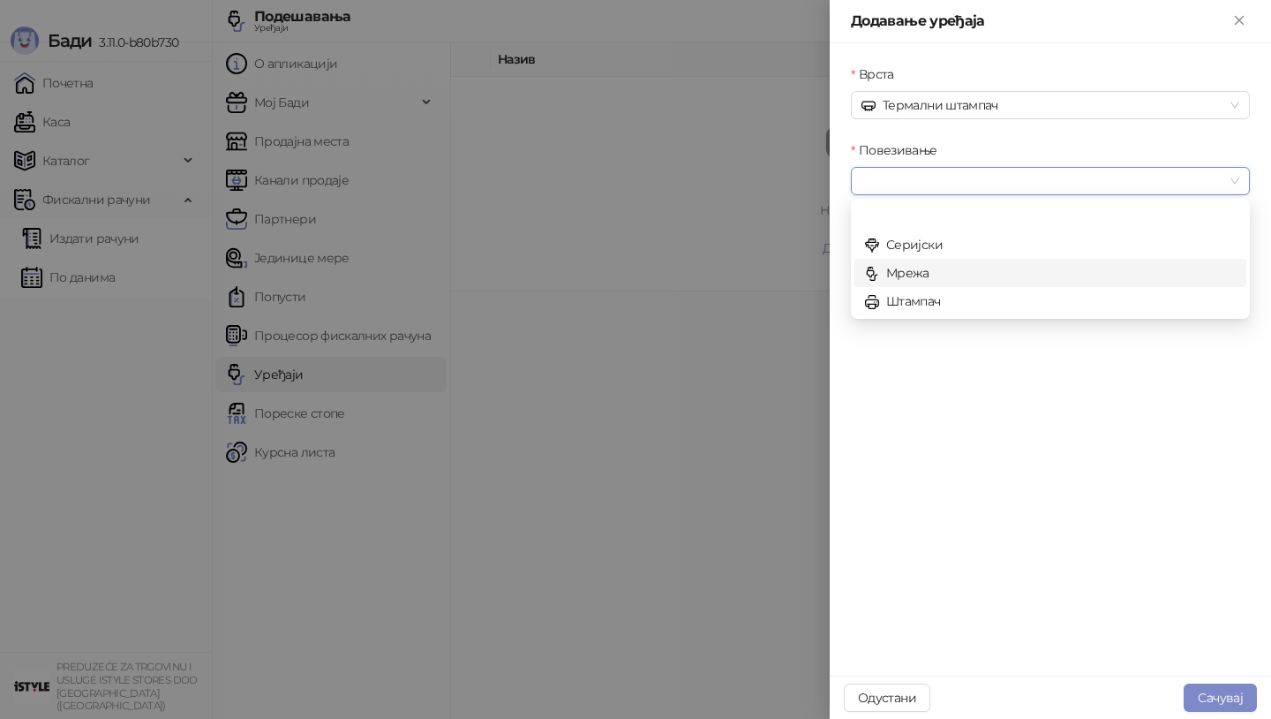
click at [932, 268] on div "Мрежа" at bounding box center [1050, 272] width 371 height 19
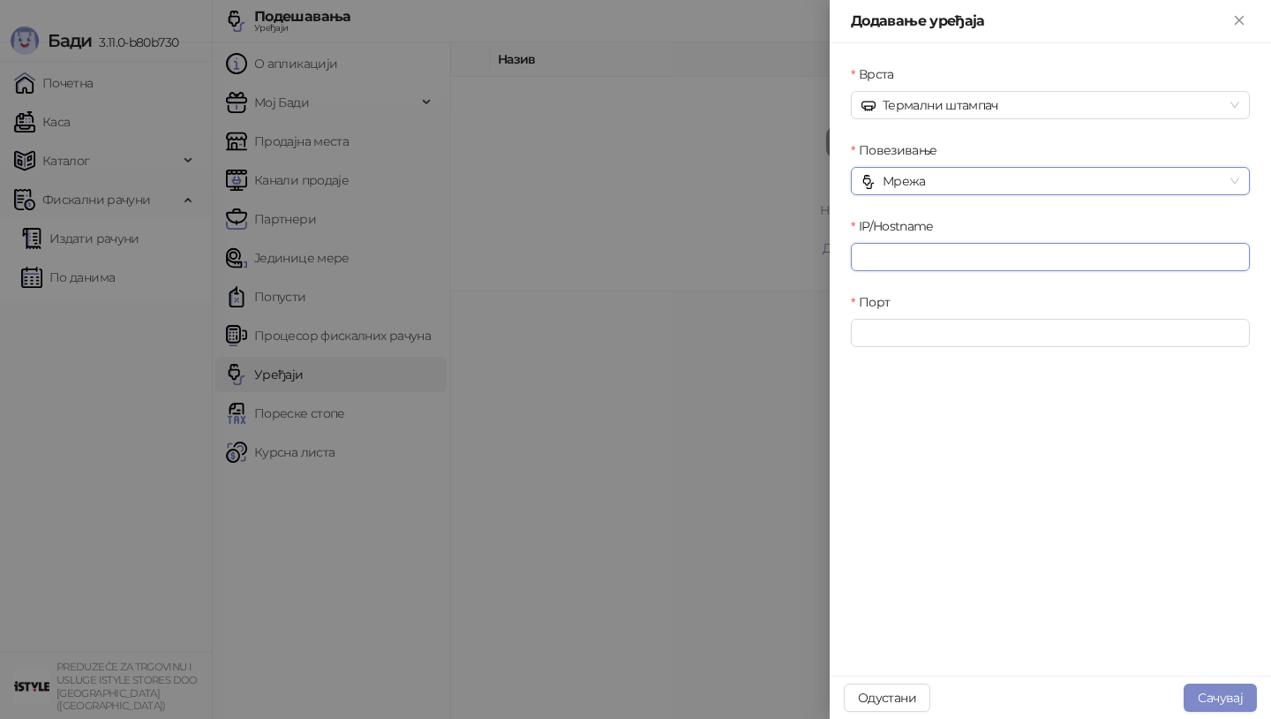
click at [892, 257] on input "IP/Hostname" at bounding box center [1050, 257] width 399 height 28
type input "**********"
click at [893, 337] on input "Порт" at bounding box center [1050, 333] width 399 height 28
type input "****"
click at [1202, 697] on button "Сачувај" at bounding box center [1220, 697] width 73 height 28
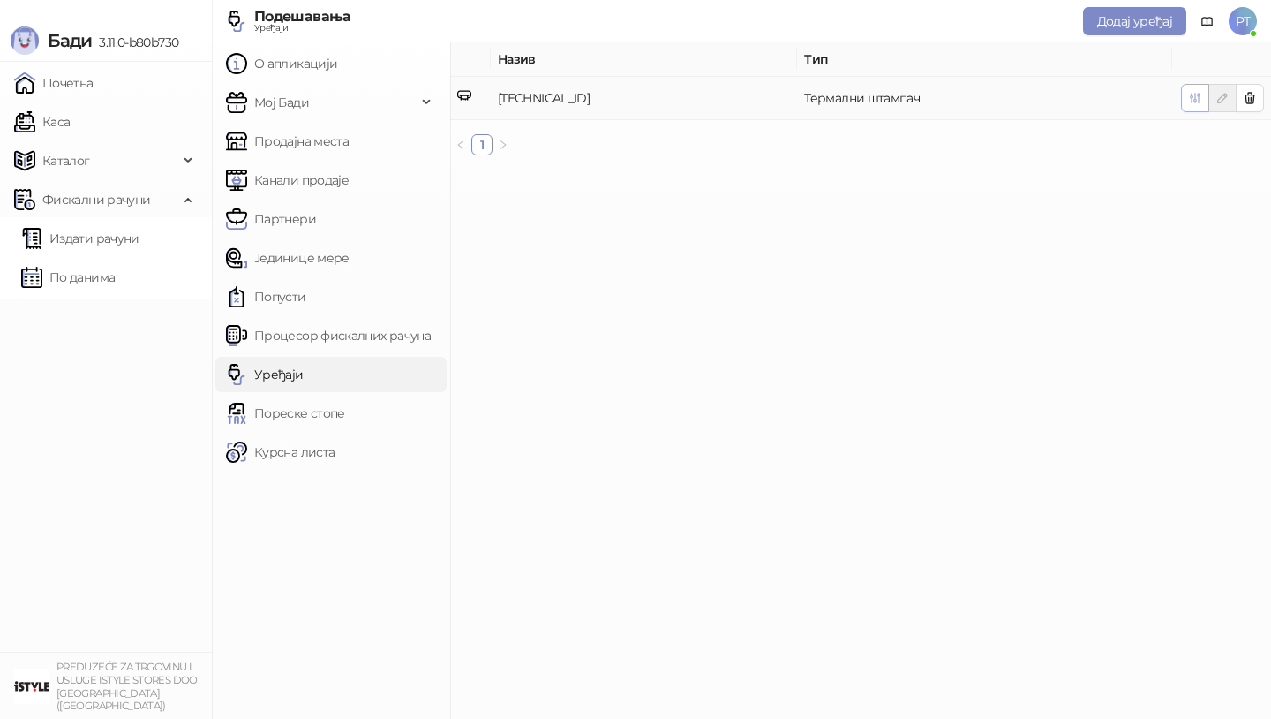
click at [1190, 100] on icon "button" at bounding box center [1195, 98] width 14 height 14
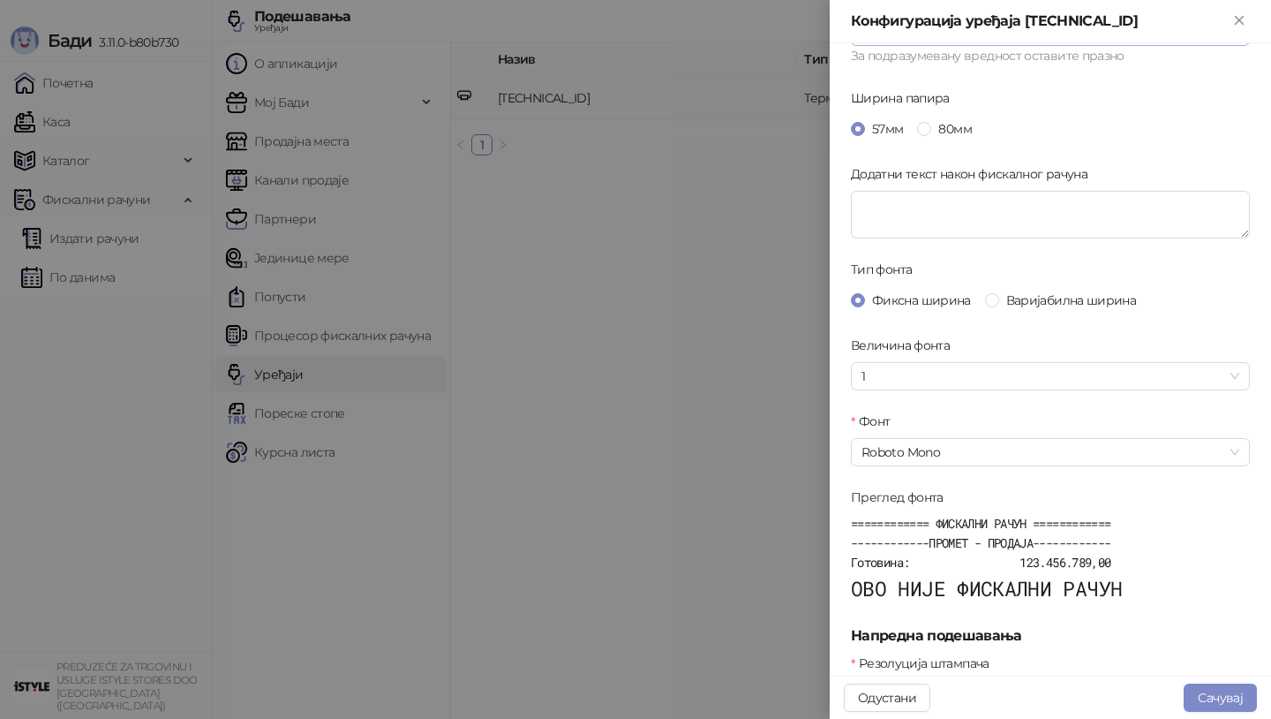
scroll to position [272, 0]
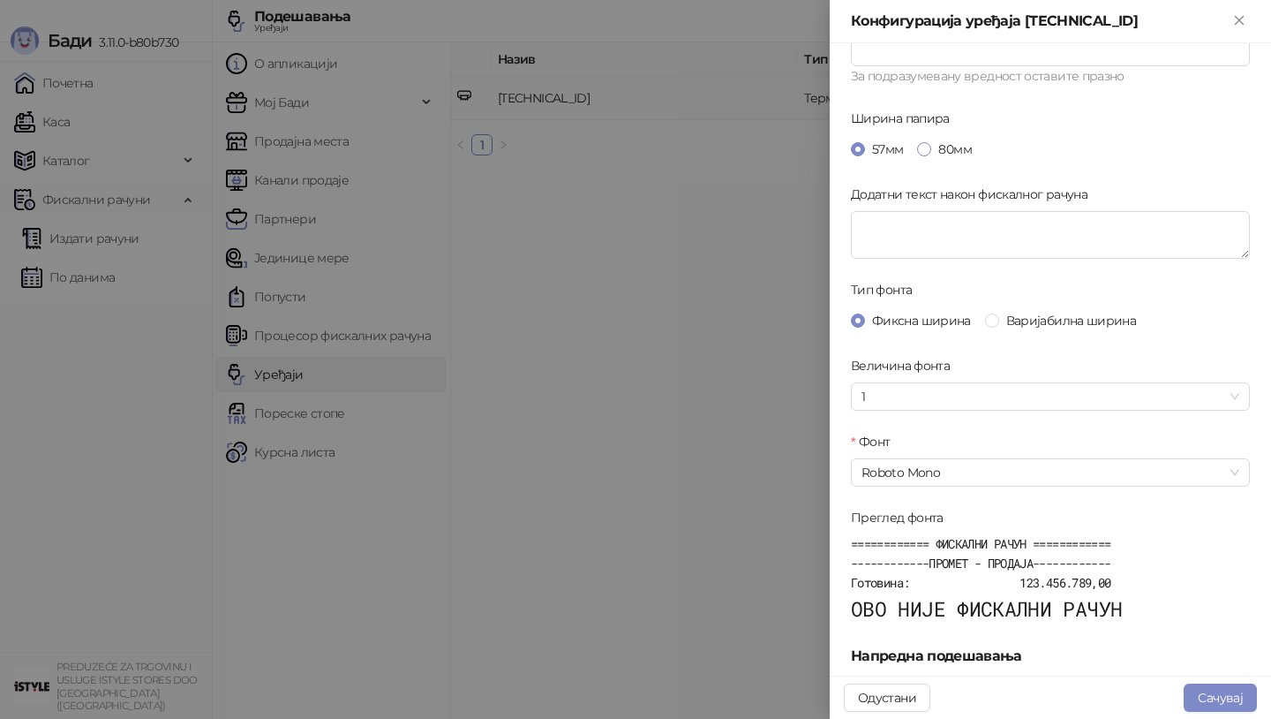
click at [917, 151] on span at bounding box center [924, 149] width 14 height 14
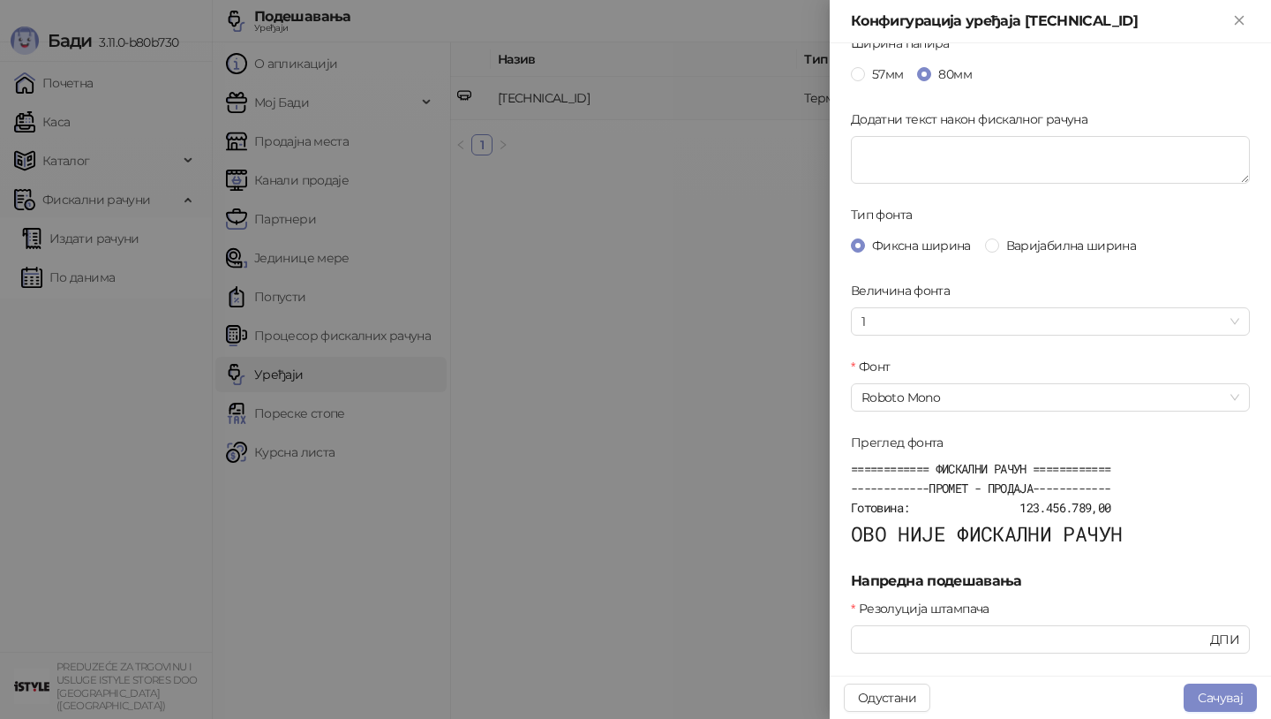
scroll to position [365, 0]
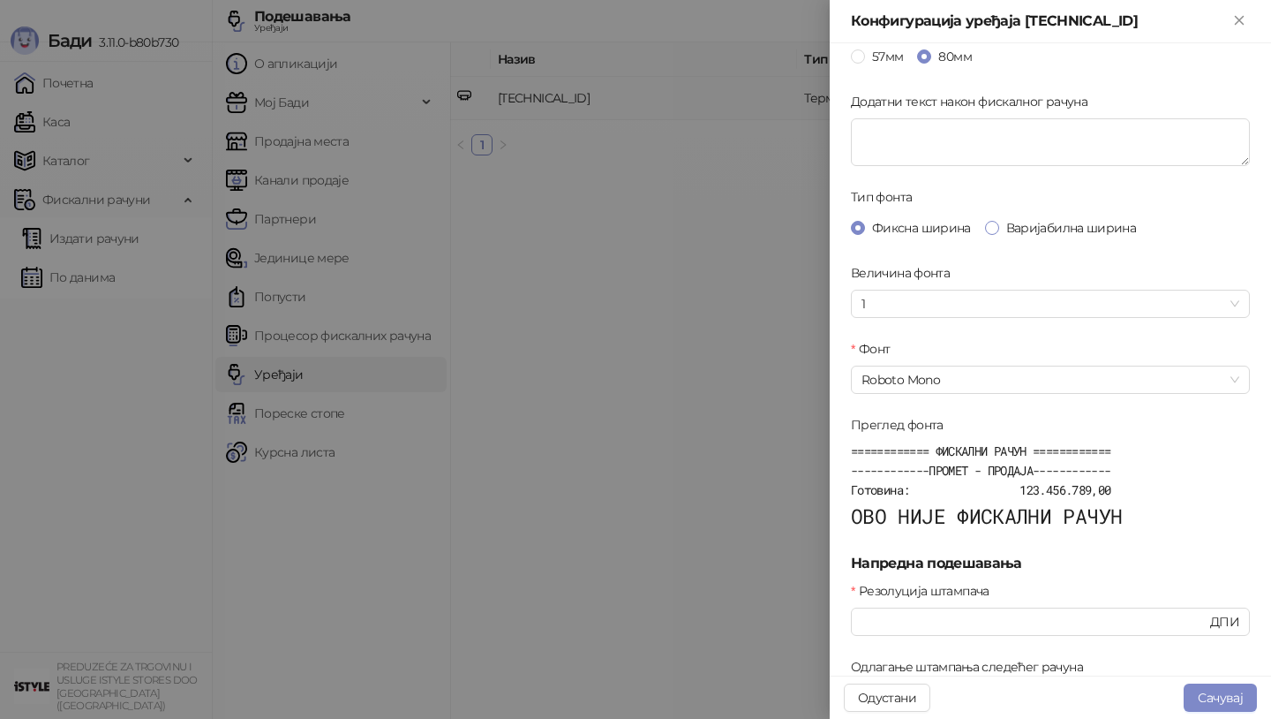
click at [998, 222] on label "Варијабилна ширина" at bounding box center [1064, 227] width 158 height 19
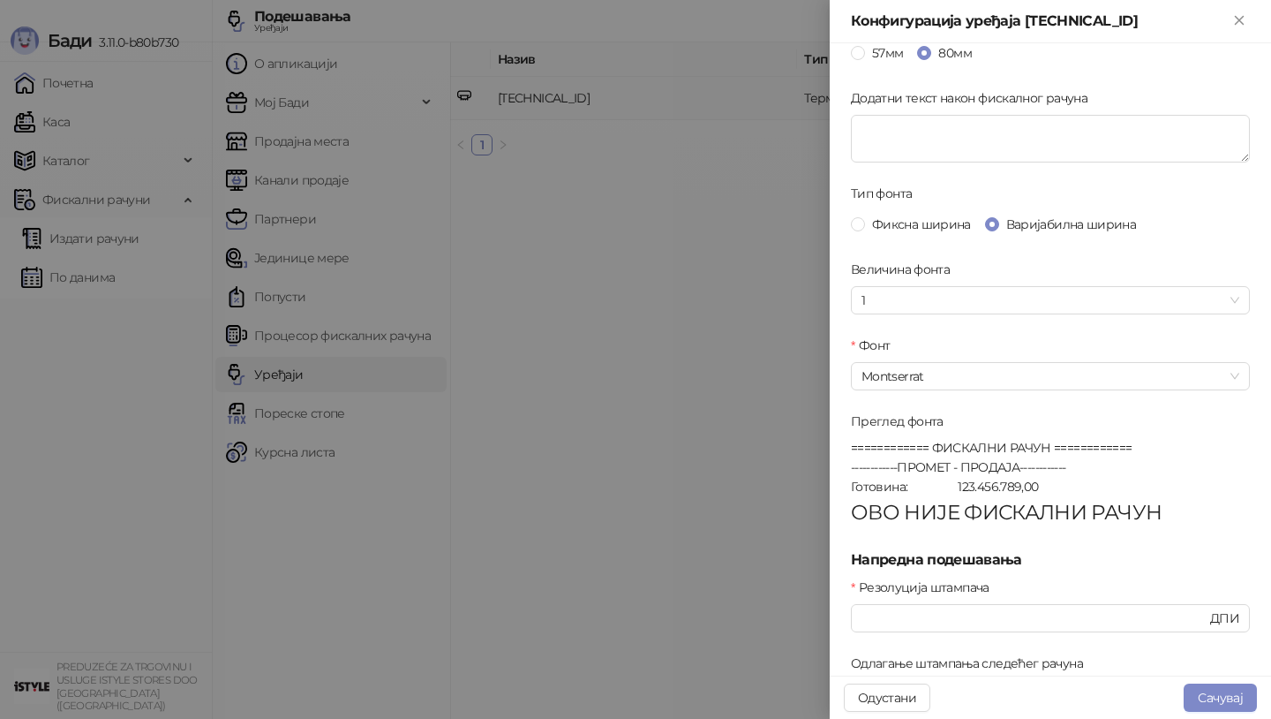
scroll to position [388, 0]
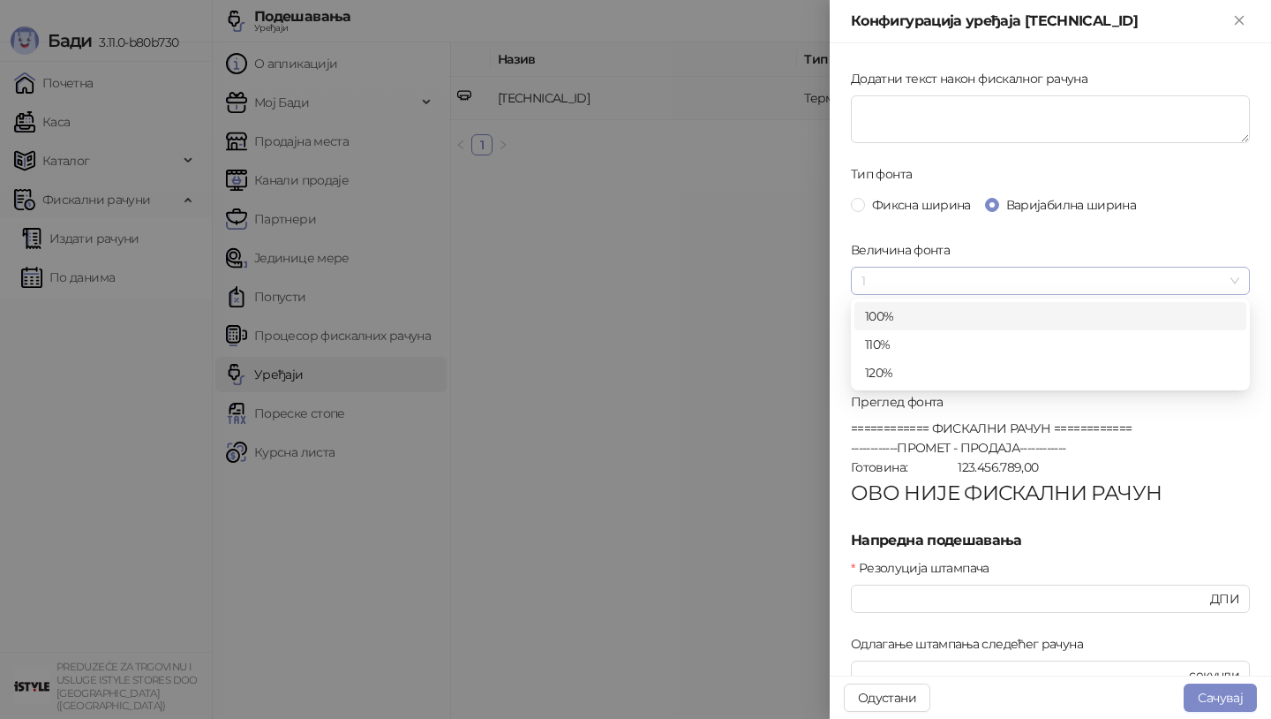
click at [1236, 283] on span "1" at bounding box center [1051, 281] width 378 height 26
click at [1188, 199] on div "Фиксна ширина Варијабилна ширина" at bounding box center [1050, 204] width 399 height 19
click at [1232, 357] on span "Montserrat" at bounding box center [1051, 356] width 378 height 26
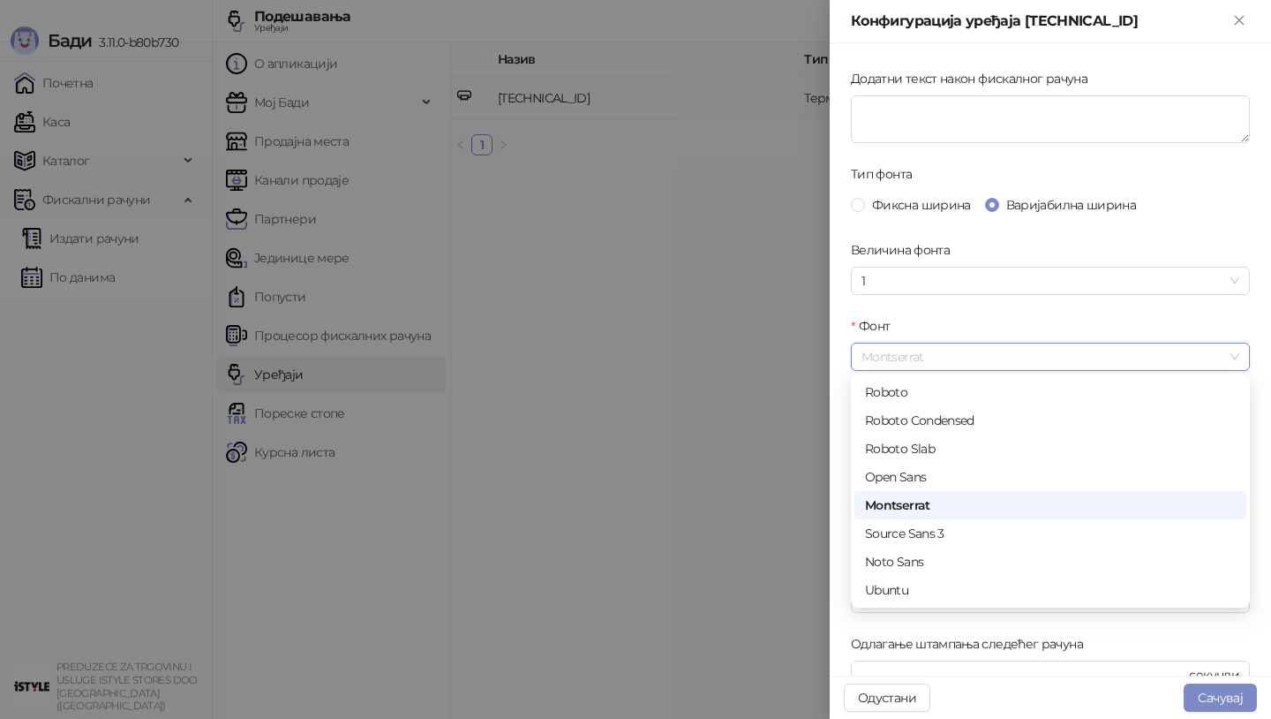
click at [1237, 313] on form "Основна подешавања Штампај лого предузећа пре фискалног рачуна Пресеци папир на…" at bounding box center [1050, 259] width 399 height 1165
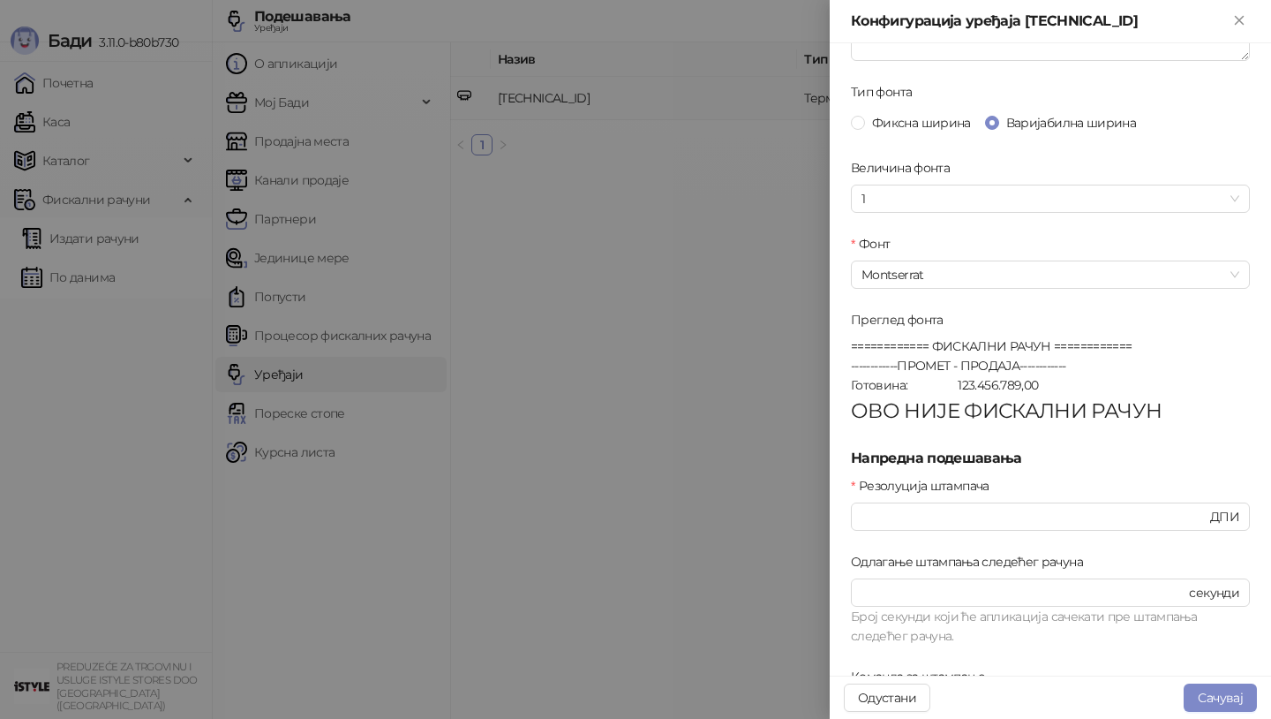
scroll to position [597, 0]
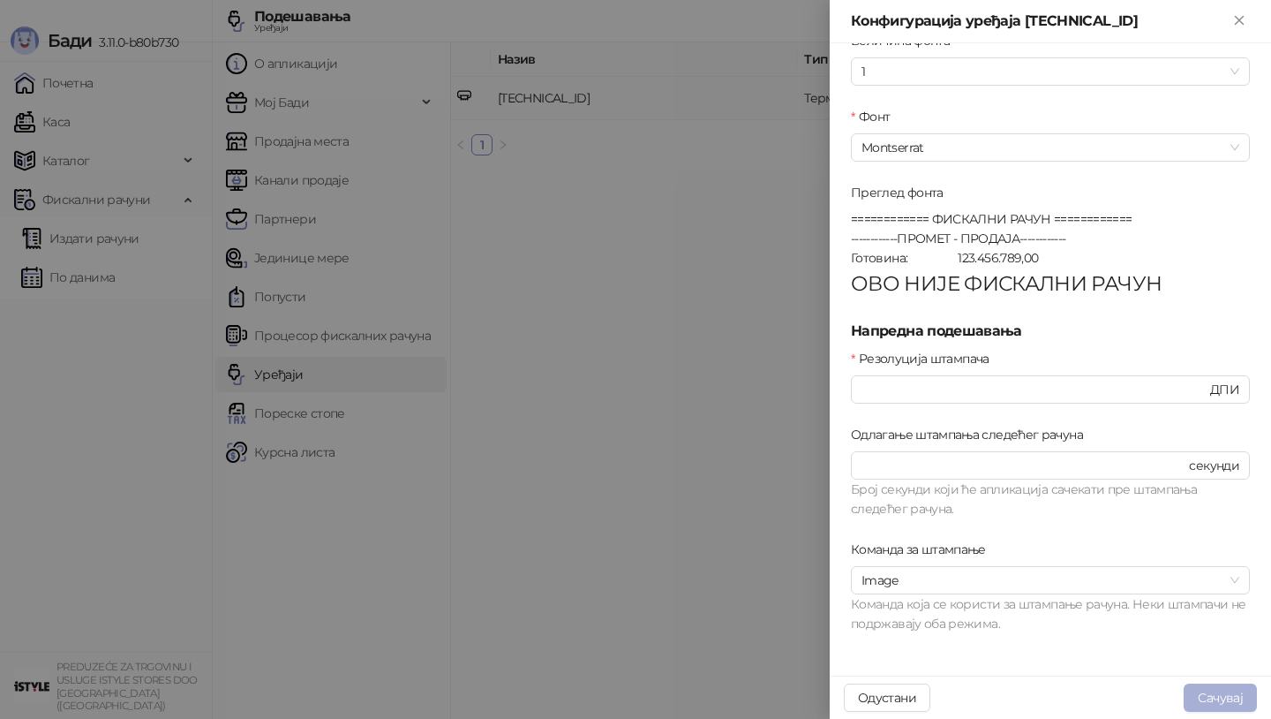
click at [1223, 701] on button "Сачувај" at bounding box center [1220, 697] width 73 height 28
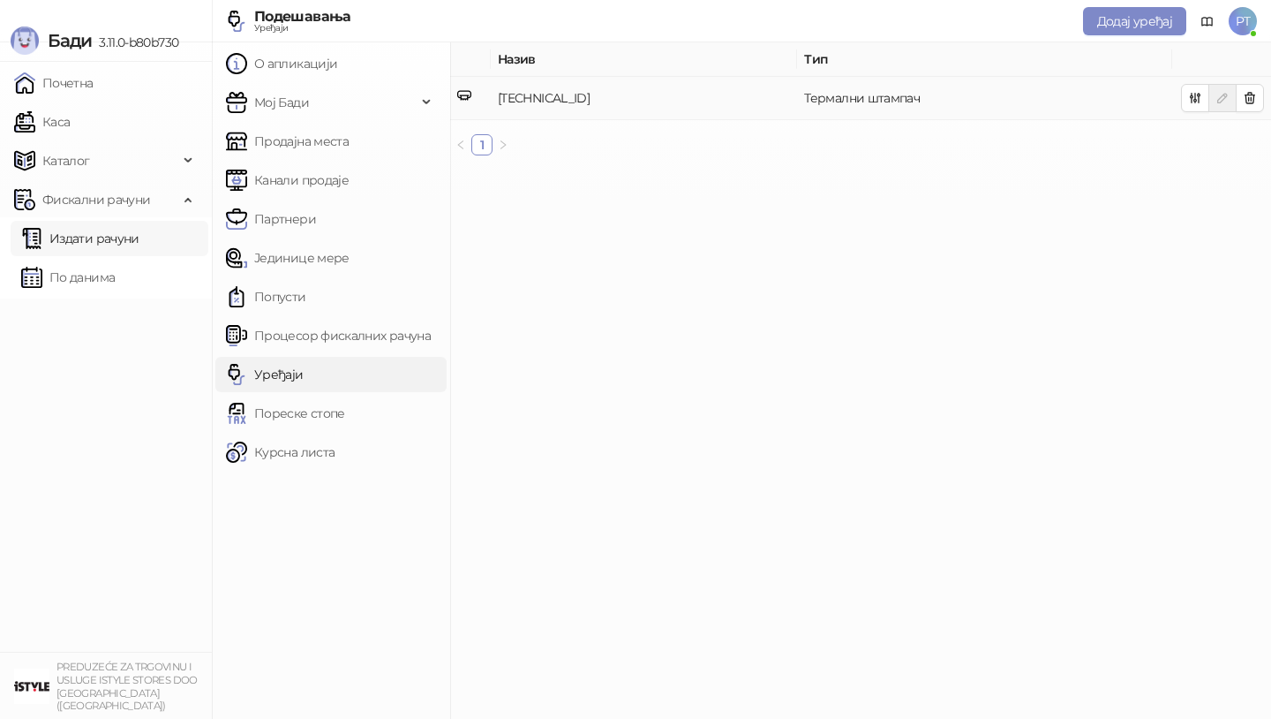
click at [99, 244] on link "Издати рачуни" at bounding box center [80, 238] width 118 height 35
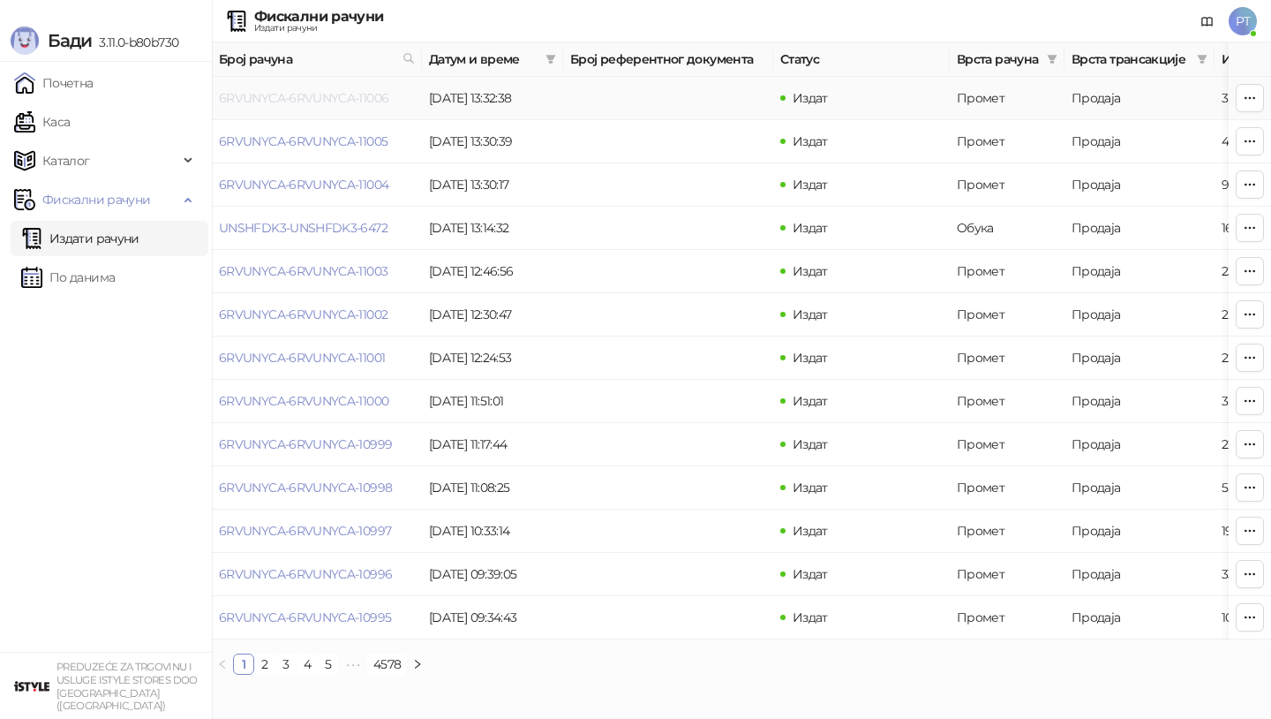
click at [305, 102] on link "6RVUNYCA-6RVUNYCA-11006" at bounding box center [304, 98] width 170 height 16
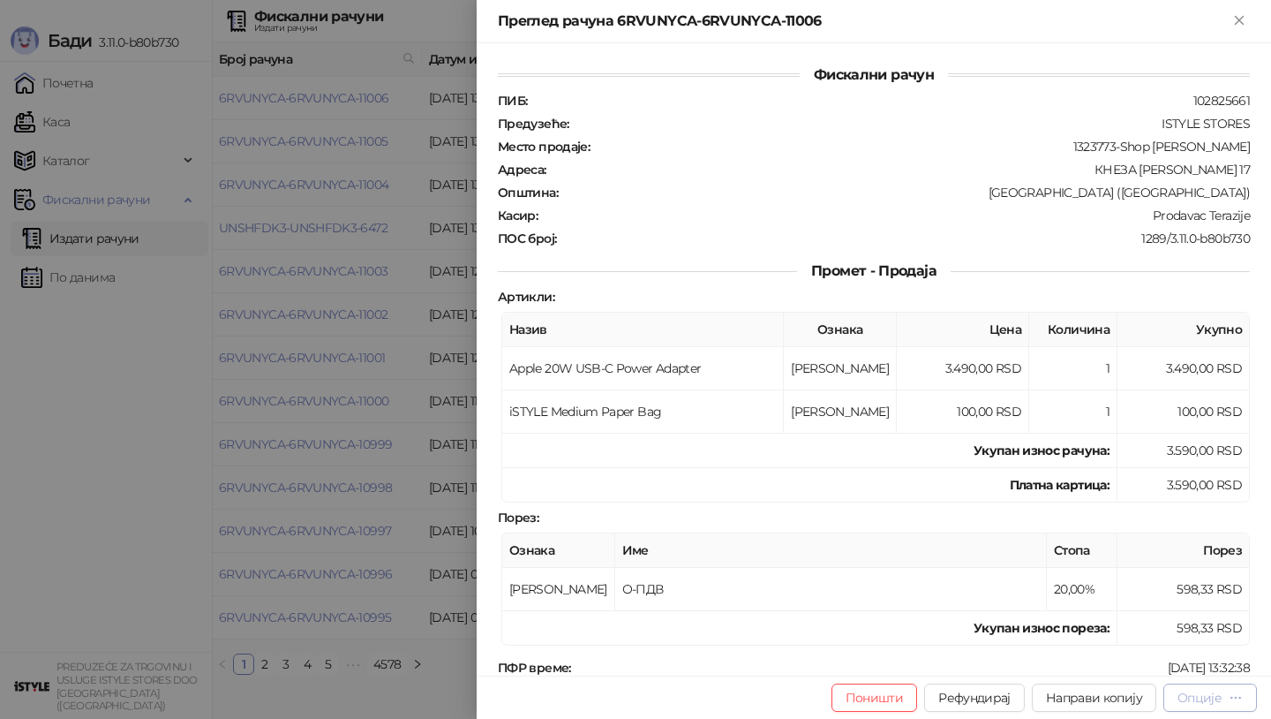
click at [1232, 690] on icon "button" at bounding box center [1236, 697] width 14 height 14
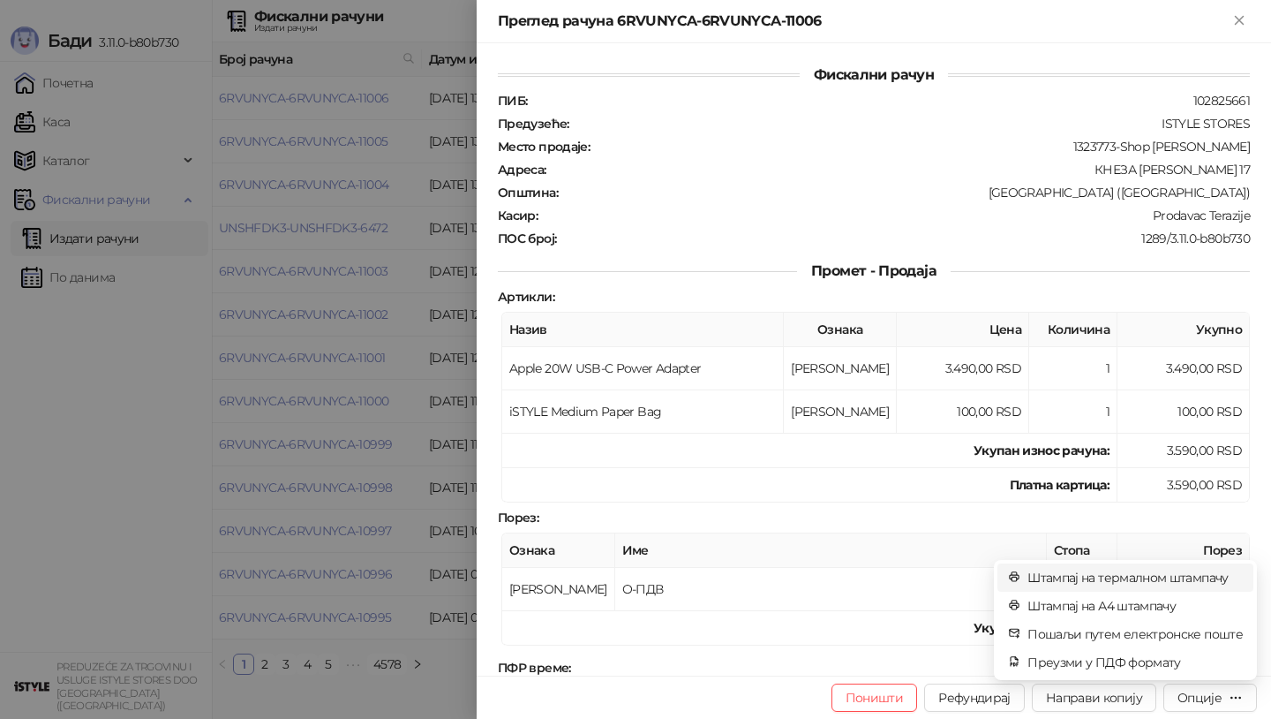
click at [1147, 578] on span "Штампај на термалном штампачу" at bounding box center [1135, 577] width 215 height 19
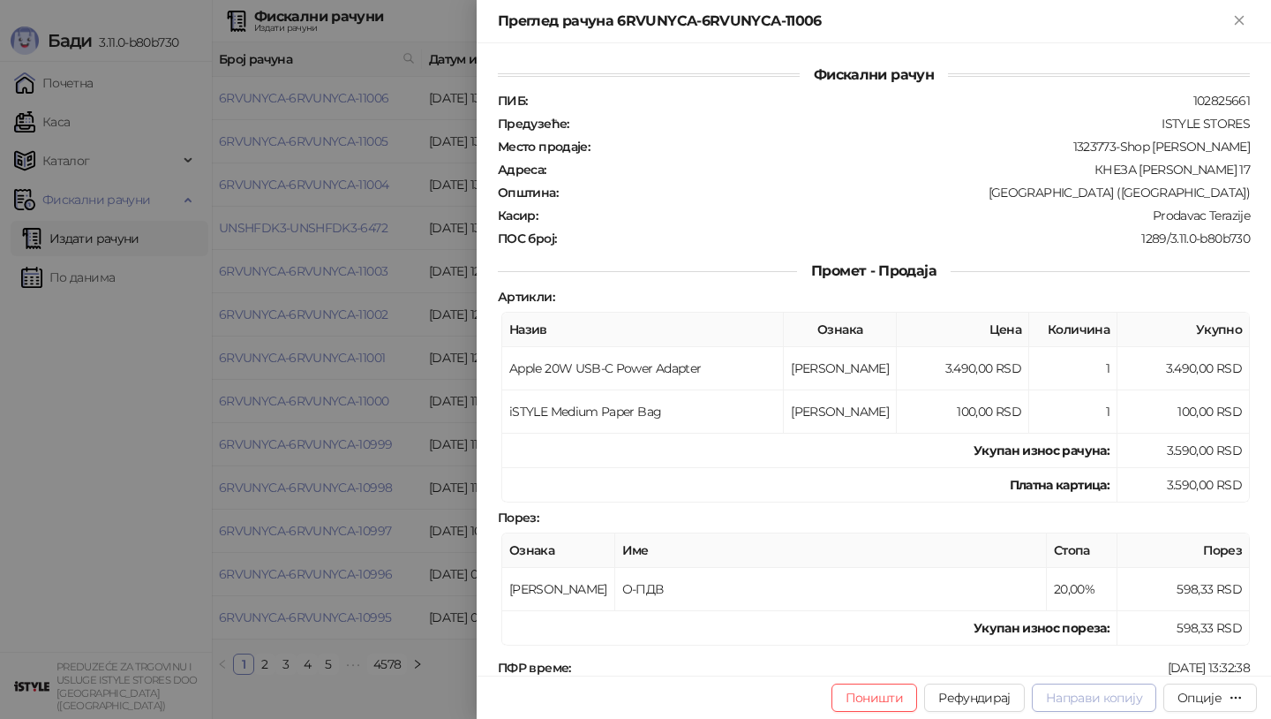
click at [1115, 697] on span "Направи копију" at bounding box center [1094, 698] width 96 height 16
type input "**********"
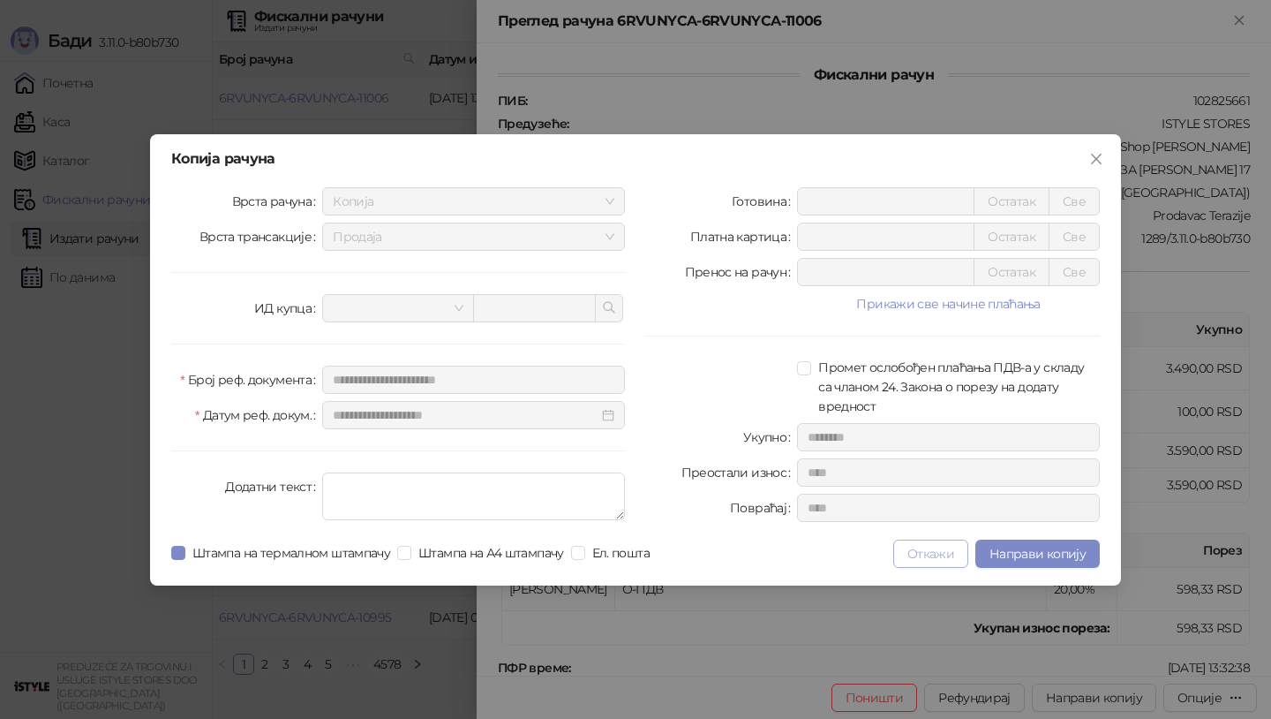
click at [918, 554] on button "Откажи" at bounding box center [930, 553] width 75 height 28
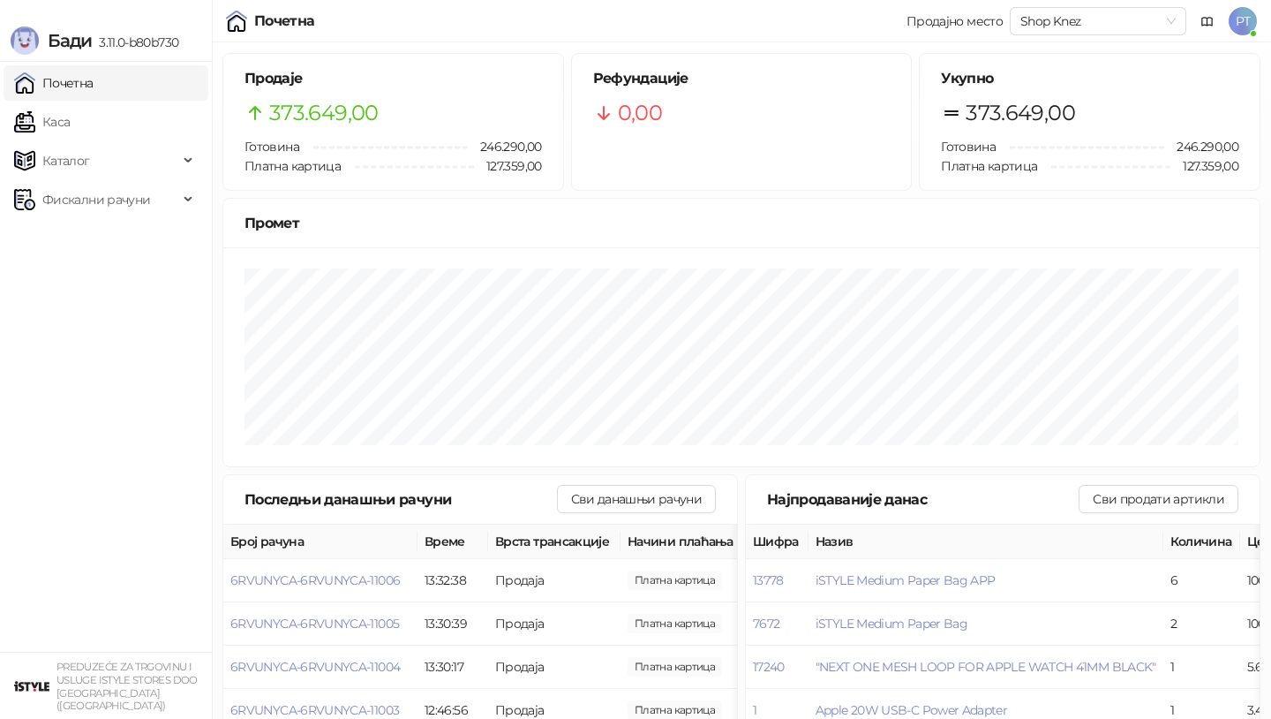
click at [109, 179] on ul "Почетна [PERSON_NAME] Фискални рачуни" at bounding box center [106, 357] width 212 height 590
click at [115, 216] on span "Фискални рачуни" at bounding box center [96, 199] width 108 height 35
click at [124, 234] on link "Издати рачуни" at bounding box center [80, 238] width 118 height 35
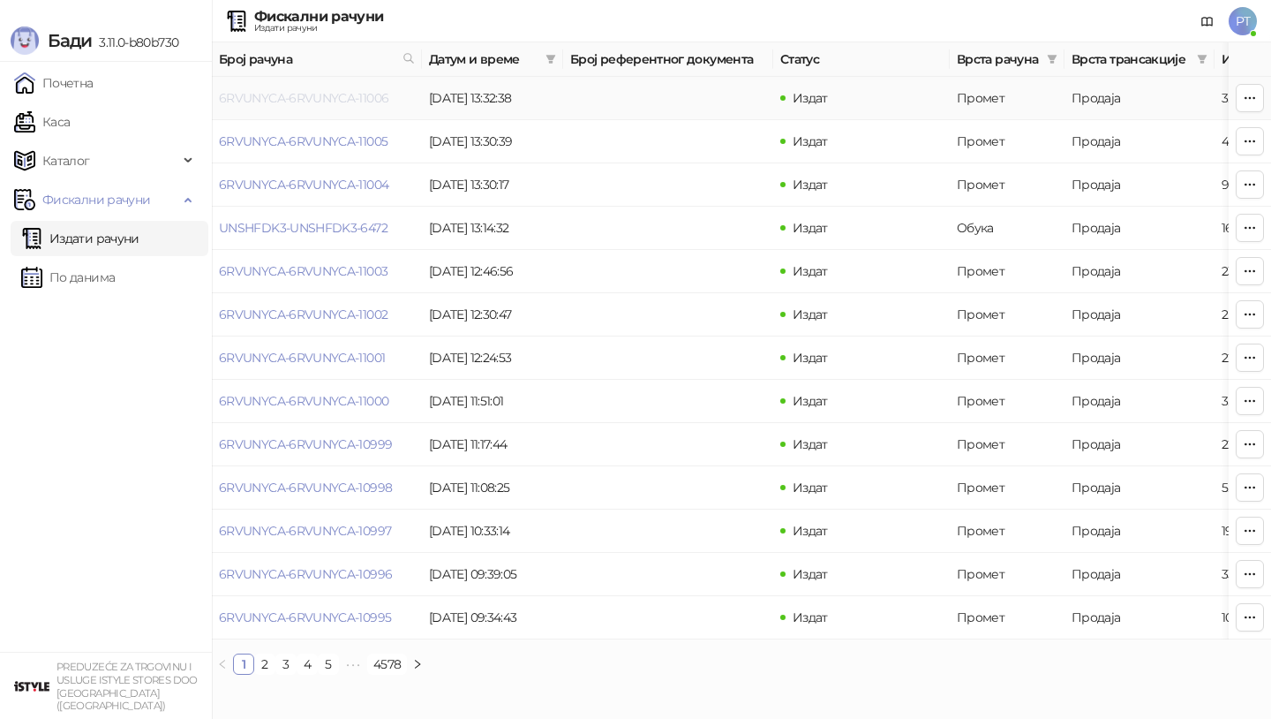
click at [328, 102] on link "6RVUNYCA-6RVUNYCA-11006" at bounding box center [304, 98] width 170 height 16
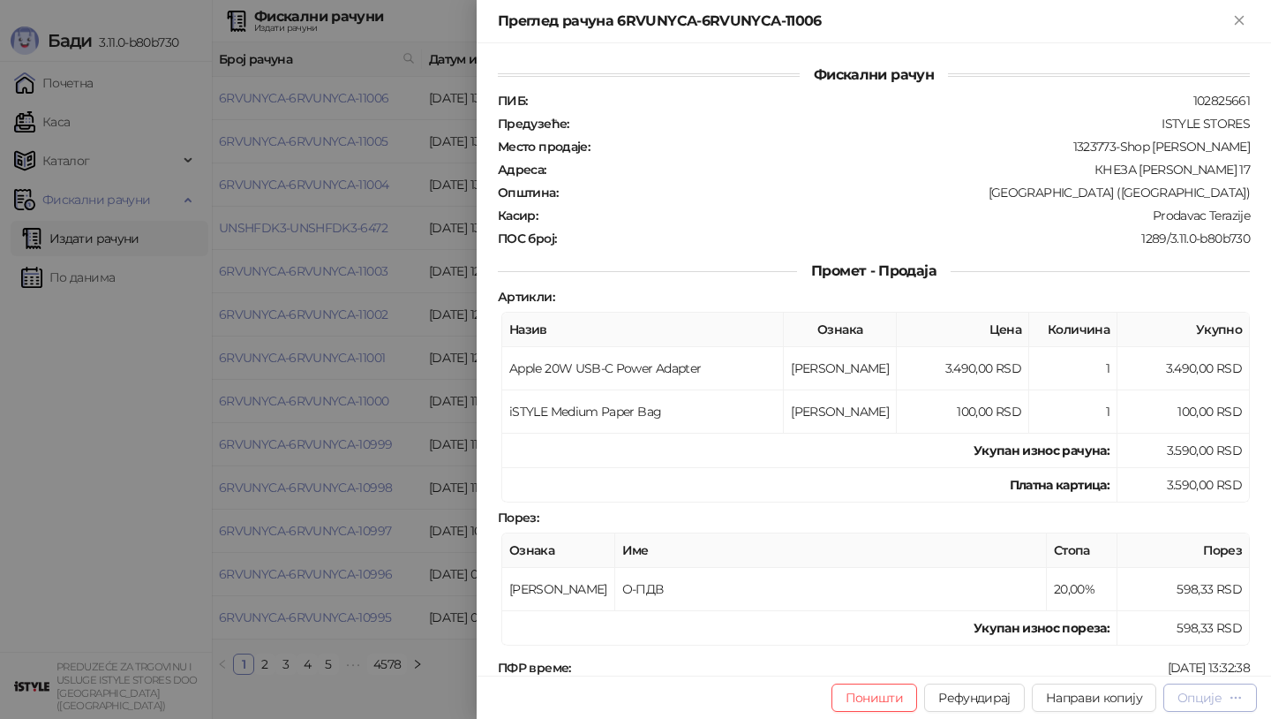
click at [1202, 697] on div "Опције" at bounding box center [1200, 698] width 44 height 16
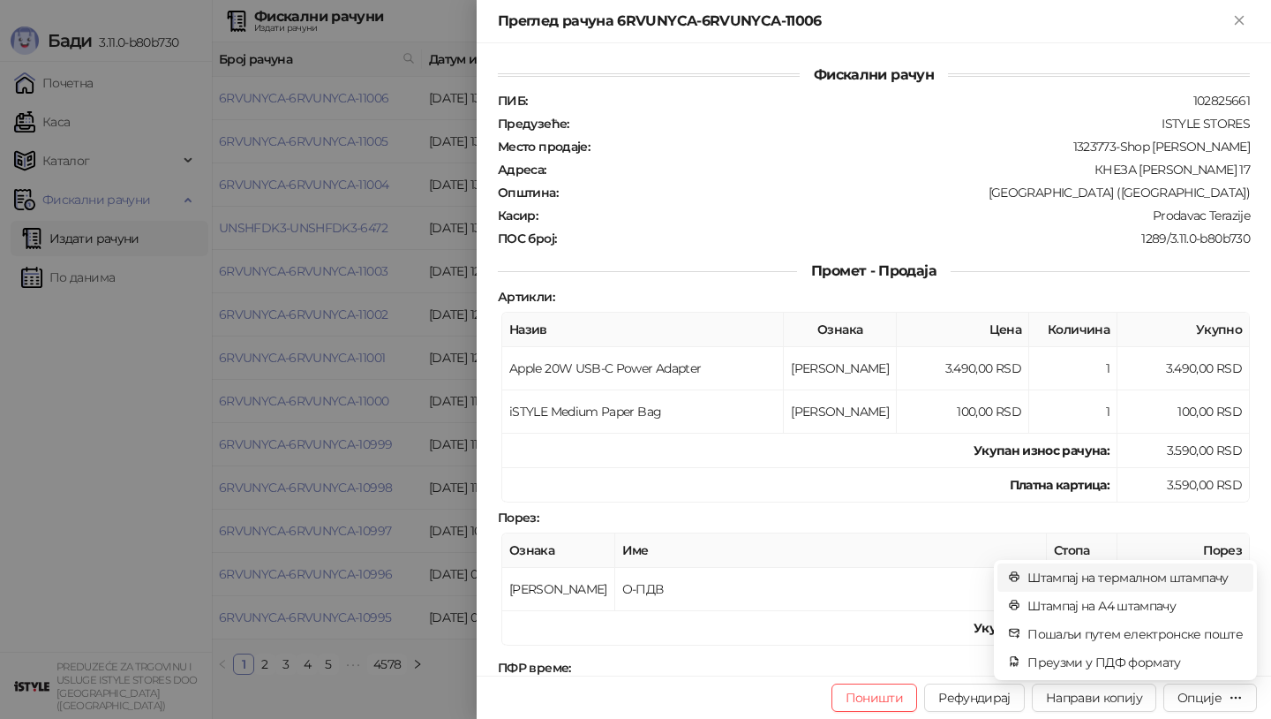
click at [1169, 581] on span "Штампај на термалном штампачу" at bounding box center [1135, 577] width 215 height 19
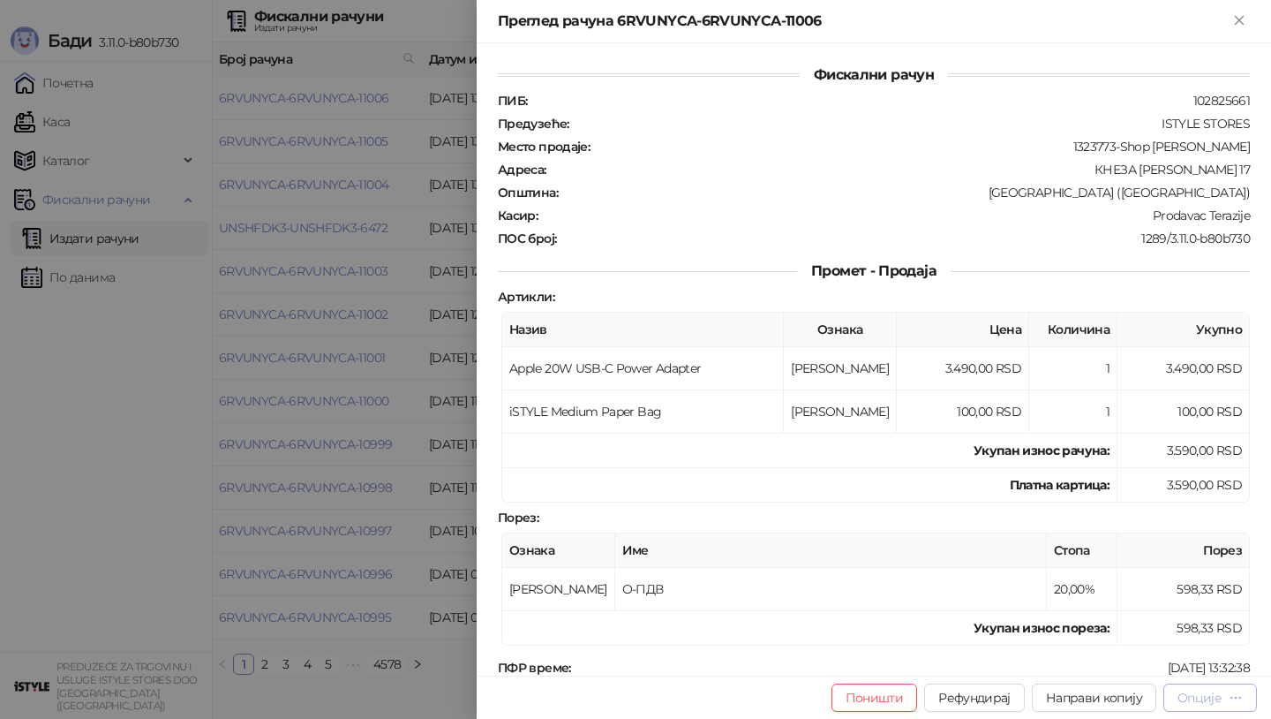
click at [1199, 693] on div "Опције" at bounding box center [1200, 698] width 44 height 16
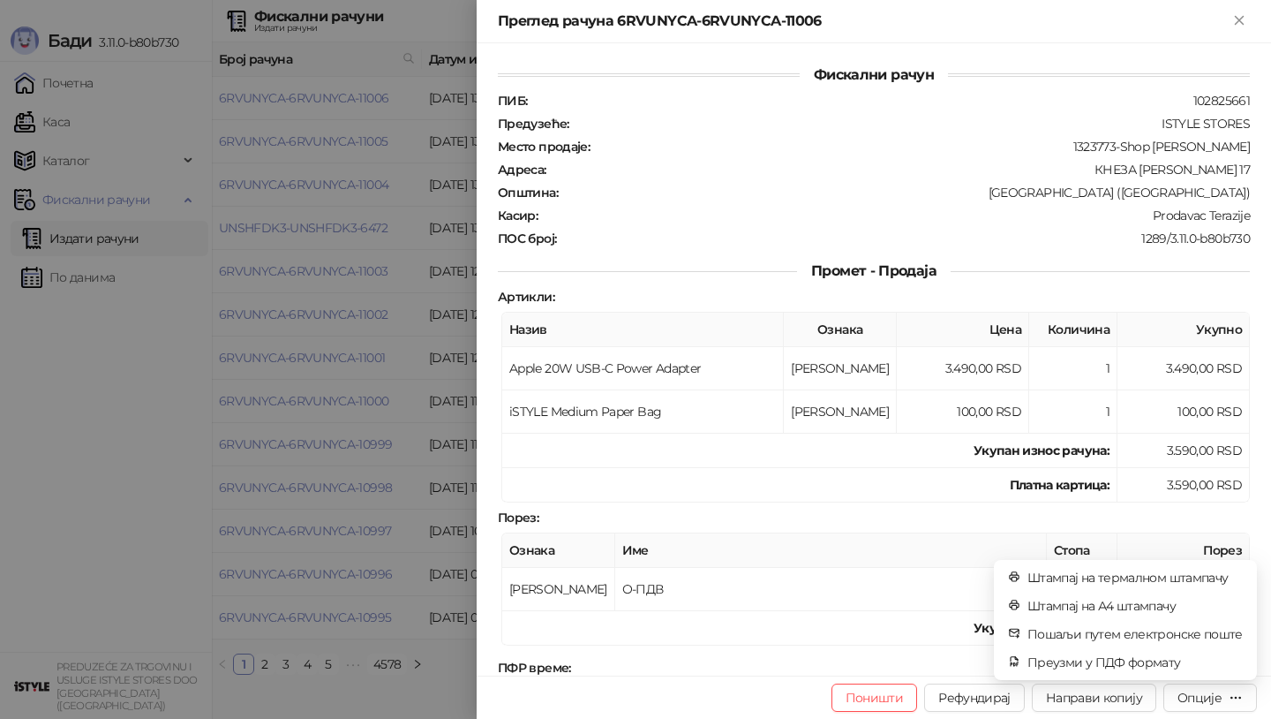
drag, startPoint x: 1199, startPoint y: 693, endPoint x: 1197, endPoint y: 644, distance: 49.5
click at [1199, 688] on button "Опције" at bounding box center [1211, 697] width 94 height 28
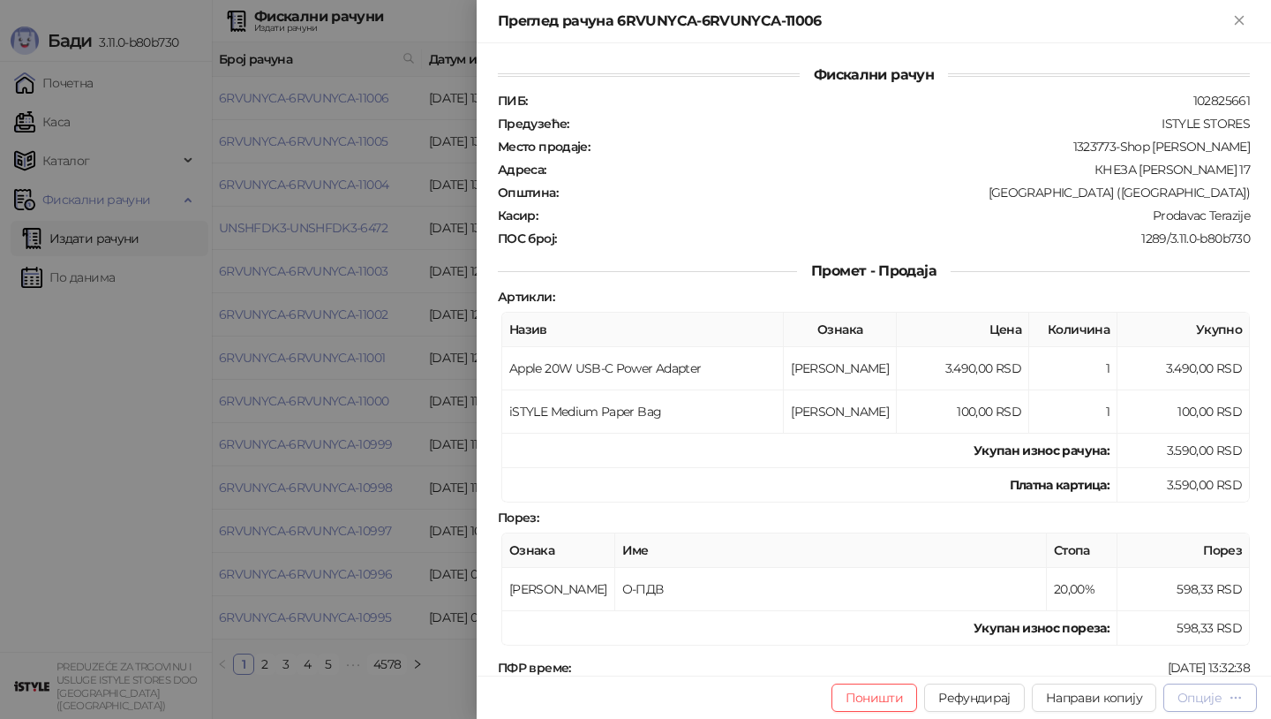
click at [1196, 695] on div "Опције" at bounding box center [1200, 698] width 44 height 16
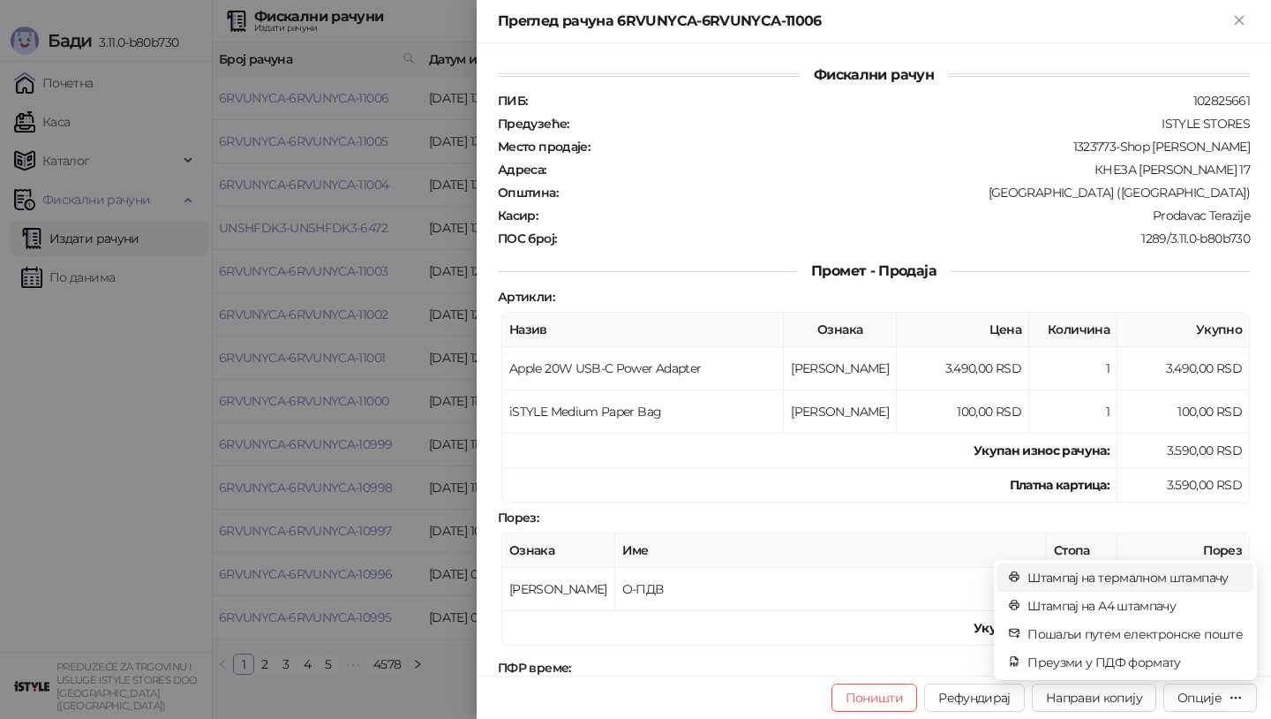
click at [1181, 584] on span "Штампај на термалном штампачу" at bounding box center [1135, 577] width 215 height 19
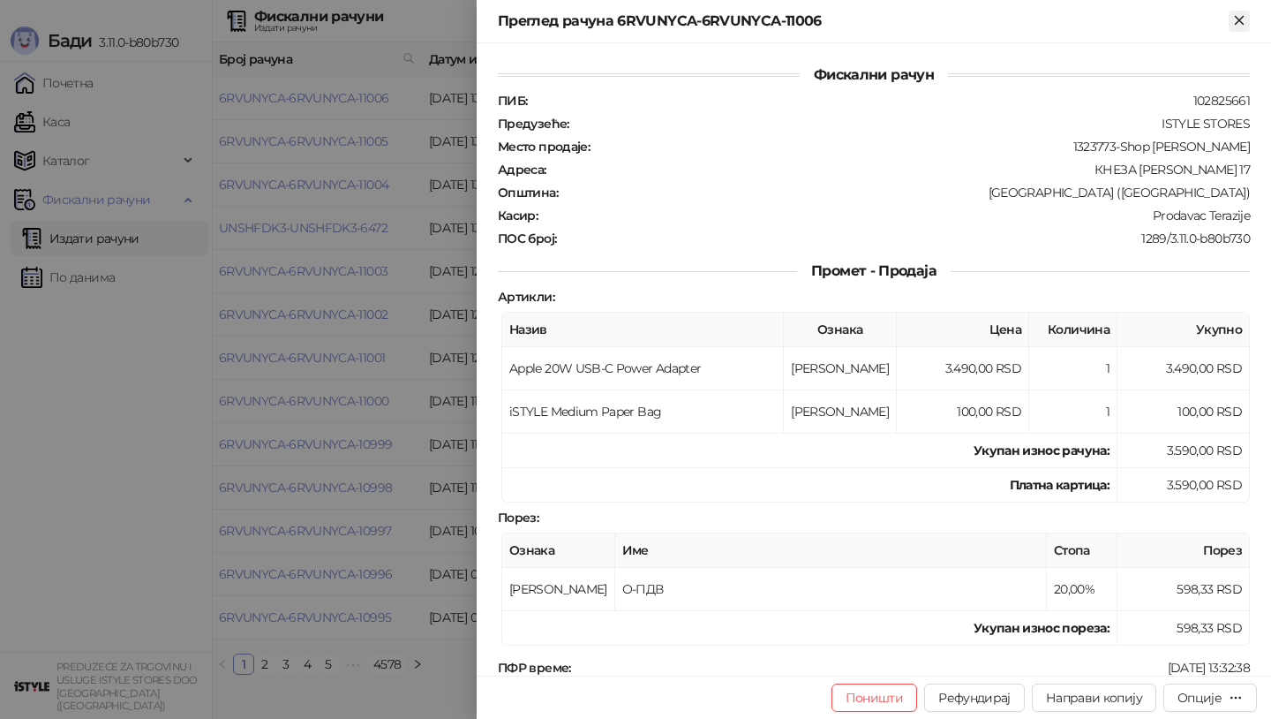
click at [1239, 23] on icon "Close" at bounding box center [1240, 20] width 16 height 16
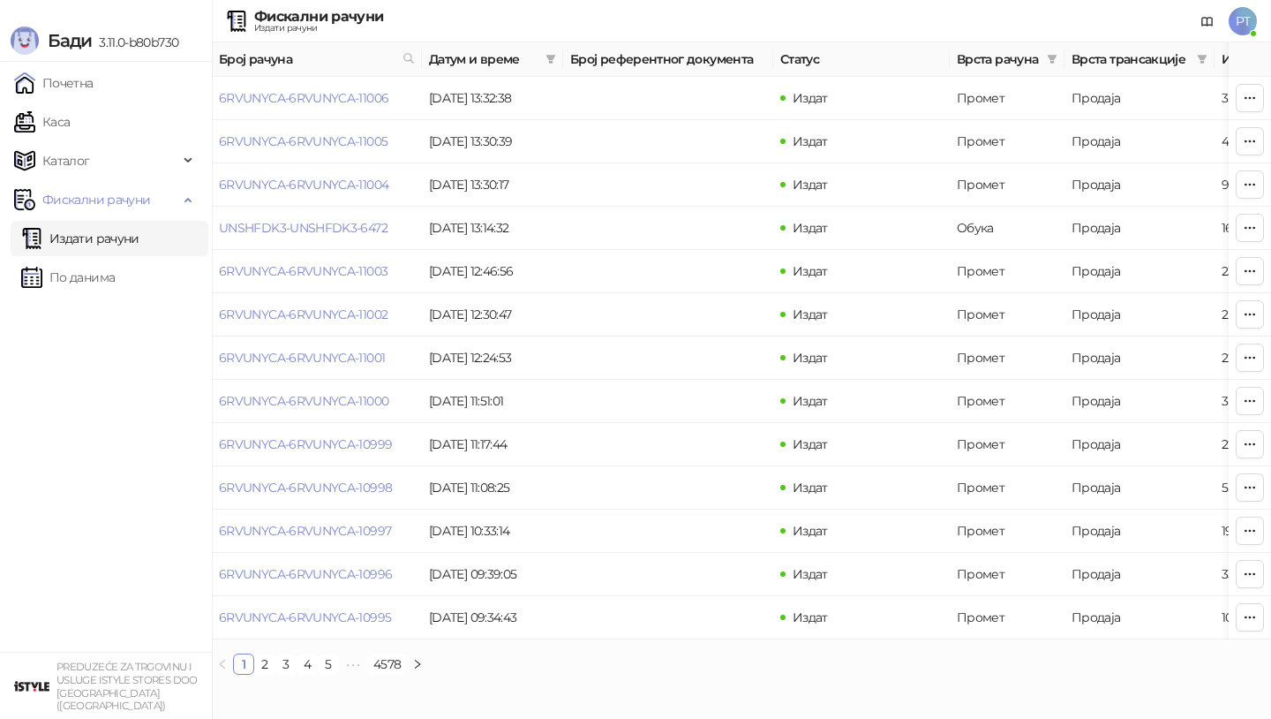
click at [1247, 22] on span "PT" at bounding box center [1243, 21] width 28 height 28
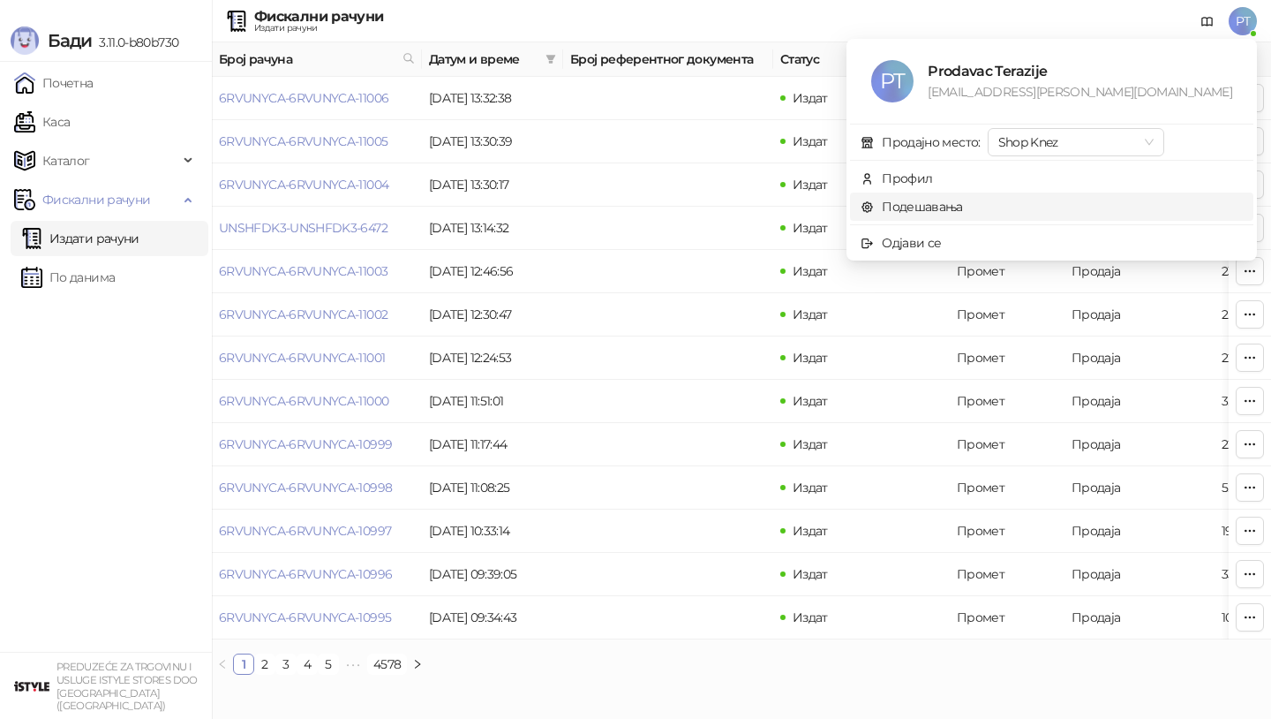
click at [963, 207] on link "Подешавања" at bounding box center [912, 207] width 102 height 16
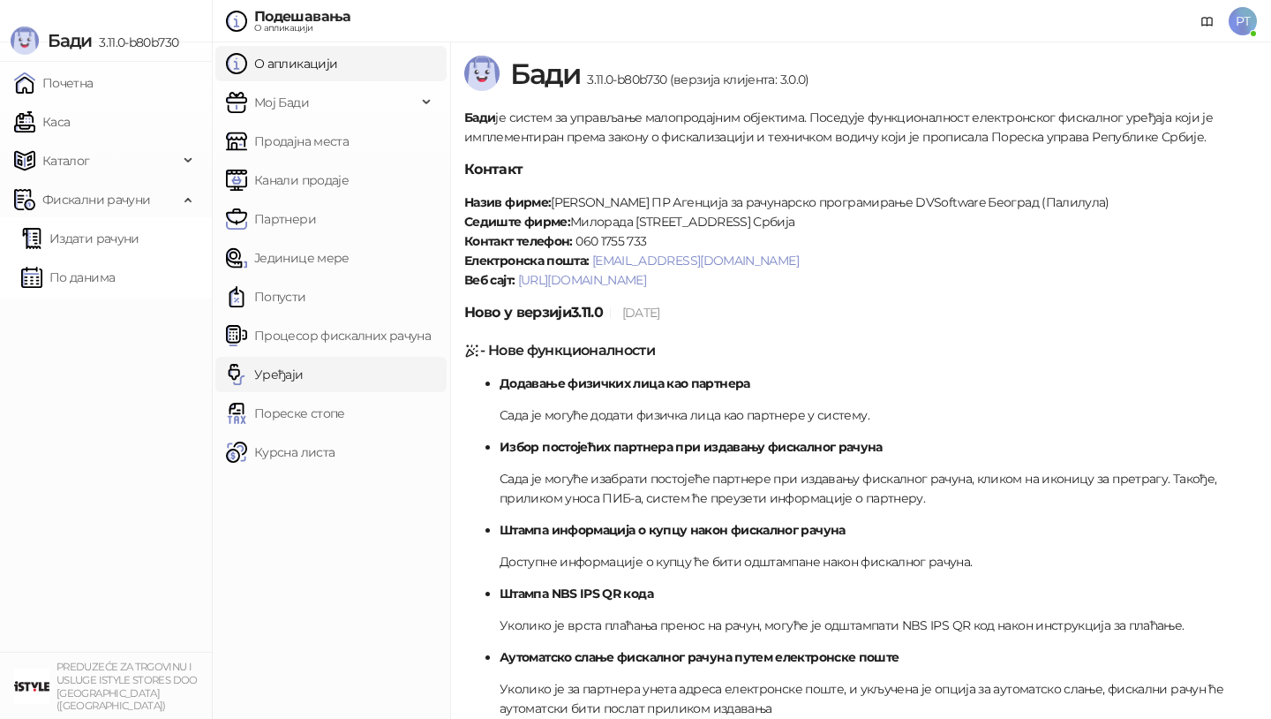
click at [296, 371] on link "Уређаји" at bounding box center [265, 374] width 78 height 35
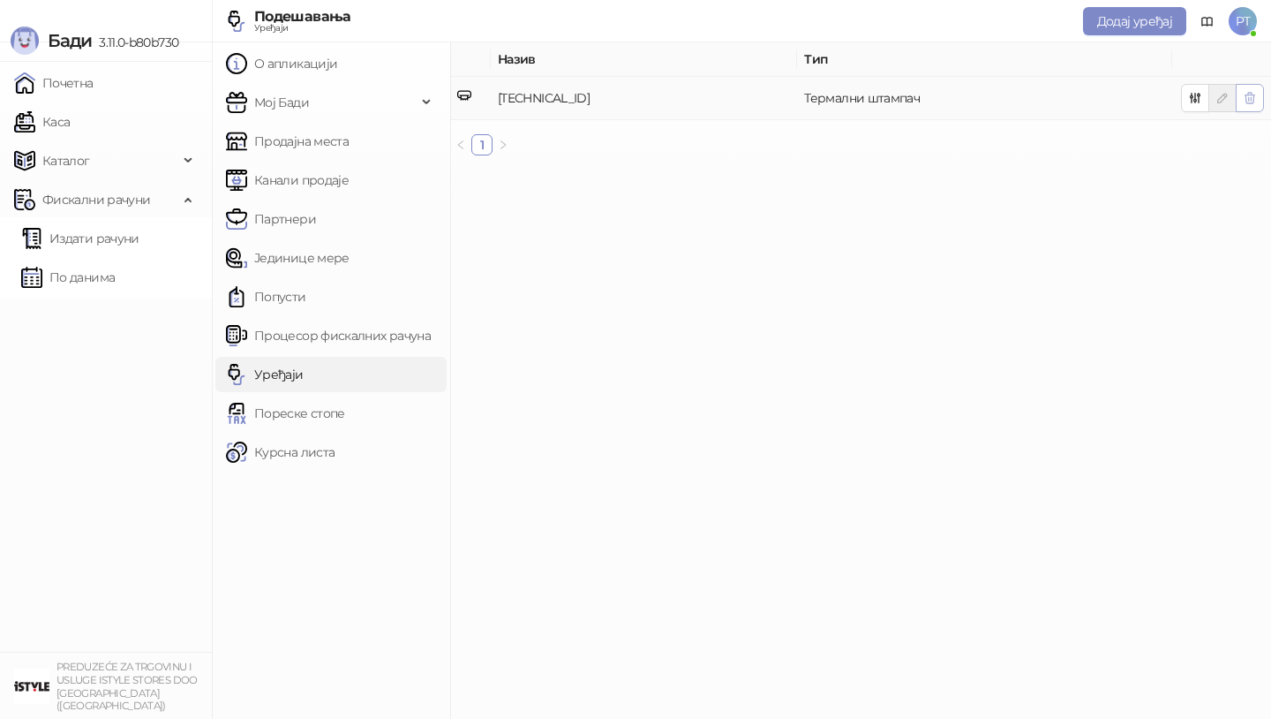
click at [1246, 100] on icon "button" at bounding box center [1251, 98] width 10 height 11
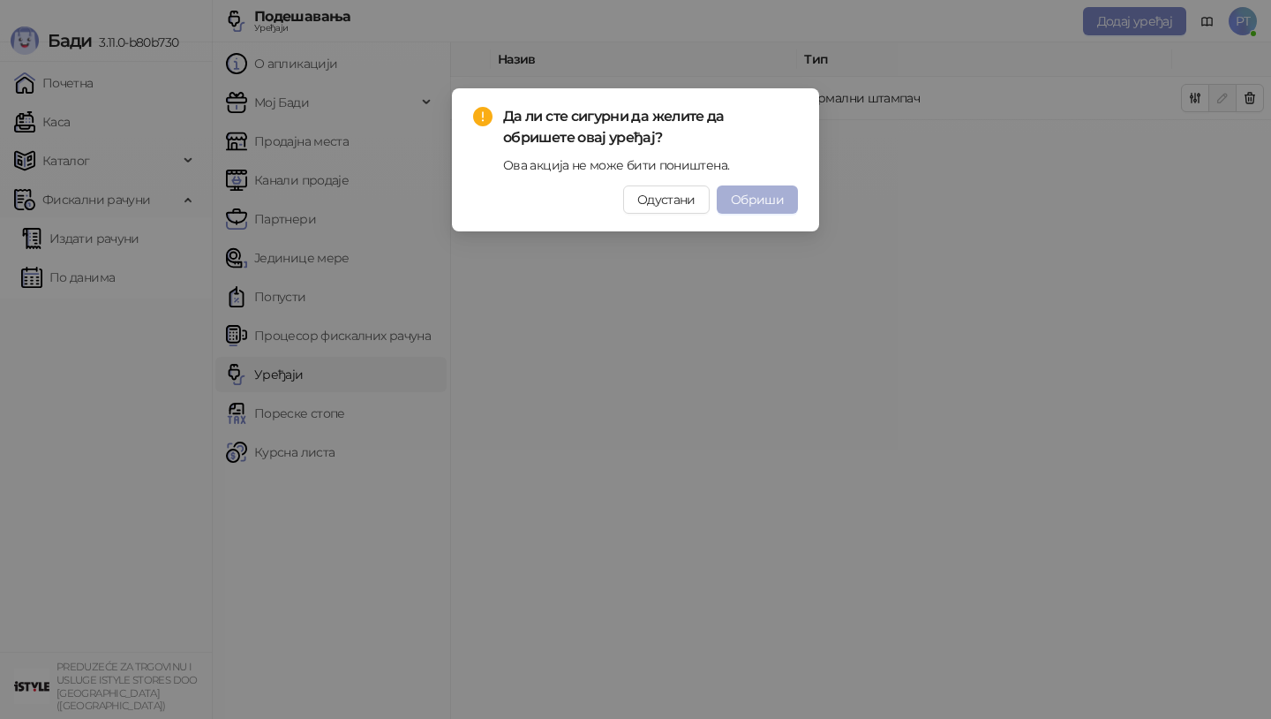
click at [762, 200] on span "Обриши" at bounding box center [757, 200] width 53 height 16
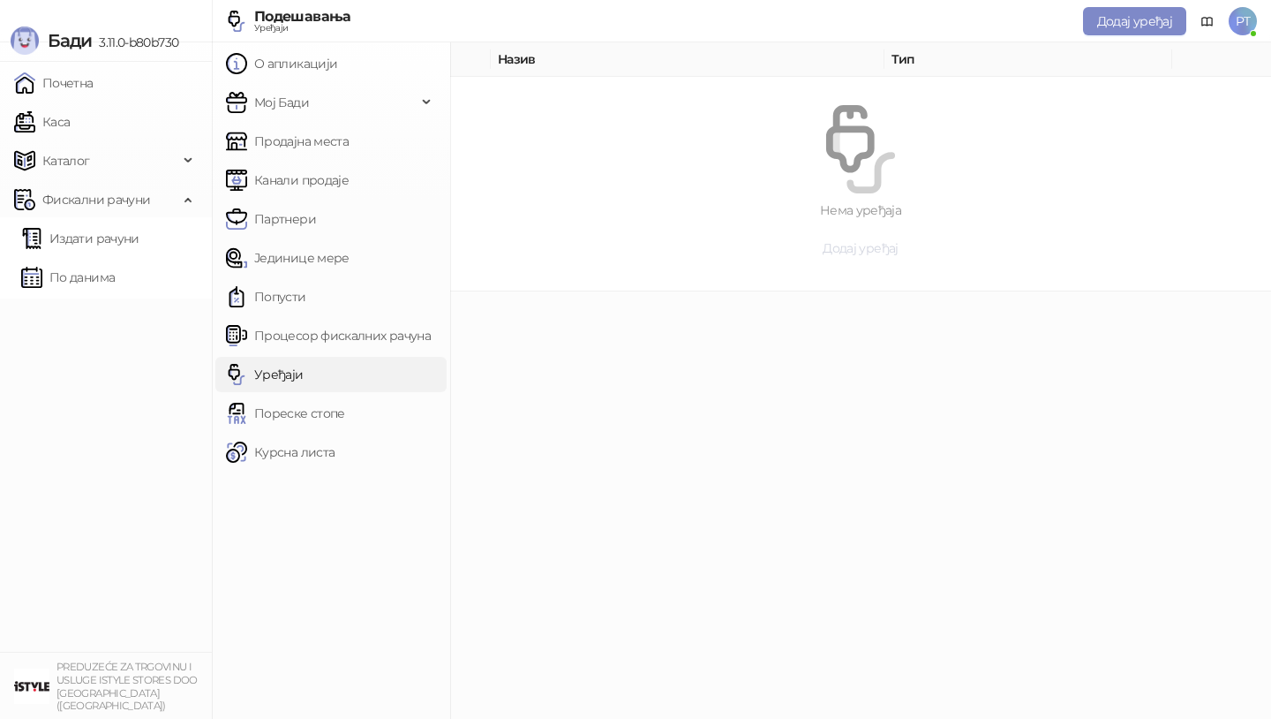
click at [872, 247] on span "Додај уређај" at bounding box center [860, 248] width 75 height 16
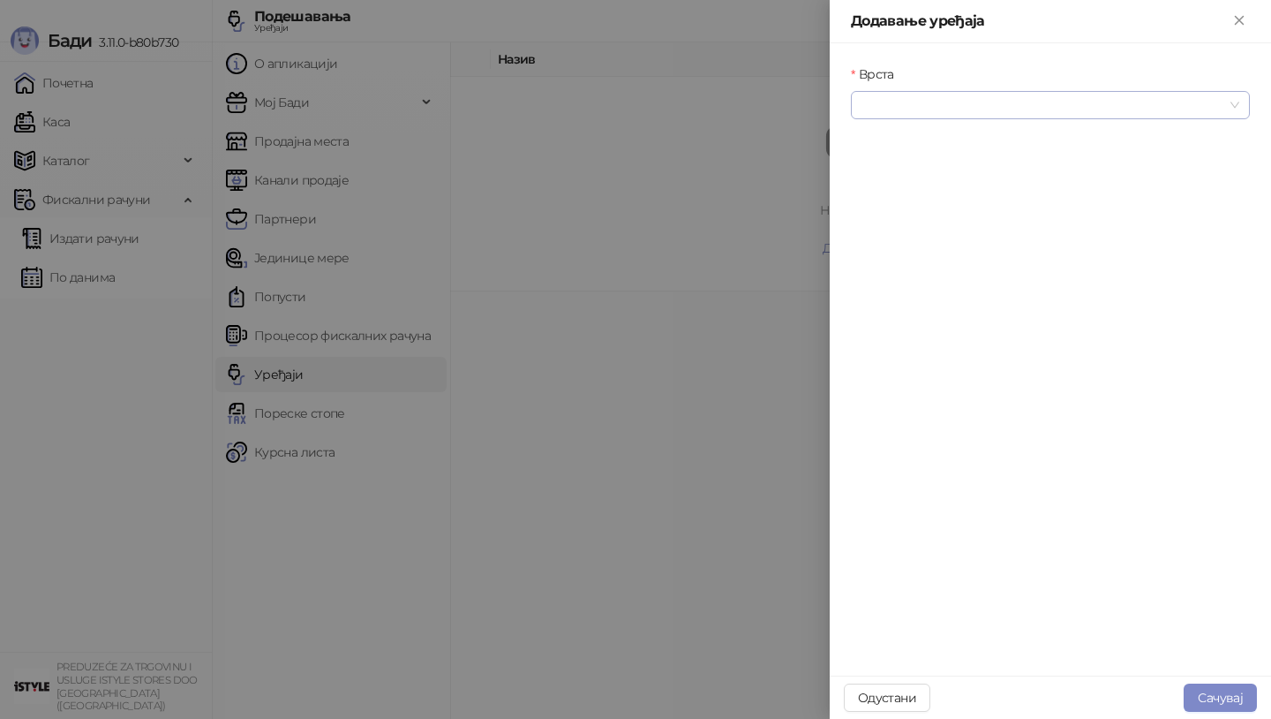
click at [1224, 105] on span at bounding box center [1051, 105] width 378 height 26
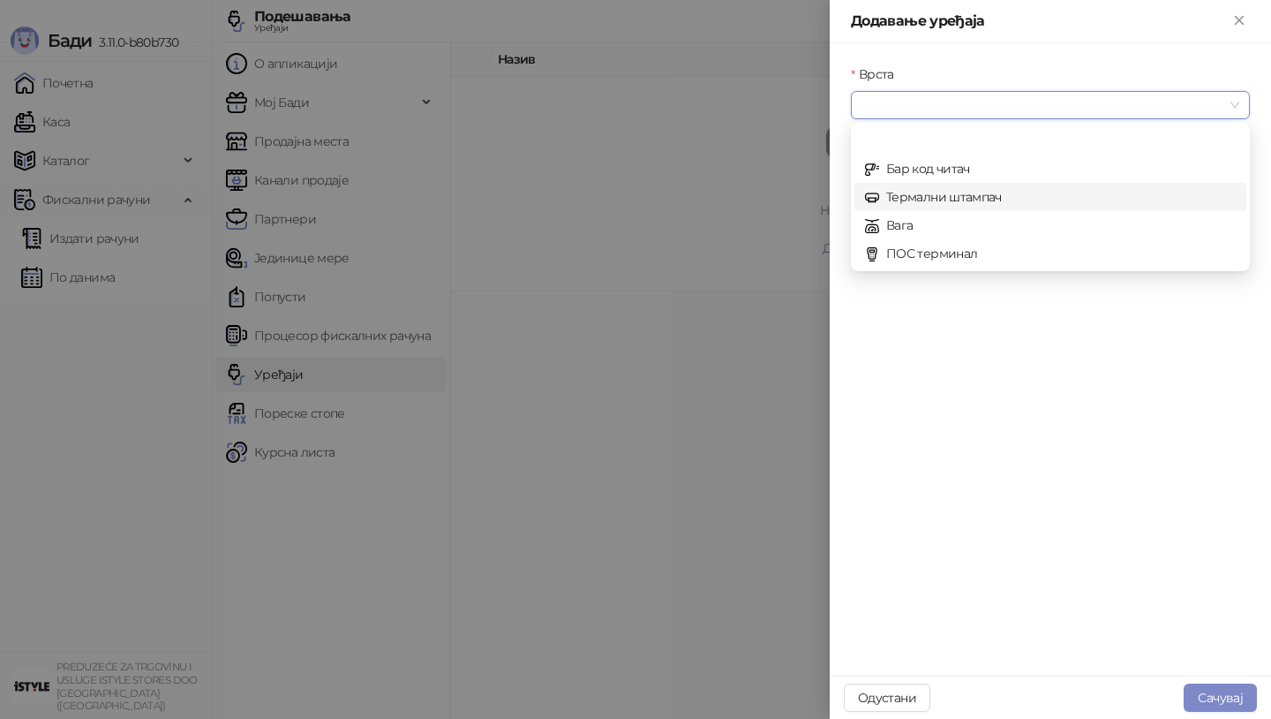
click at [986, 199] on div "Термални штампач" at bounding box center [1050, 196] width 371 height 19
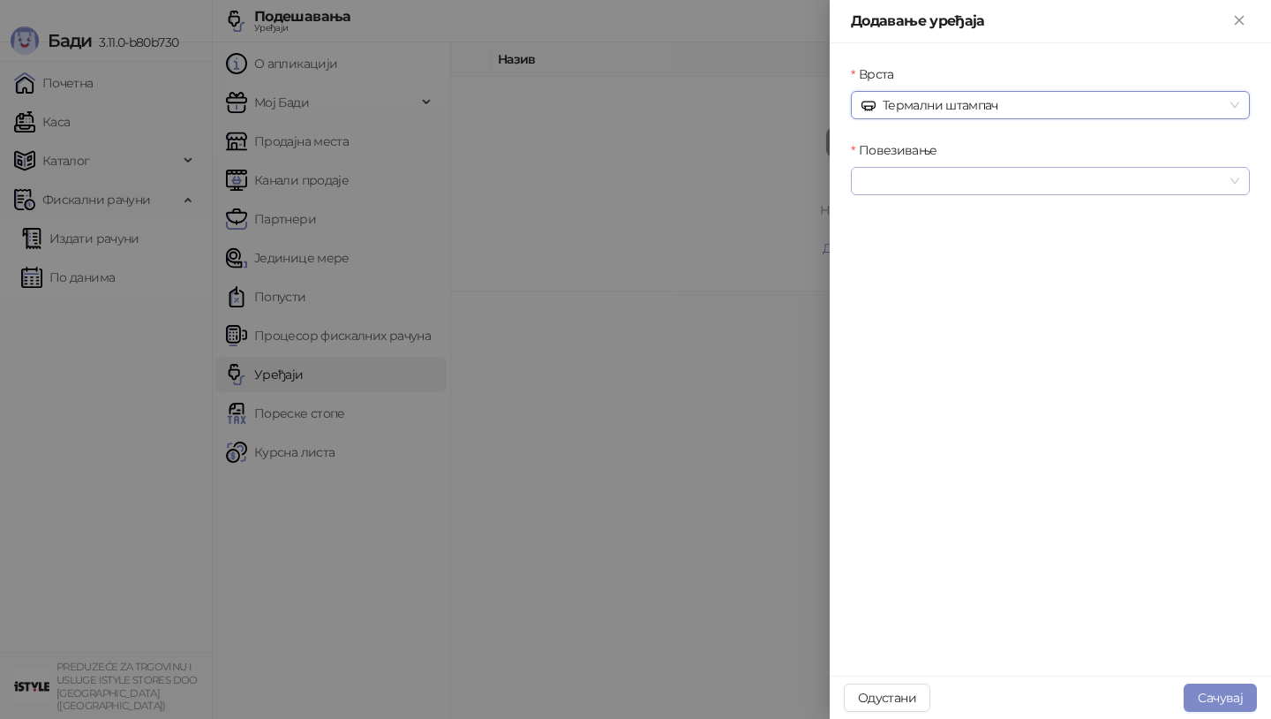
click at [1195, 193] on input "Повезивање" at bounding box center [1043, 181] width 362 height 26
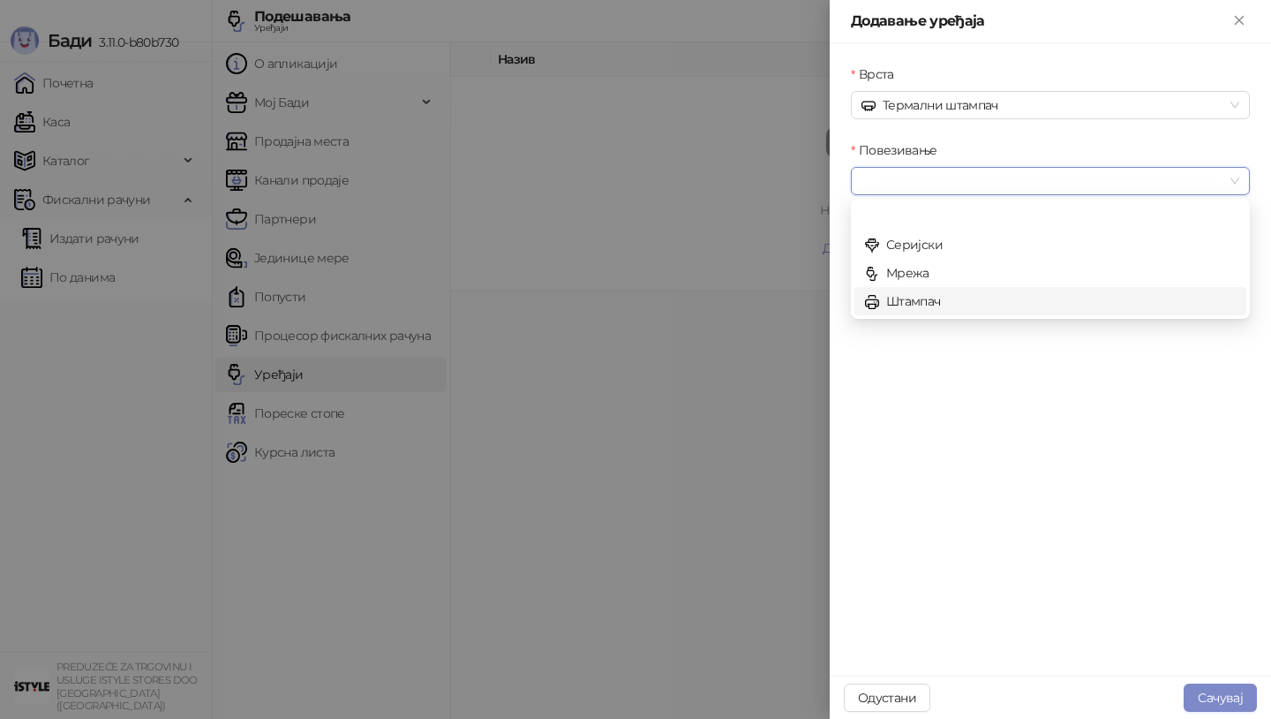
click at [975, 300] on div "Штампач" at bounding box center [1050, 300] width 371 height 19
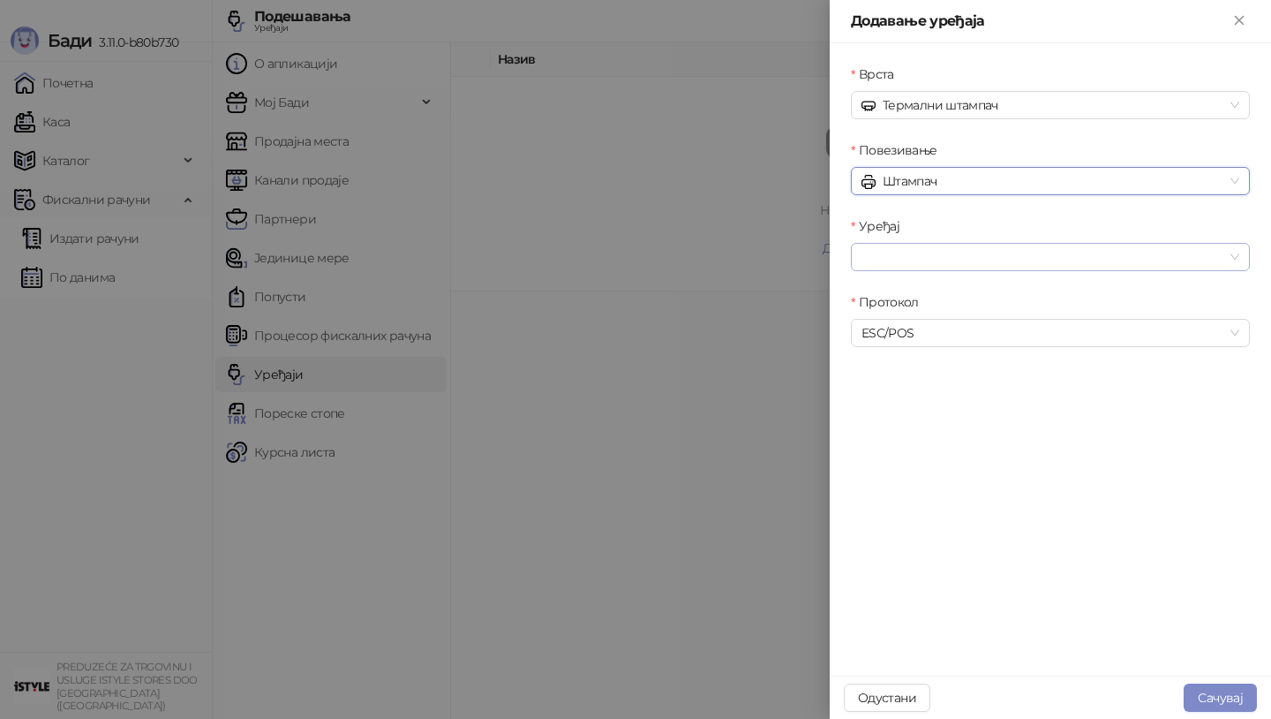
click at [1234, 252] on span at bounding box center [1051, 257] width 378 height 26
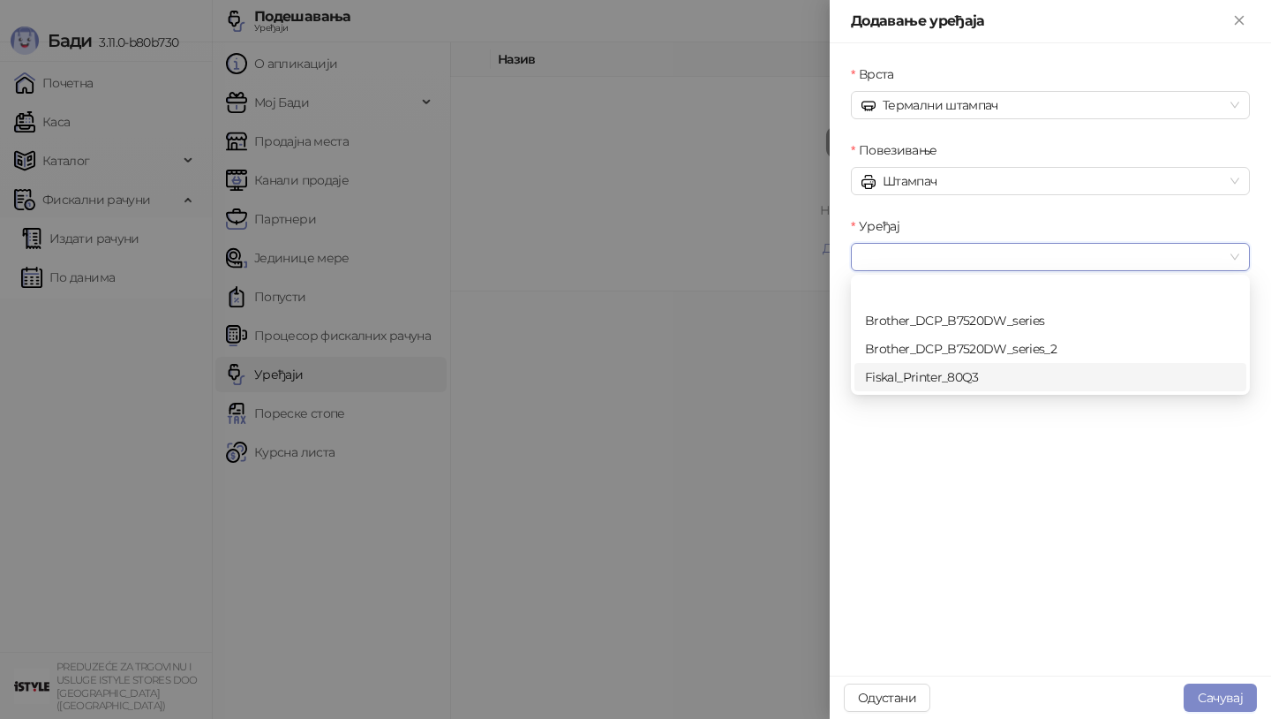
click at [1000, 376] on div "Fiskal_Printer_80Q3" at bounding box center [1050, 376] width 371 height 19
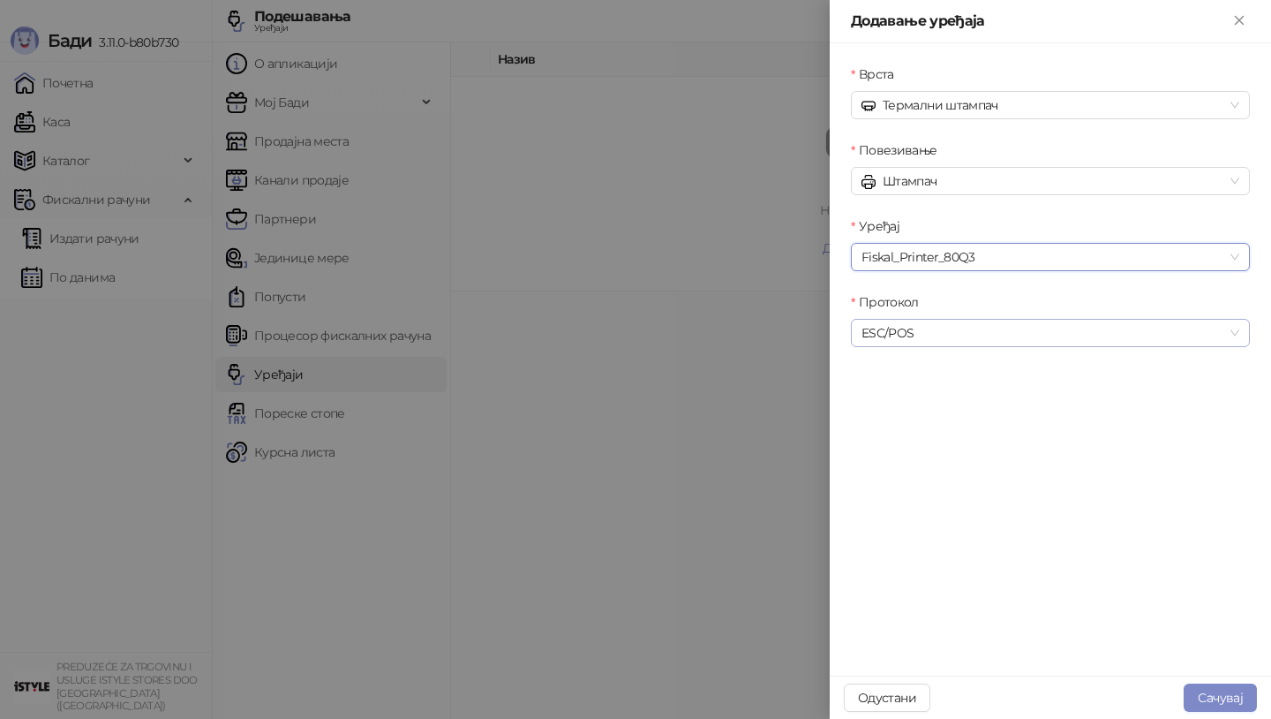
click at [1232, 331] on span "ESC/POS" at bounding box center [1051, 333] width 378 height 26
click at [1053, 608] on div "Врста Термални штампач Повезивање Штампач Уређај Fiskal_Printer_80Q3 Протокол E…" at bounding box center [1050, 359] width 441 height 632
click at [1226, 691] on button "Сачувај" at bounding box center [1220, 697] width 73 height 28
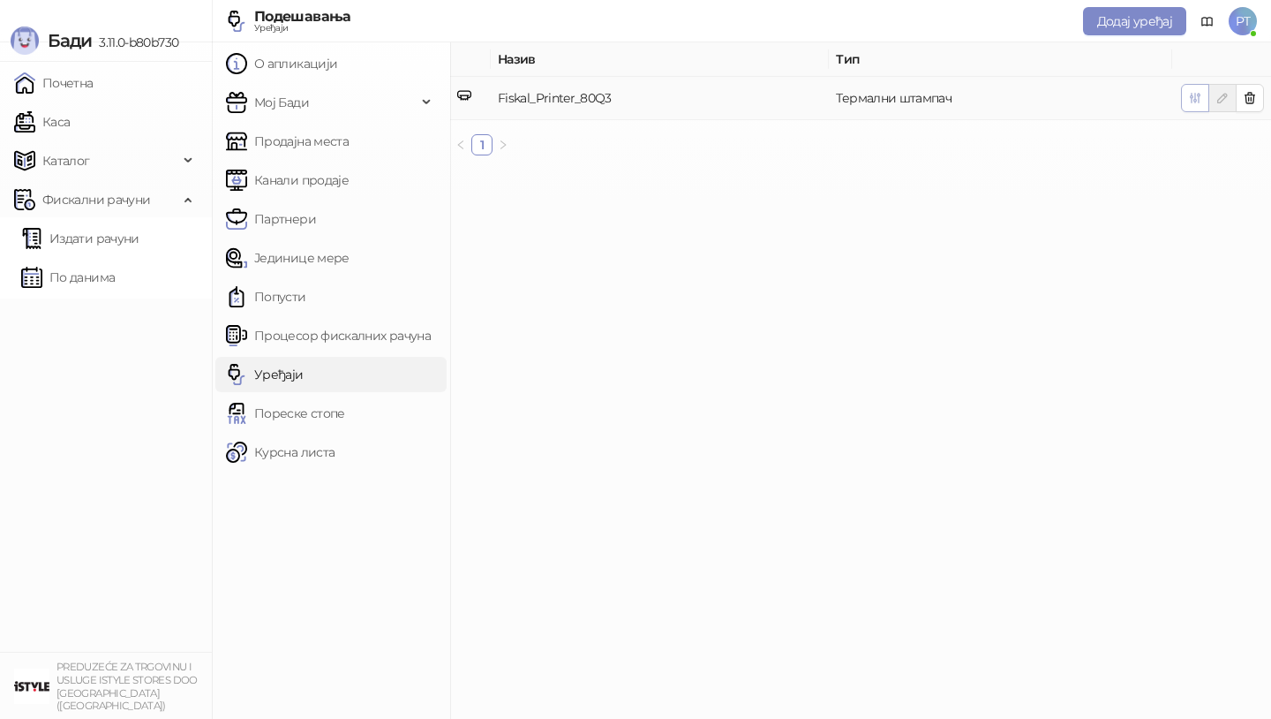
click at [1194, 96] on icon "button" at bounding box center [1195, 98] width 14 height 14
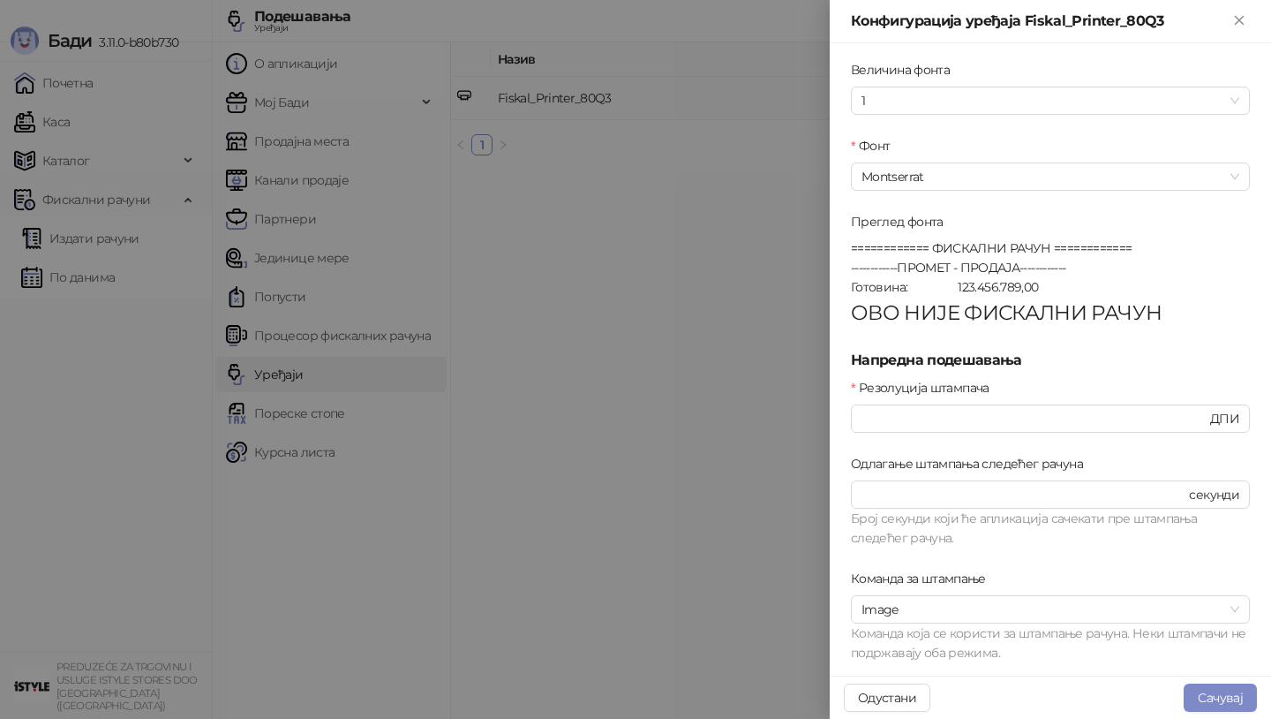
scroll to position [597, 0]
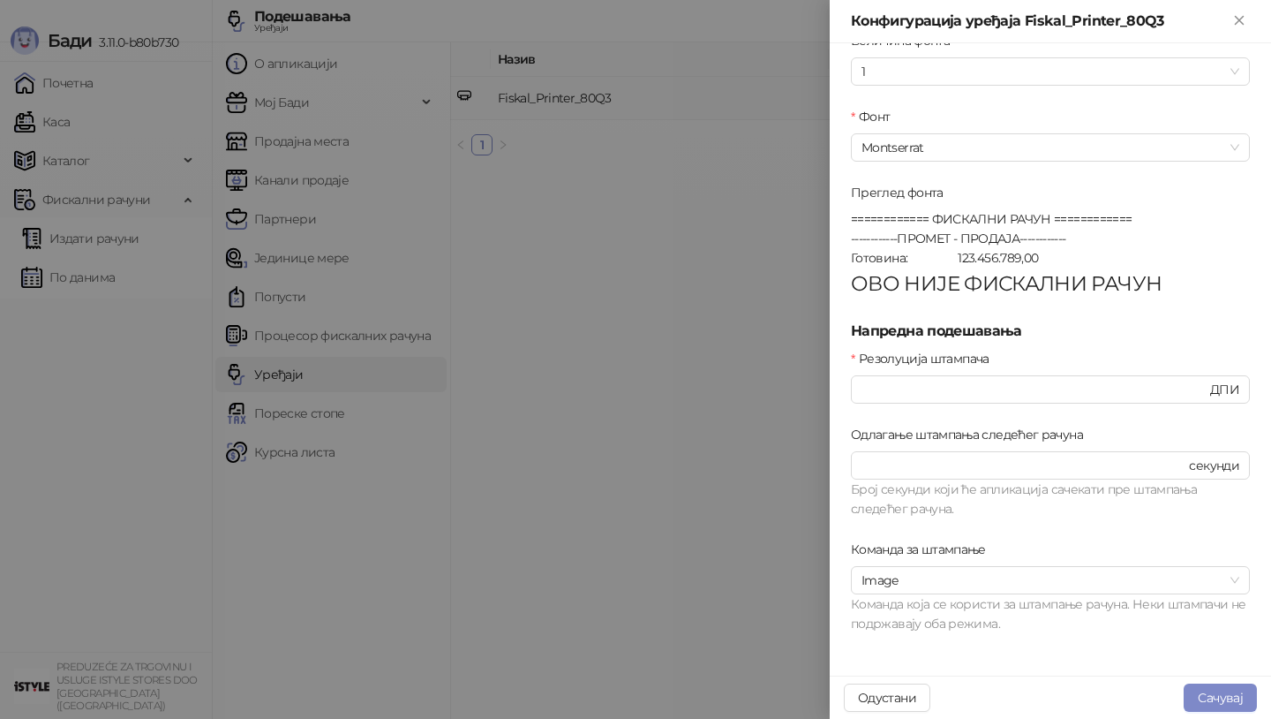
click at [1215, 697] on button "Сачувај" at bounding box center [1220, 697] width 73 height 28
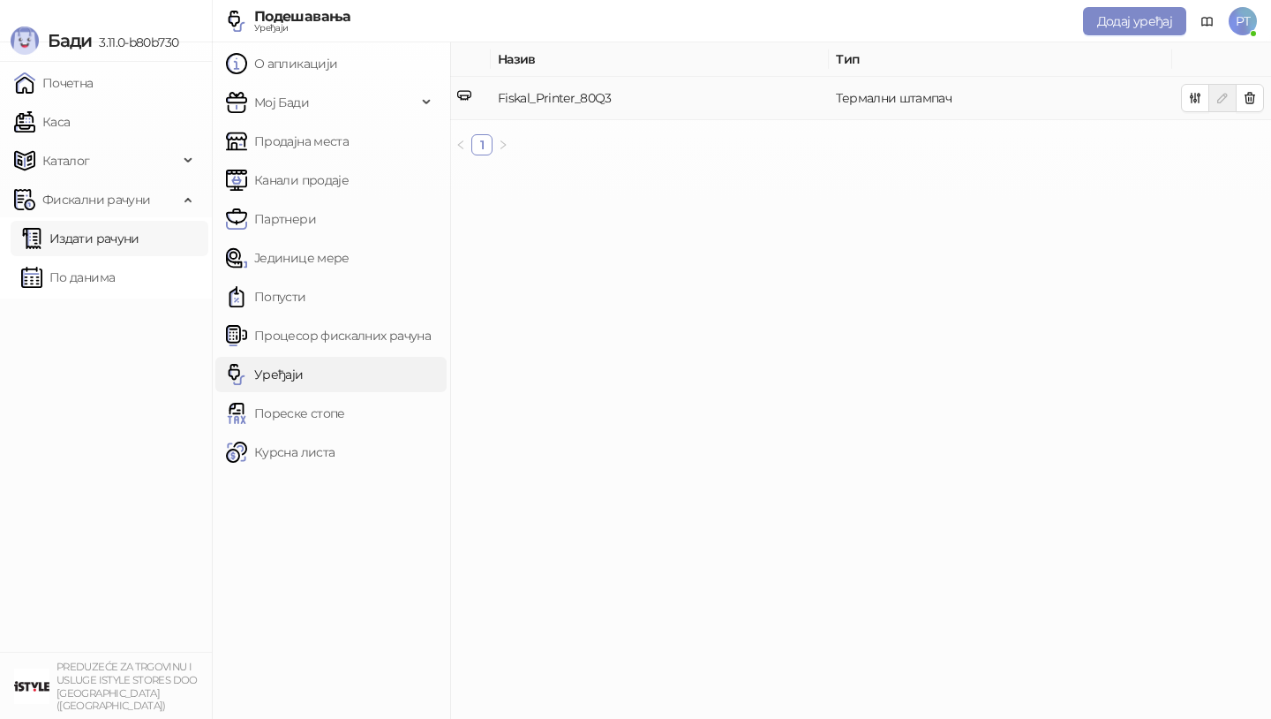
click at [99, 230] on link "Издати рачуни" at bounding box center [80, 238] width 118 height 35
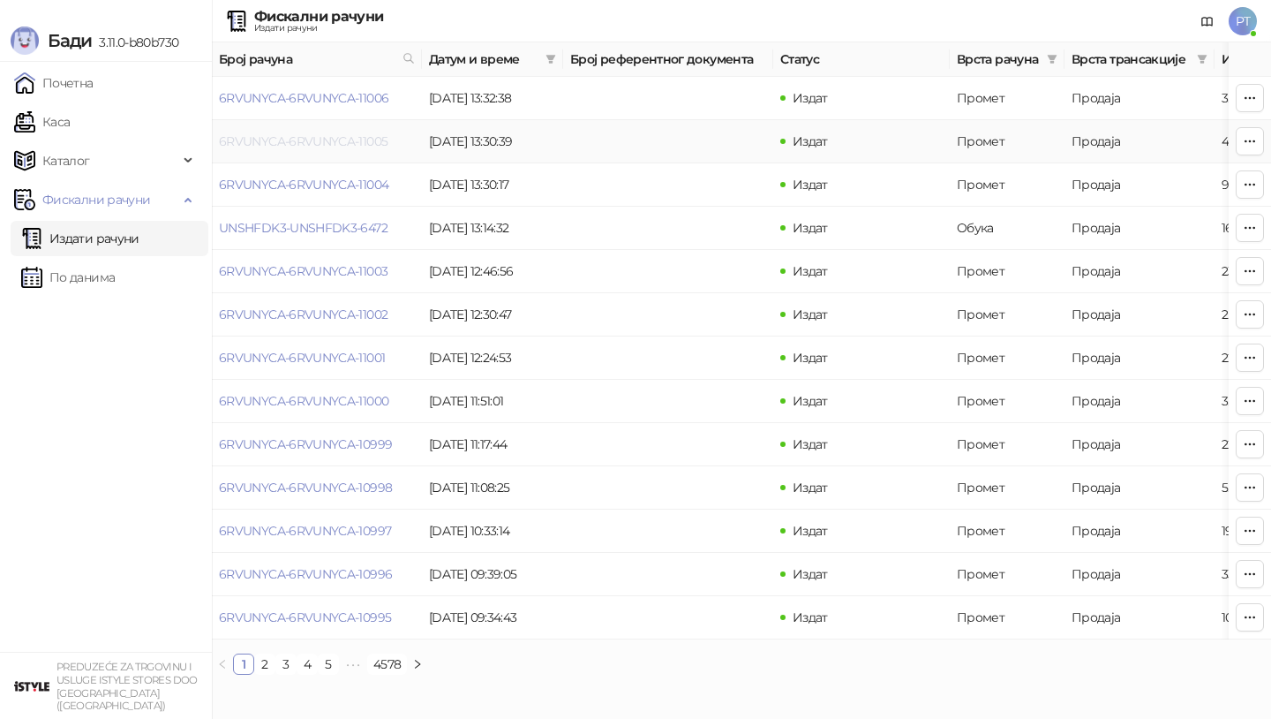
click at [260, 135] on link "6RVUNYCA-6RVUNYCA-11005" at bounding box center [303, 141] width 169 height 16
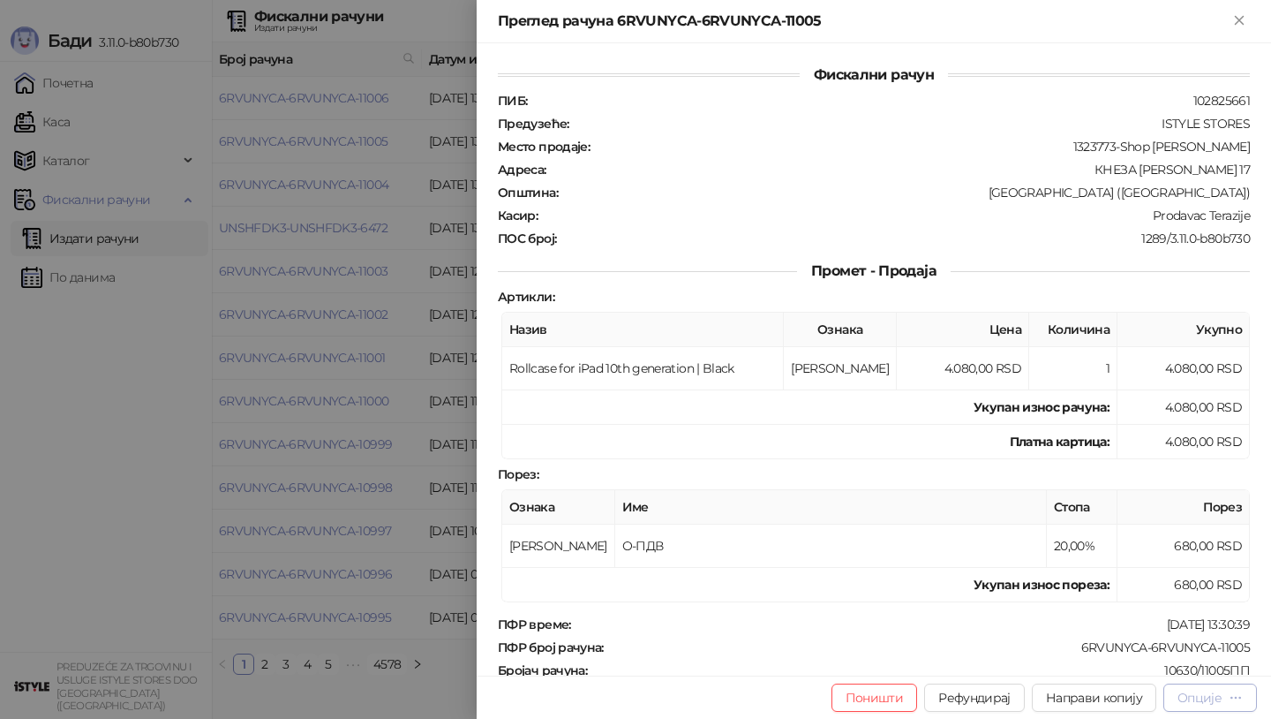
click at [1220, 699] on div "Опције" at bounding box center [1200, 698] width 44 height 16
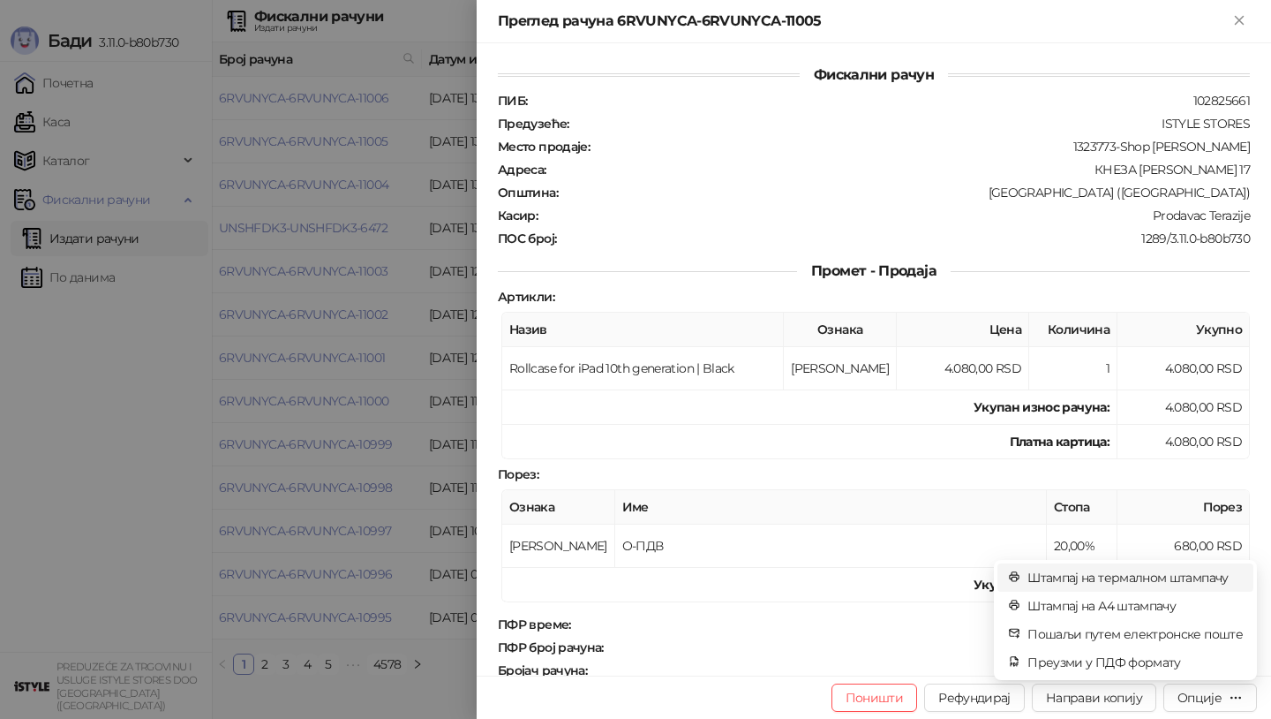
click at [1127, 581] on span "Штампај на термалном штампачу" at bounding box center [1135, 577] width 215 height 19
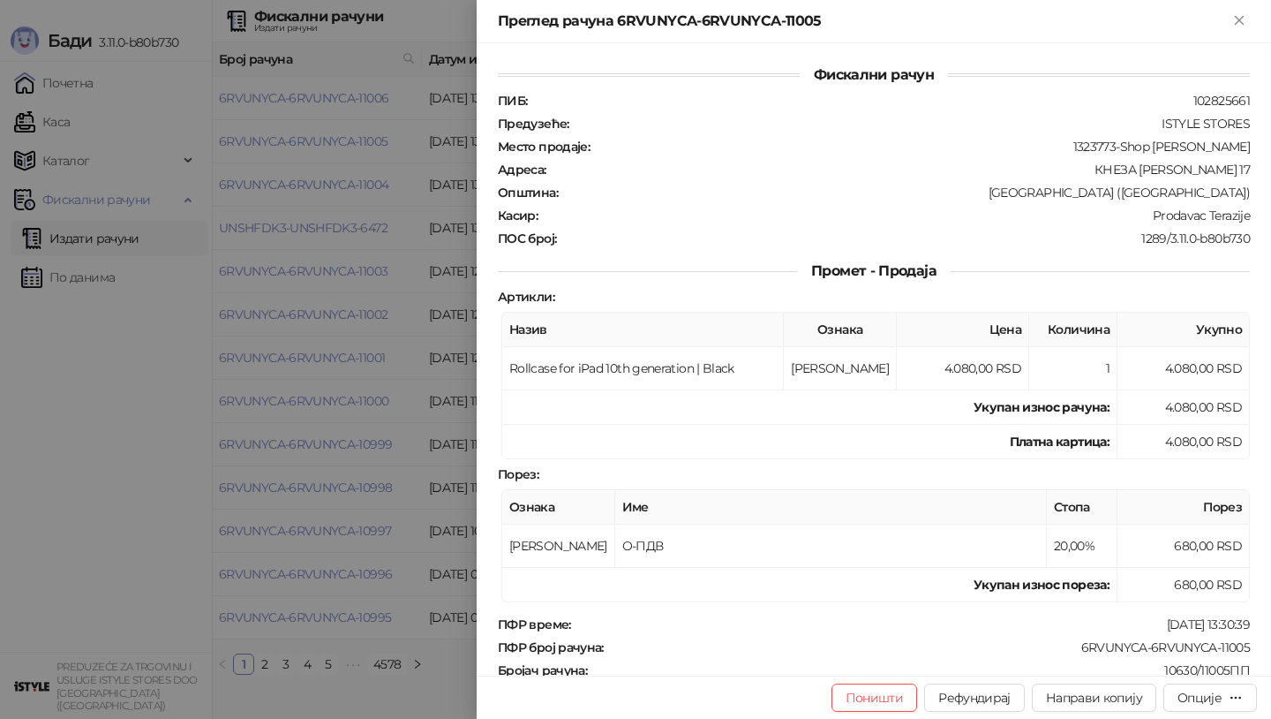
click at [77, 456] on div at bounding box center [635, 359] width 1271 height 719
